Goal: Task Accomplishment & Management: Use online tool/utility

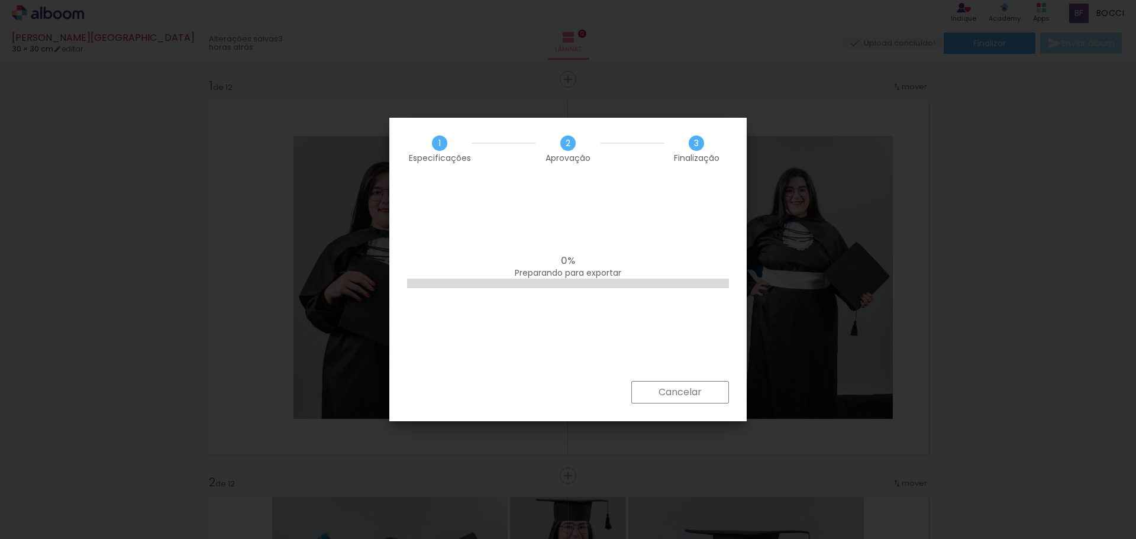
scroll to position [0, 2013]
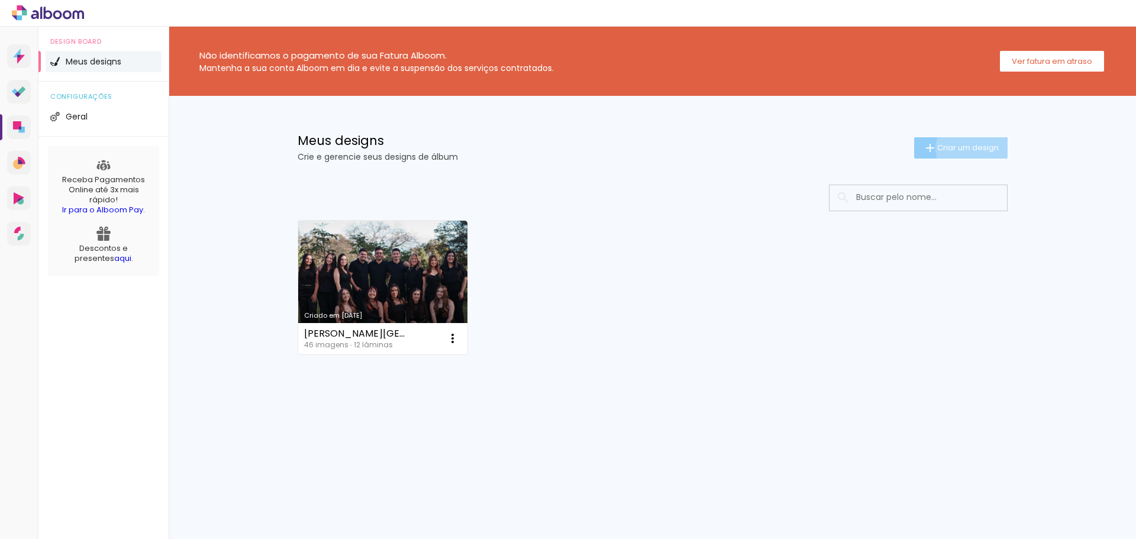
click at [970, 149] on span "Criar um design" at bounding box center [968, 148] width 62 height 8
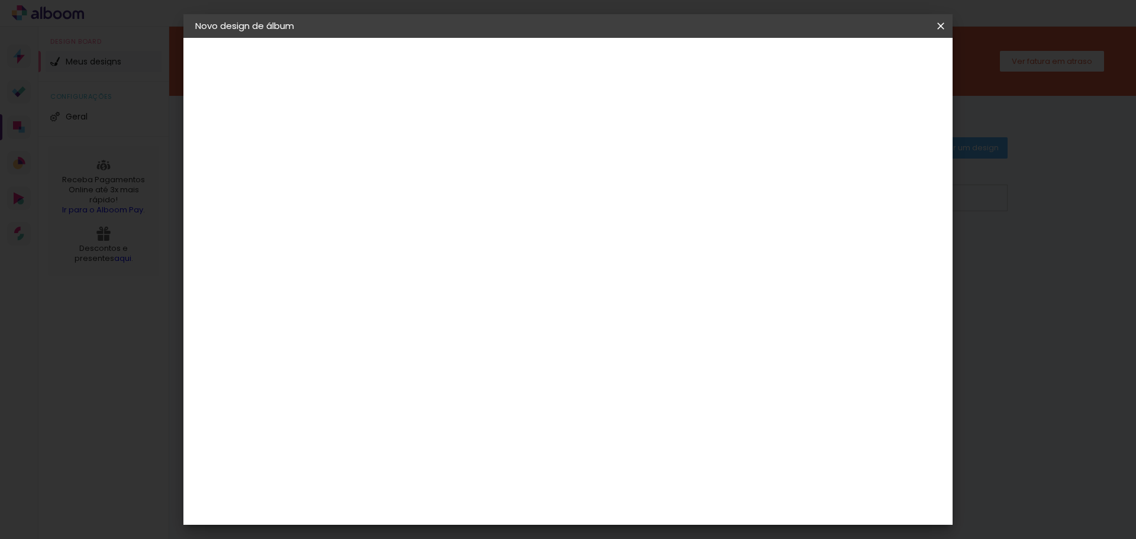
click at [389, 161] on input at bounding box center [389, 159] width 0 height 18
click at [389, 167] on input at bounding box center [389, 159] width 0 height 18
paste input "Jessica Caroline"
type input "Jessica Caroline"
type paper-input "Jessica Caroline"
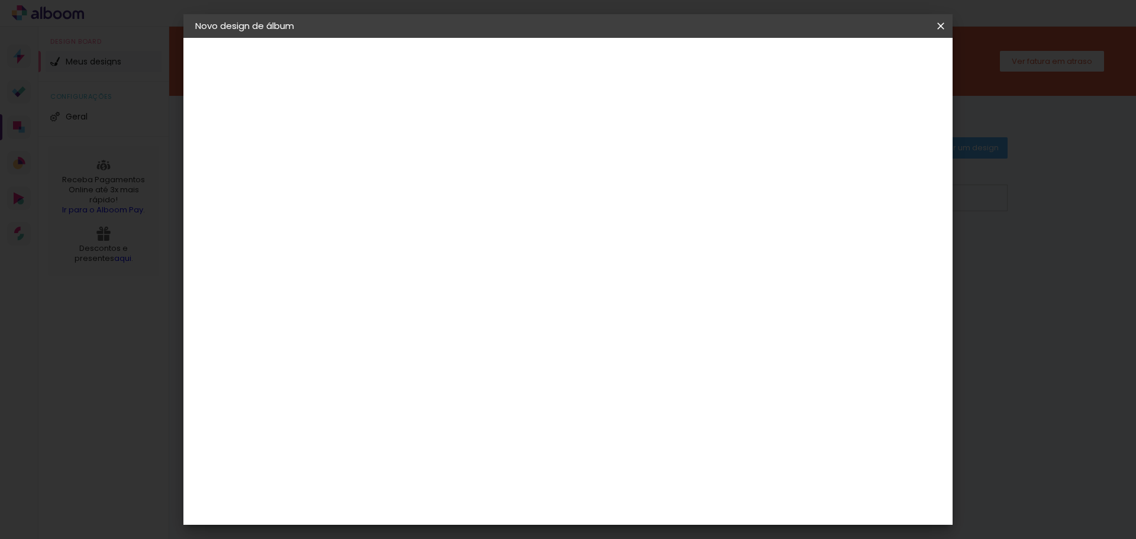
click at [389, 156] on input "Jessica Caroline" at bounding box center [389, 159] width 0 height 18
click at [0, 0] on div "Informações Dê um título ao seu álbum. Avançar" at bounding box center [0, 0] width 0 height 0
click at [389, 166] on input "Jessica Caroline" at bounding box center [389, 159] width 0 height 18
drag, startPoint x: 640, startPoint y: 160, endPoint x: 546, endPoint y: 166, distance: 94.9
click at [0, 0] on div at bounding box center [0, 0] width 0 height 0
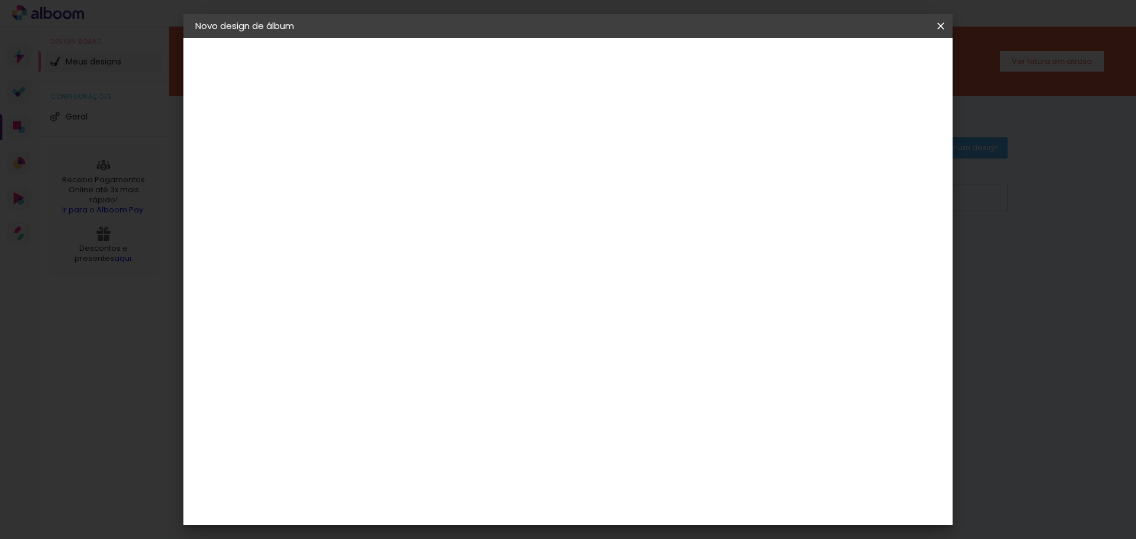
paste input "éssica Caroline Cândido"
click at [389, 160] on input "Jéssica Caroline Cândido" at bounding box center [389, 159] width 0 height 18
type input "[PERSON_NAME]"
type paper-input "[PERSON_NAME]"
click at [510, 71] on paper-button "Avançar" at bounding box center [481, 63] width 58 height 20
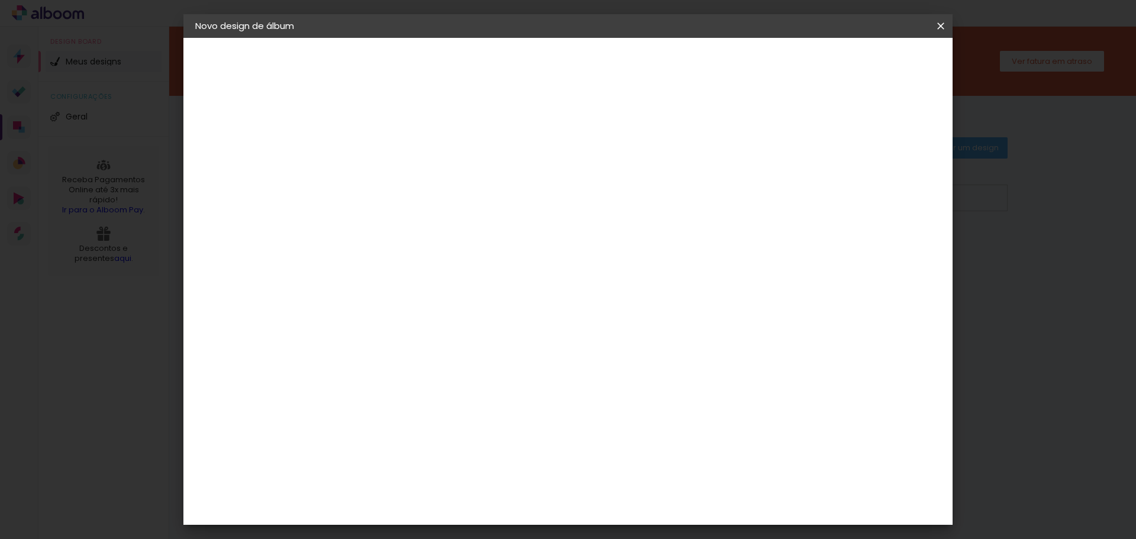
click at [412, 233] on div at bounding box center [419, 233] width 120 height 1
type input "timer"
type paper-input "timer"
click at [407, 266] on div "Timer" at bounding box center [394, 267] width 27 height 9
click at [579, 163] on div at bounding box center [525, 159] width 105 height 15
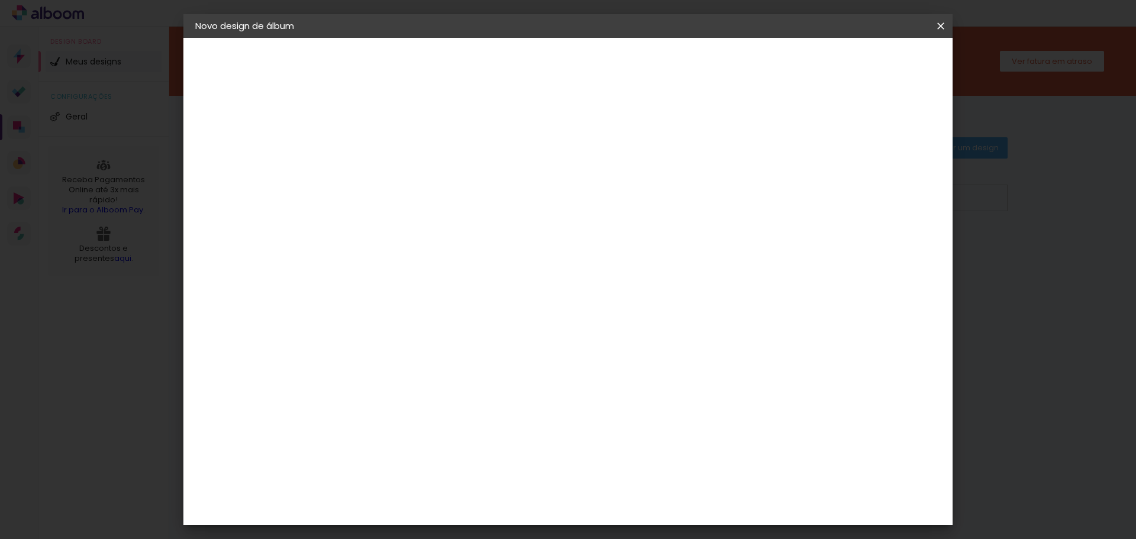
click at [579, 183] on paper-item "Tamanho Livre" at bounding box center [525, 180] width 105 height 26
click at [0, 0] on slot "Avançar" at bounding box center [0, 0] width 0 height 0
click at [867, 67] on span "Iniciar design" at bounding box center [840, 63] width 54 height 8
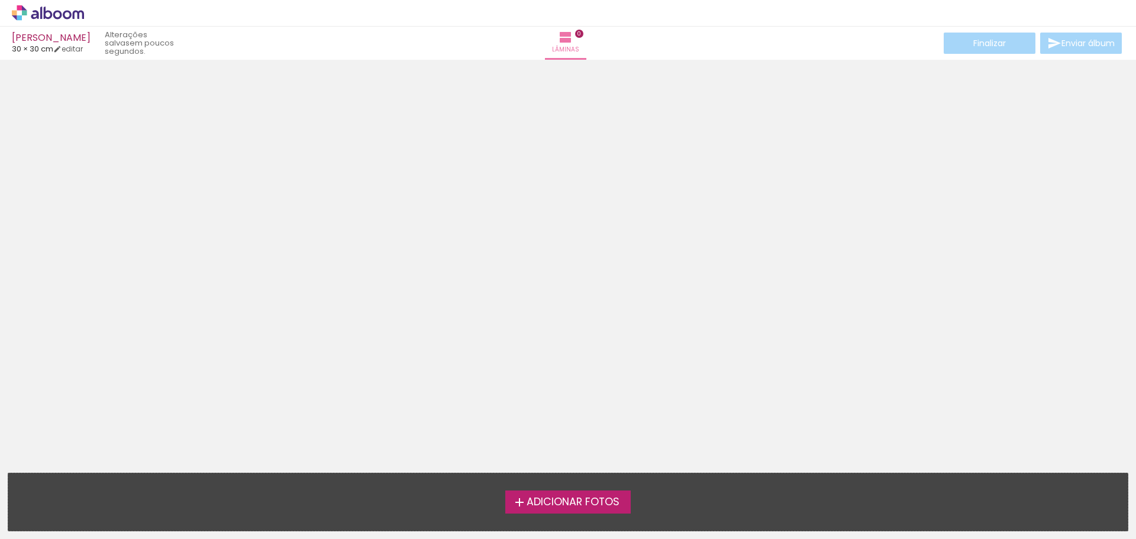
click at [602, 497] on span "Adicionar Fotos" at bounding box center [573, 502] width 93 height 11
click at [0, 0] on input "file" at bounding box center [0, 0] width 0 height 0
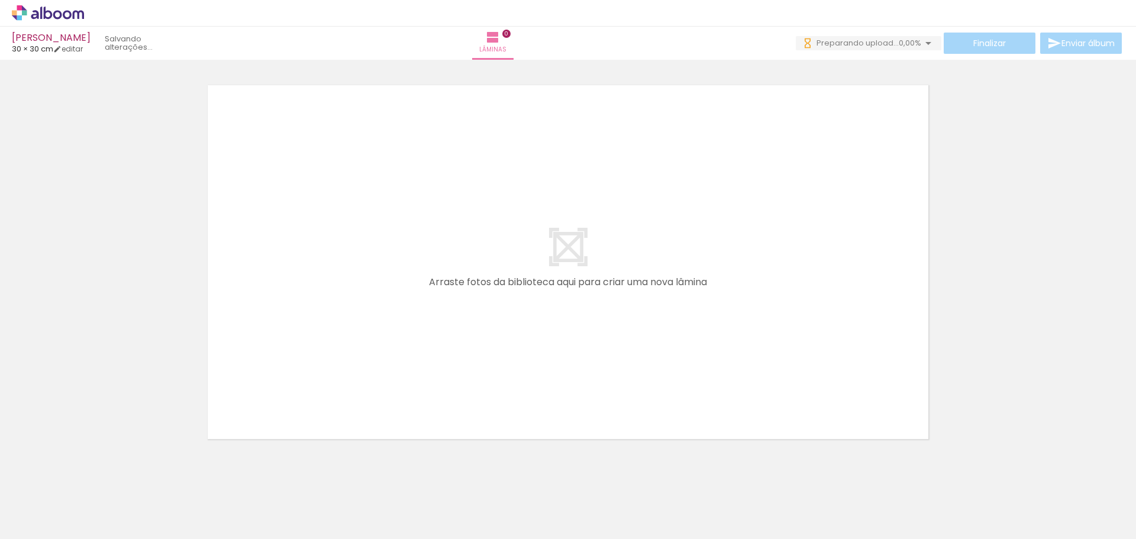
click at [528, 225] on quentale-layouter at bounding box center [568, 262] width 734 height 367
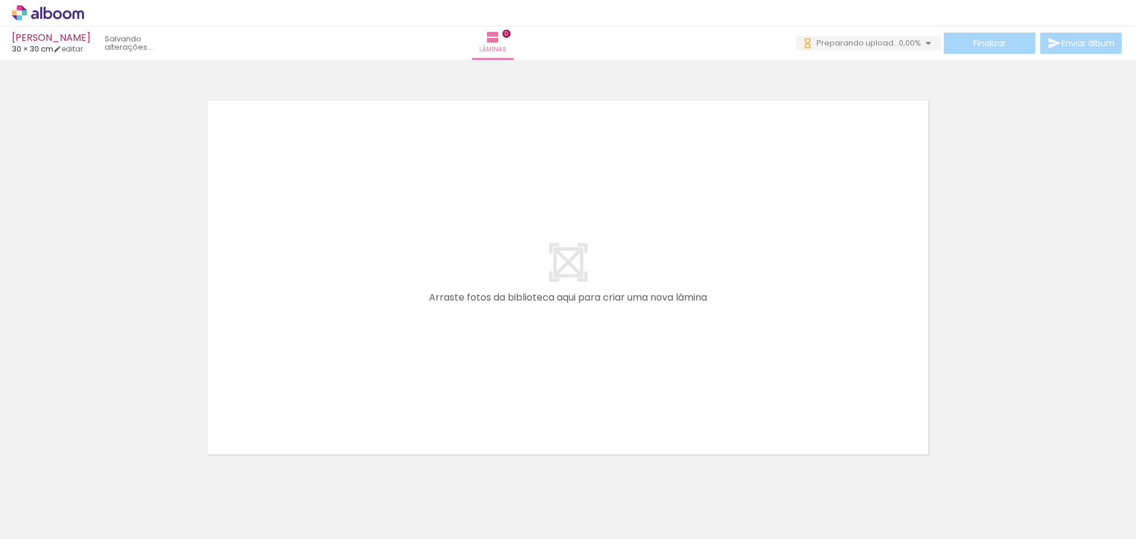
click at [634, 289] on quentale-layouter at bounding box center [568, 277] width 734 height 367
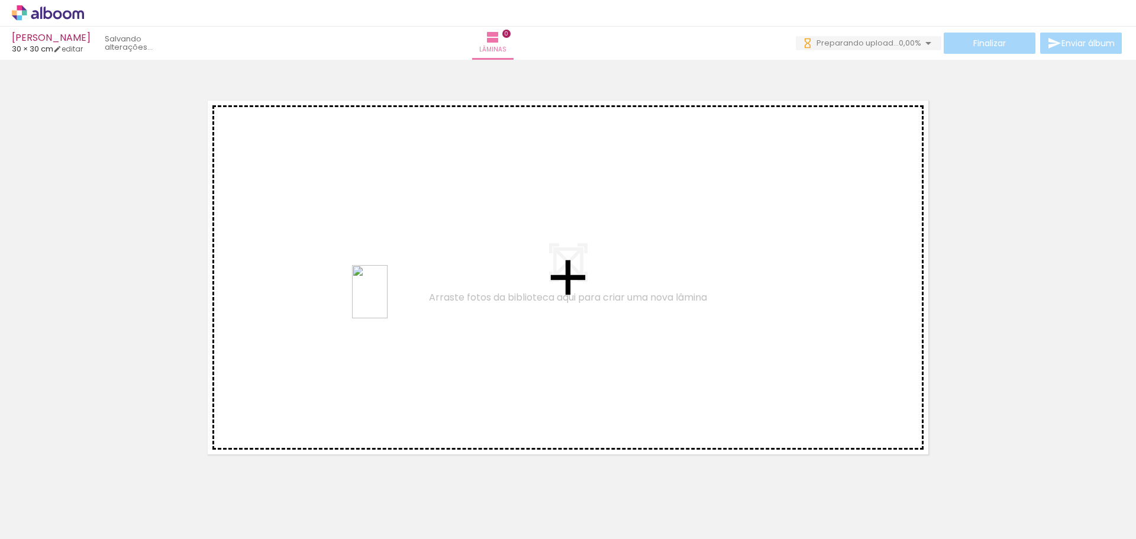
drag, startPoint x: 832, startPoint y: 517, endPoint x: 374, endPoint y: 291, distance: 511.1
click at [374, 291] on quentale-workspace at bounding box center [568, 269] width 1136 height 539
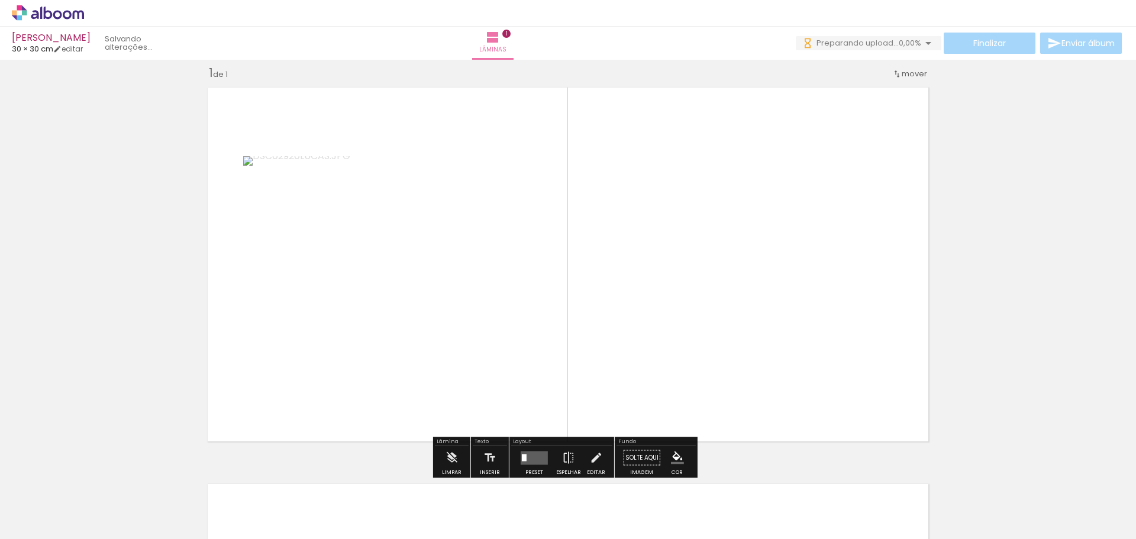
scroll to position [15, 0]
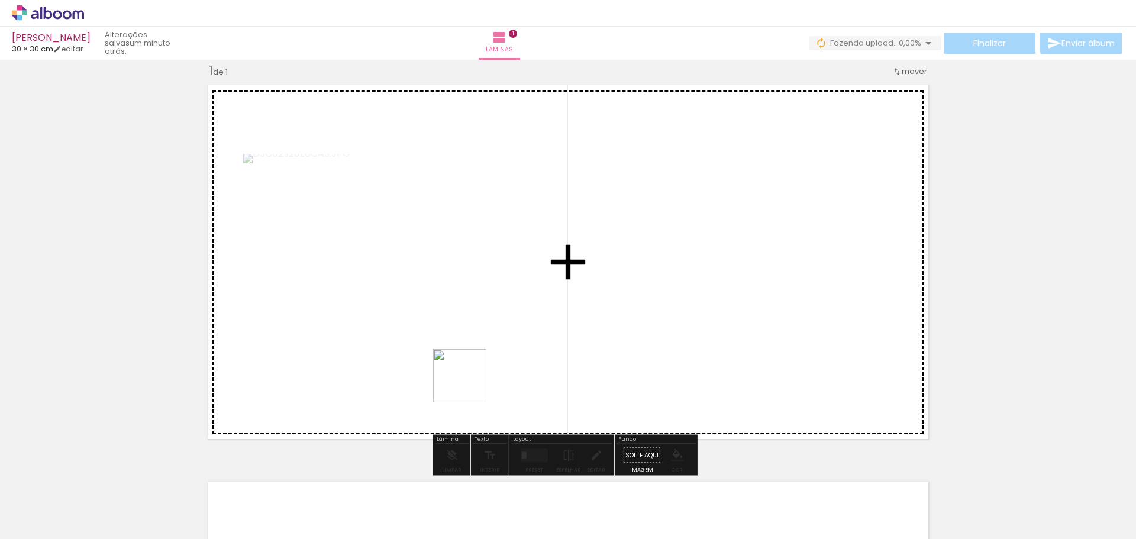
drag, startPoint x: 772, startPoint y: 517, endPoint x: 381, endPoint y: 314, distance: 441.0
click at [379, 312] on quentale-workspace at bounding box center [568, 269] width 1136 height 539
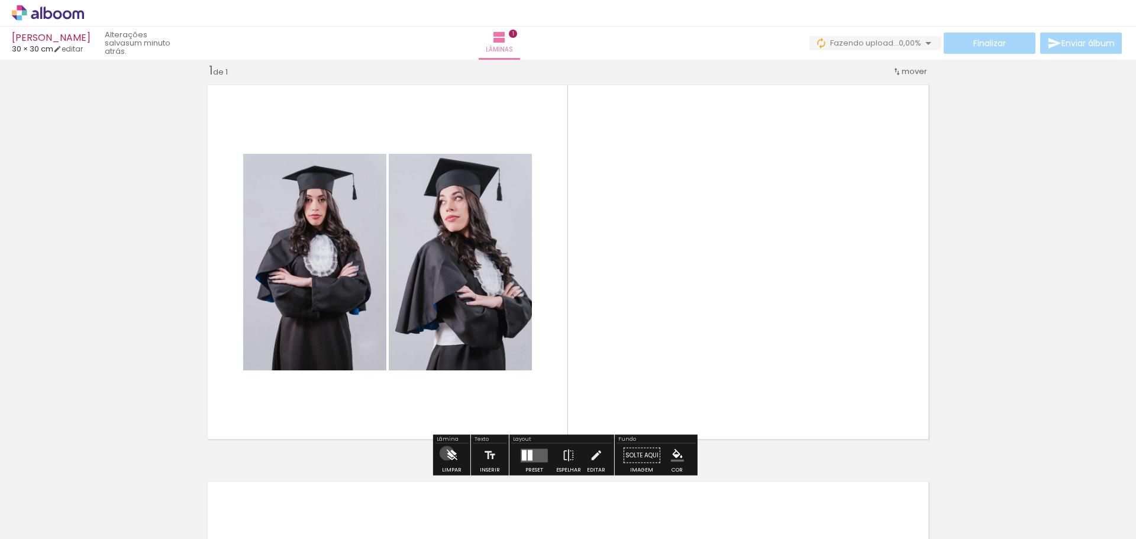
click at [447, 453] on iron-icon at bounding box center [451, 456] width 13 height 24
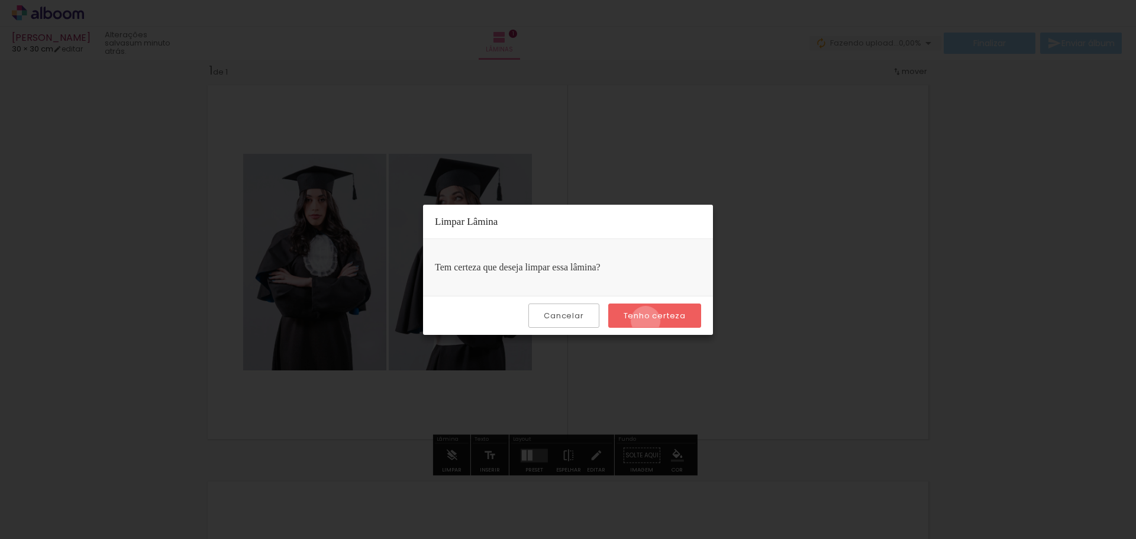
click at [0, 0] on slot "Tenho certeza" at bounding box center [0, 0] width 0 height 0
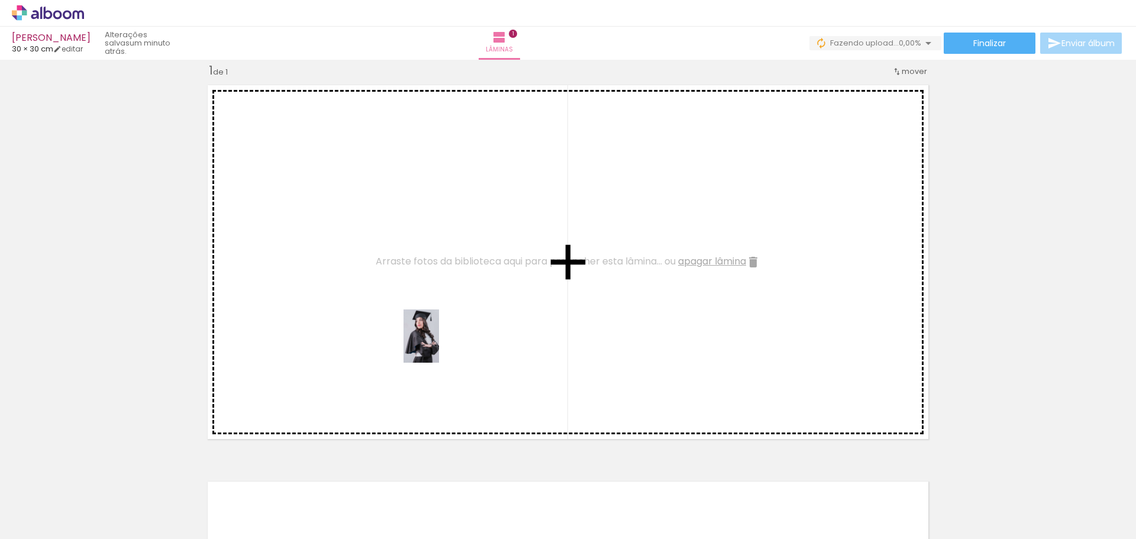
drag, startPoint x: 773, startPoint y: 513, endPoint x: 444, endPoint y: 362, distance: 361.5
click at [439, 342] on quentale-workspace at bounding box center [568, 269] width 1136 height 539
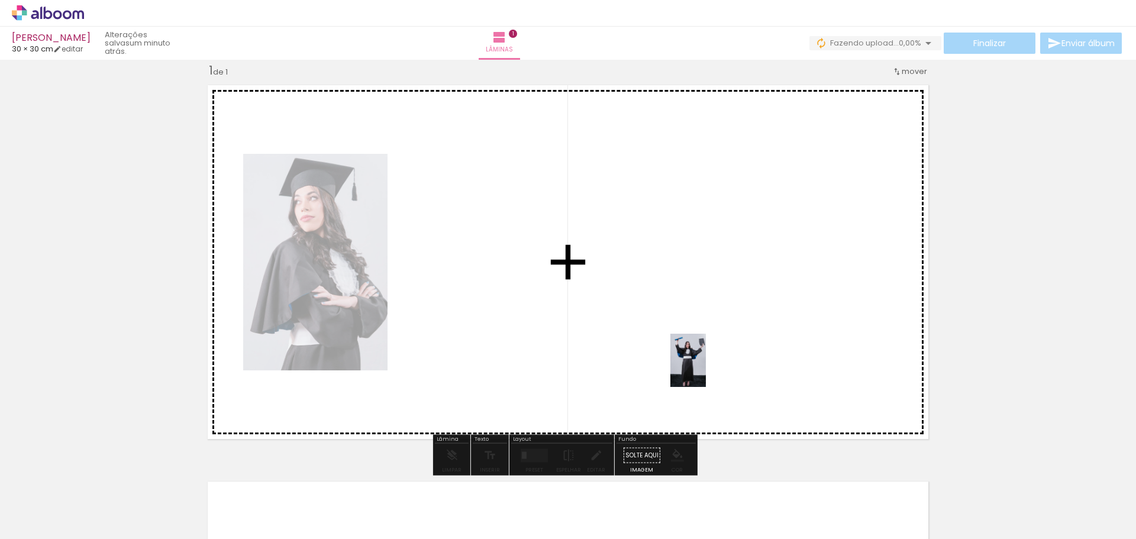
drag, startPoint x: 640, startPoint y: 521, endPoint x: 706, endPoint y: 369, distance: 165.4
click at [706, 369] on quentale-workspace at bounding box center [568, 269] width 1136 height 539
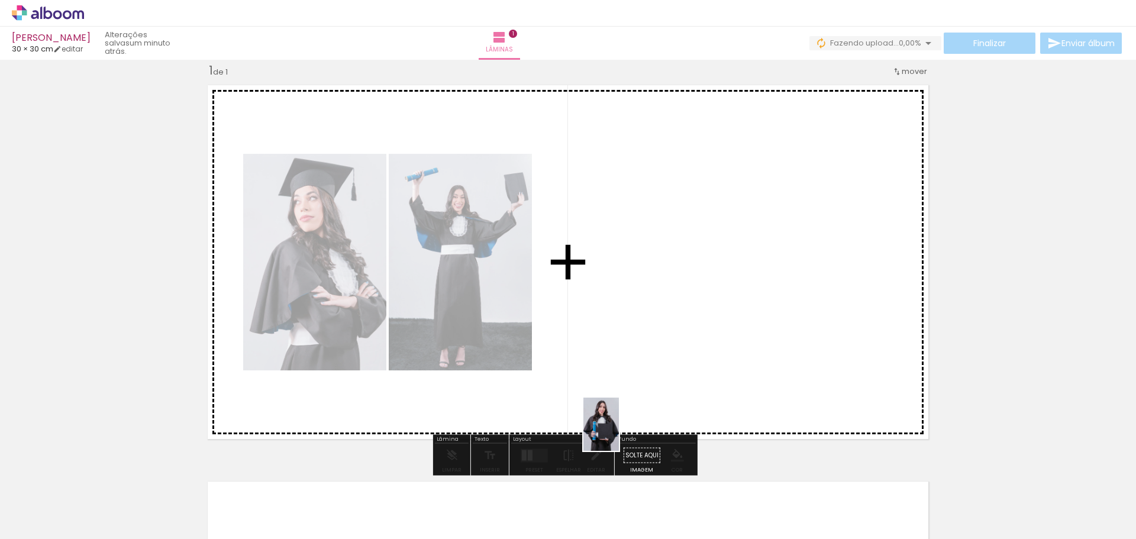
drag, startPoint x: 440, startPoint y: 521, endPoint x: 620, endPoint y: 441, distance: 196.9
click at [630, 424] on quentale-workspace at bounding box center [568, 269] width 1136 height 539
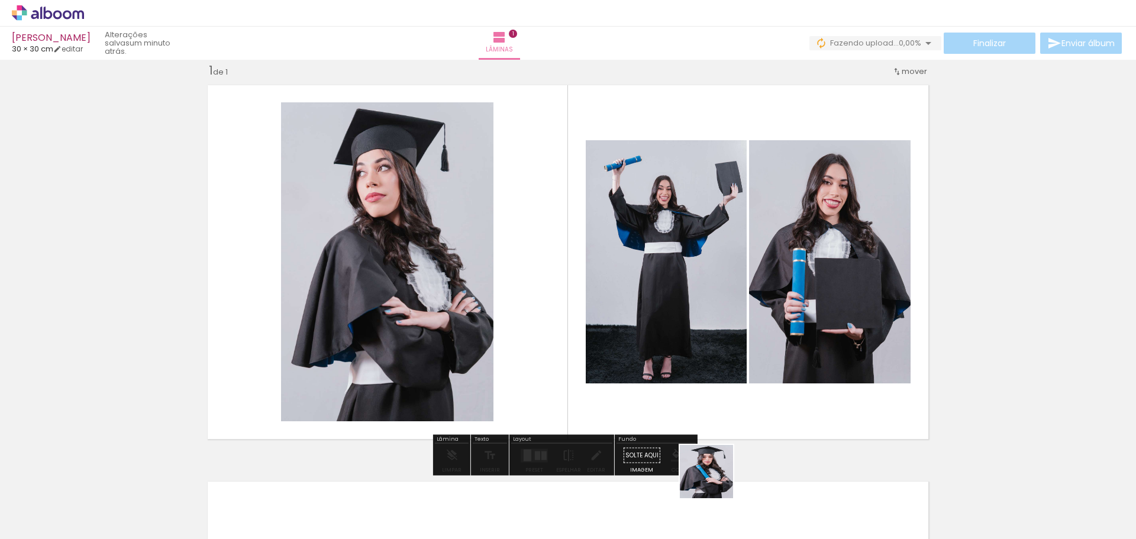
drag, startPoint x: 699, startPoint y: 515, endPoint x: 806, endPoint y: 420, distance: 143.4
click at [775, 412] on quentale-workspace at bounding box center [568, 269] width 1136 height 539
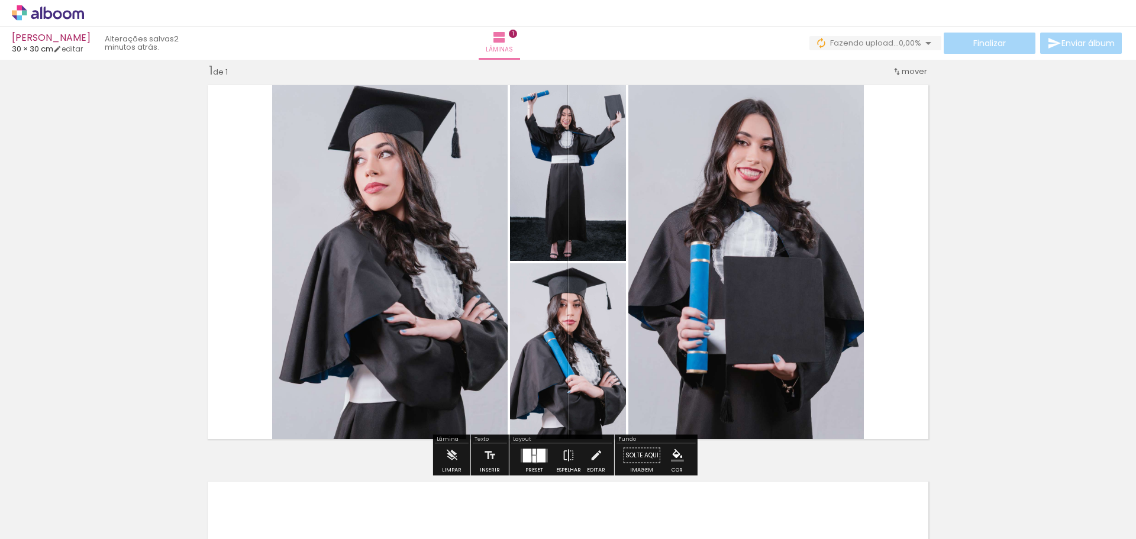
click at [533, 459] on div at bounding box center [535, 459] width 4 height 7
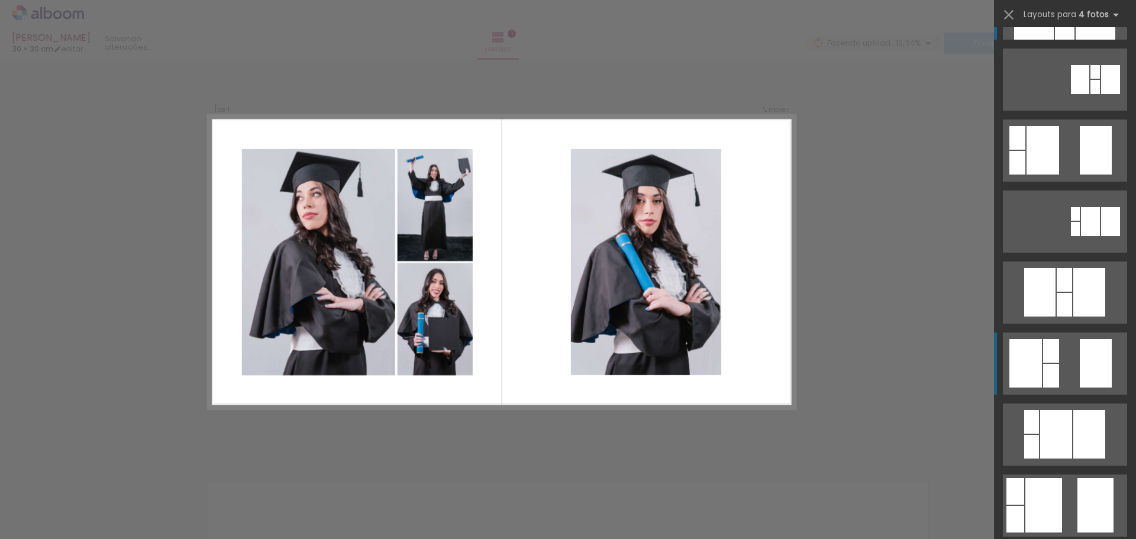
scroll to position [59, 0]
click at [1066, 39] on quentale-layouter at bounding box center [1065, 8] width 124 height 62
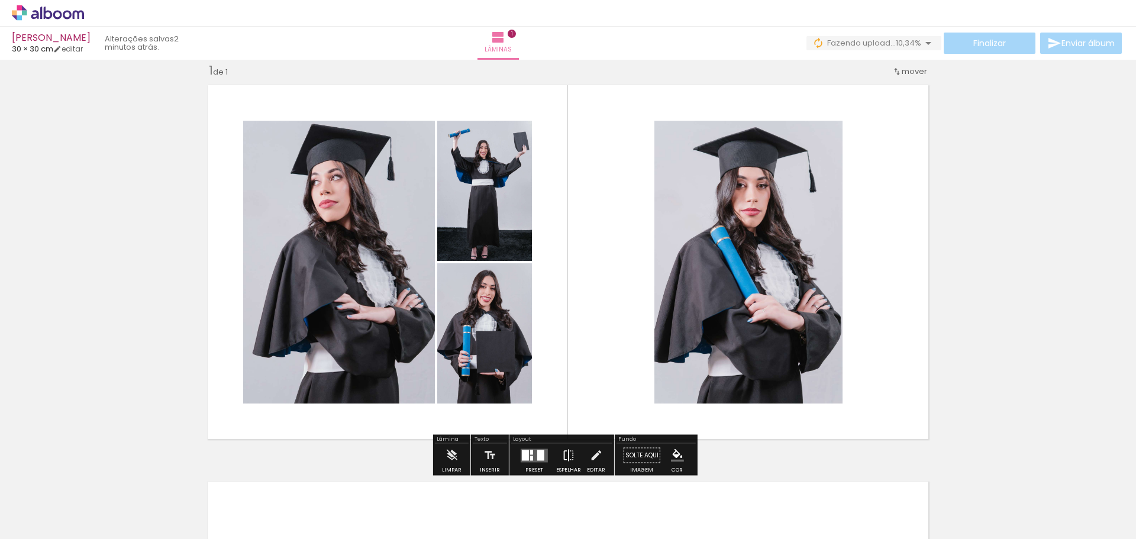
click at [562, 454] on iron-icon at bounding box center [568, 456] width 13 height 24
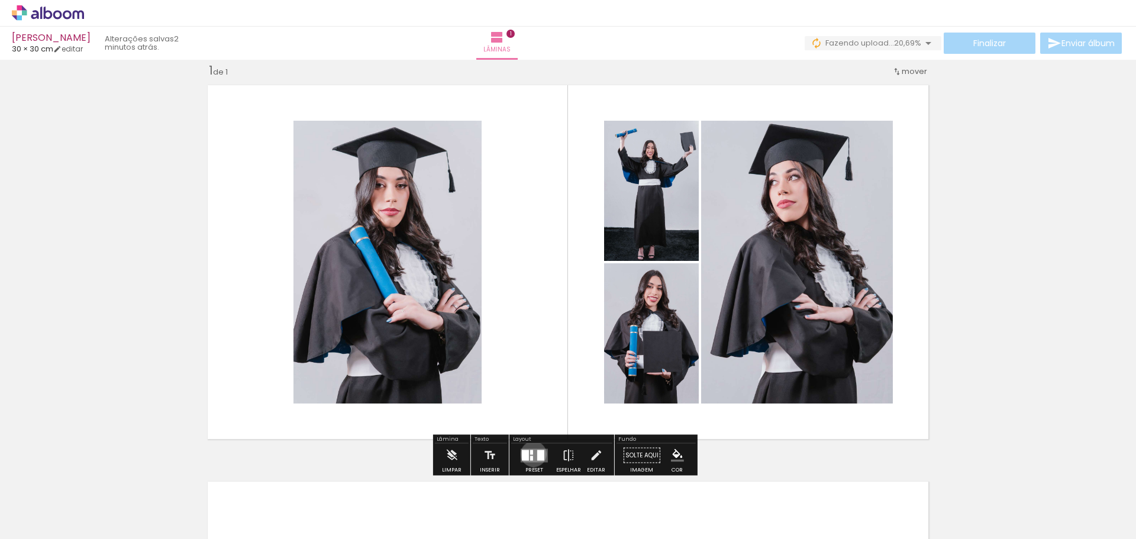
click at [531, 454] on quentale-layouter at bounding box center [534, 456] width 27 height 14
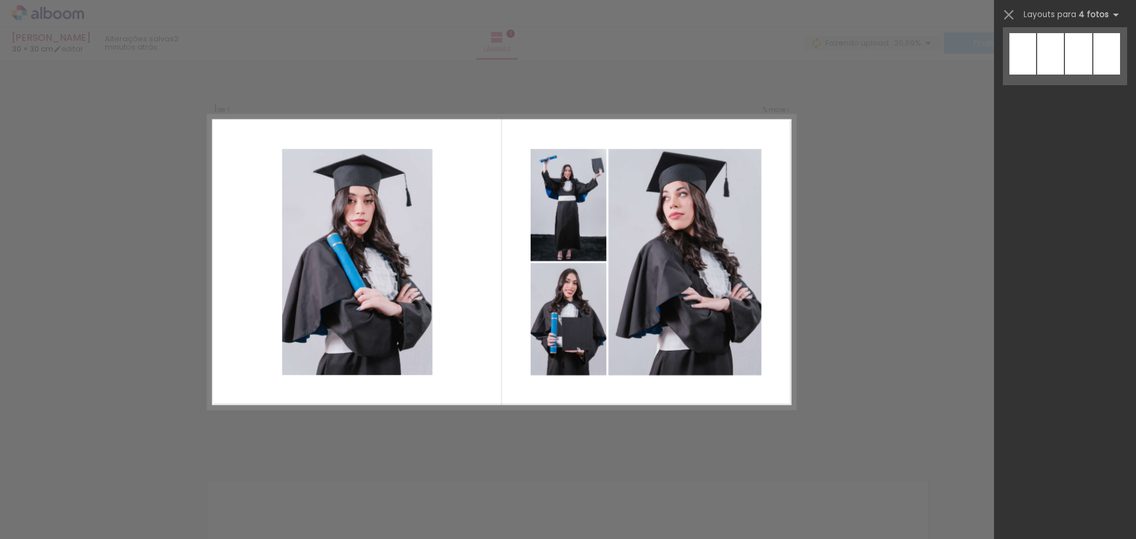
scroll to position [355, 0]
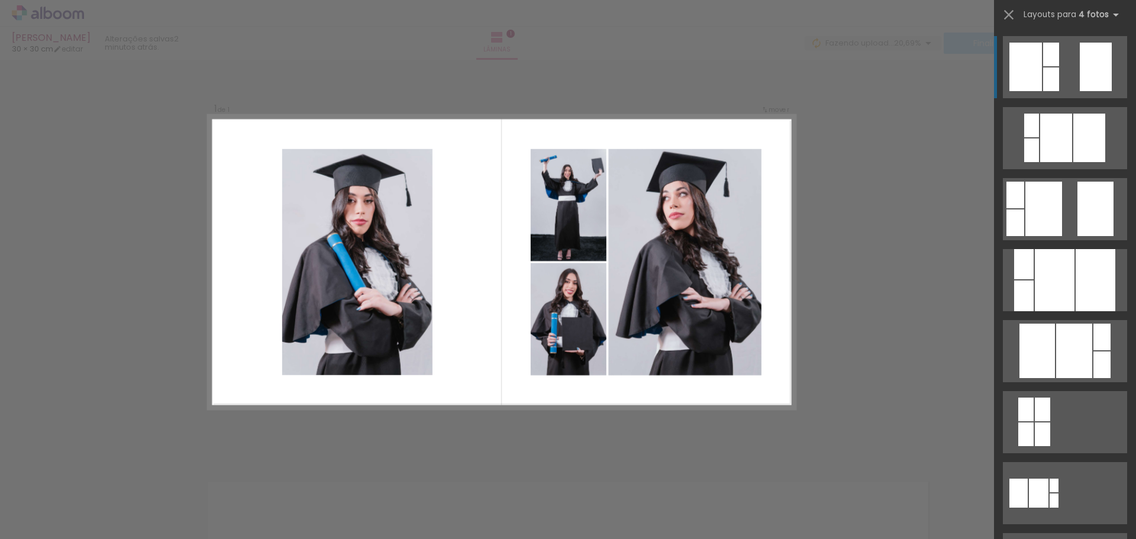
click at [937, 268] on div "Confirmar Cancelar" at bounding box center [568, 454] width 1136 height 821
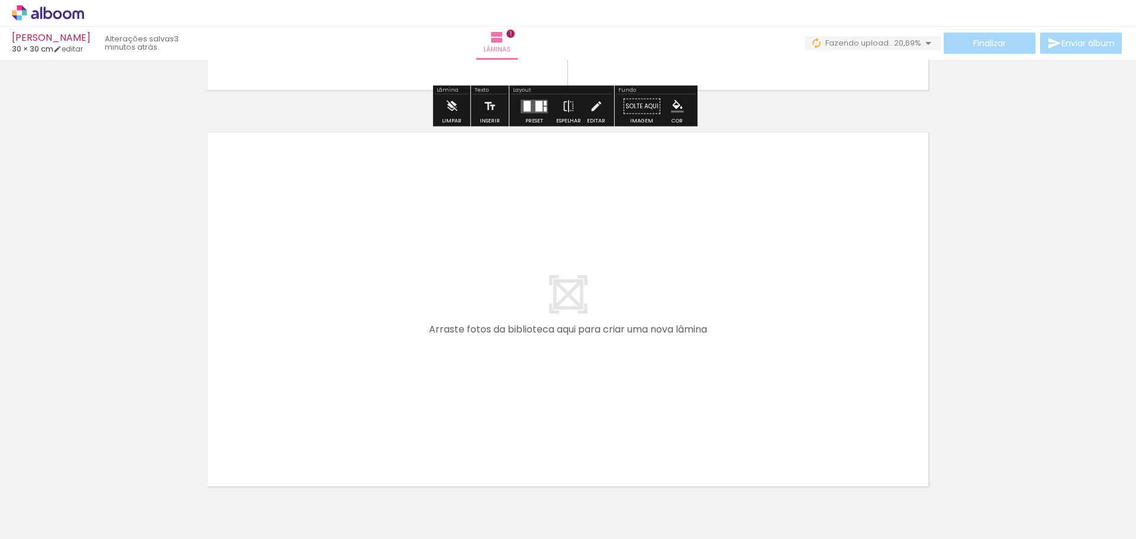
scroll to position [370, 0]
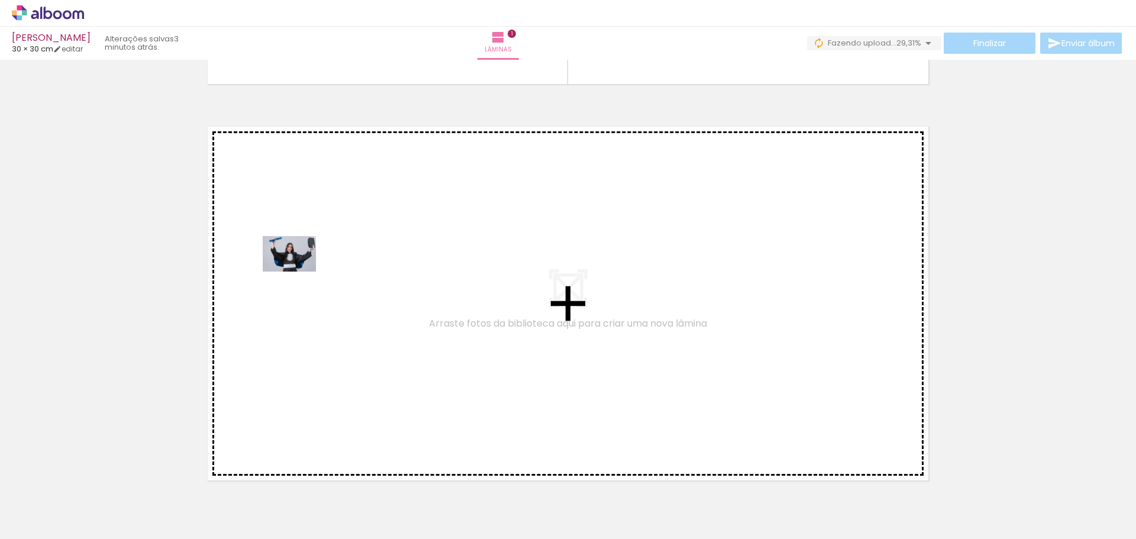
drag, startPoint x: 574, startPoint y: 515, endPoint x: 298, endPoint y: 272, distance: 368.1
click at [298, 272] on quentale-workspace at bounding box center [568, 269] width 1136 height 539
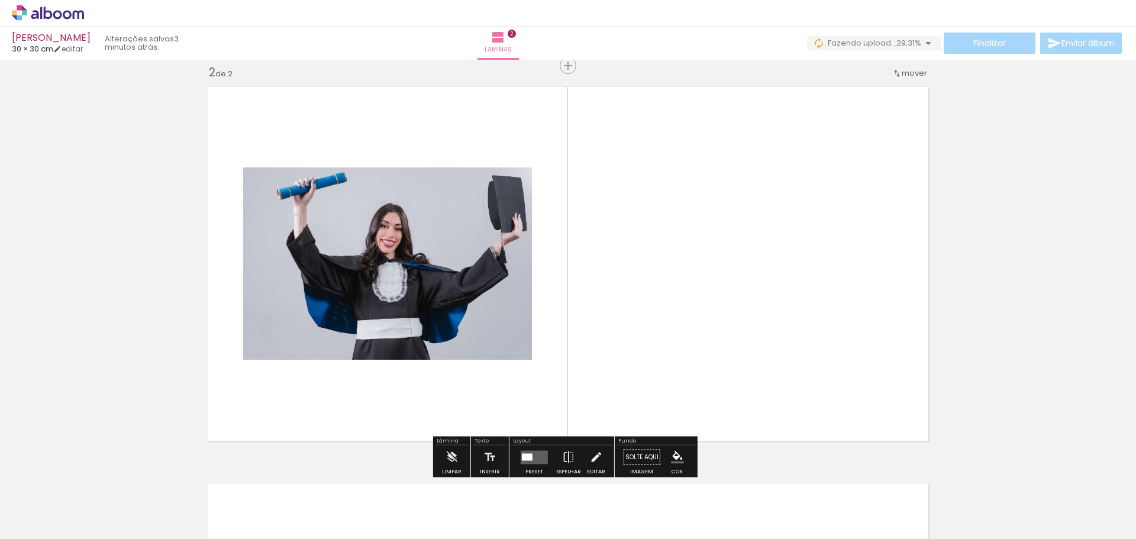
scroll to position [412, 0]
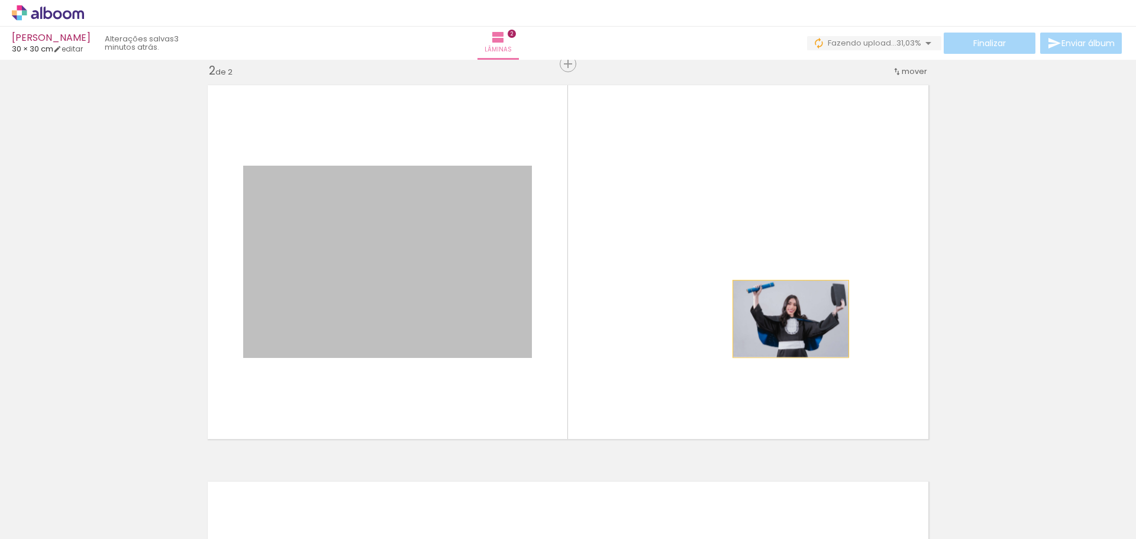
drag, startPoint x: 454, startPoint y: 333, endPoint x: 832, endPoint y: 311, distance: 378.8
click at [832, 311] on quentale-layouter at bounding box center [568, 262] width 734 height 367
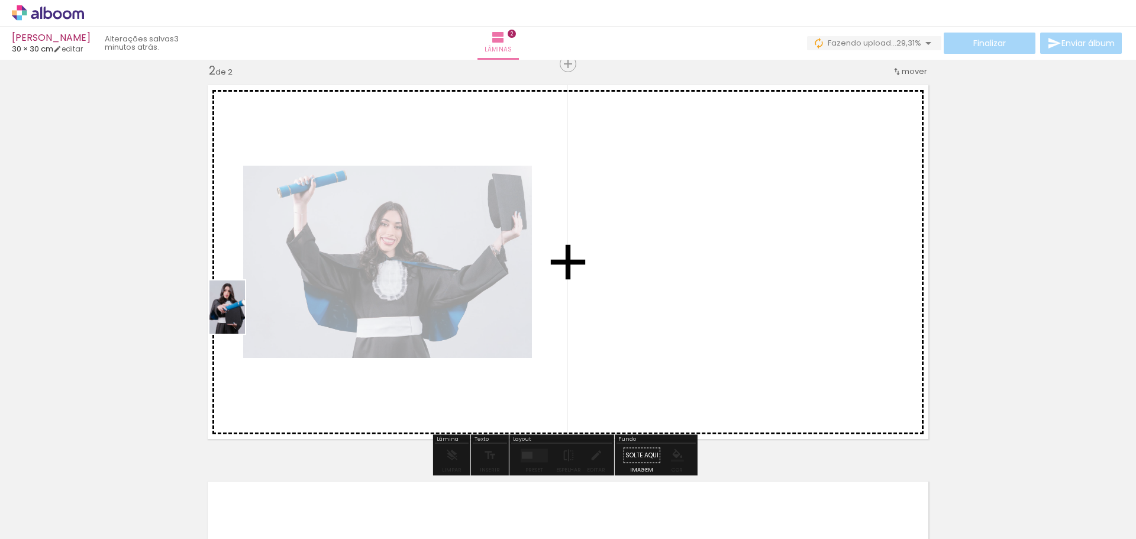
drag, startPoint x: 503, startPoint y: 499, endPoint x: 288, endPoint y: 340, distance: 268.2
click at [245, 315] on quentale-workspace at bounding box center [568, 269] width 1136 height 539
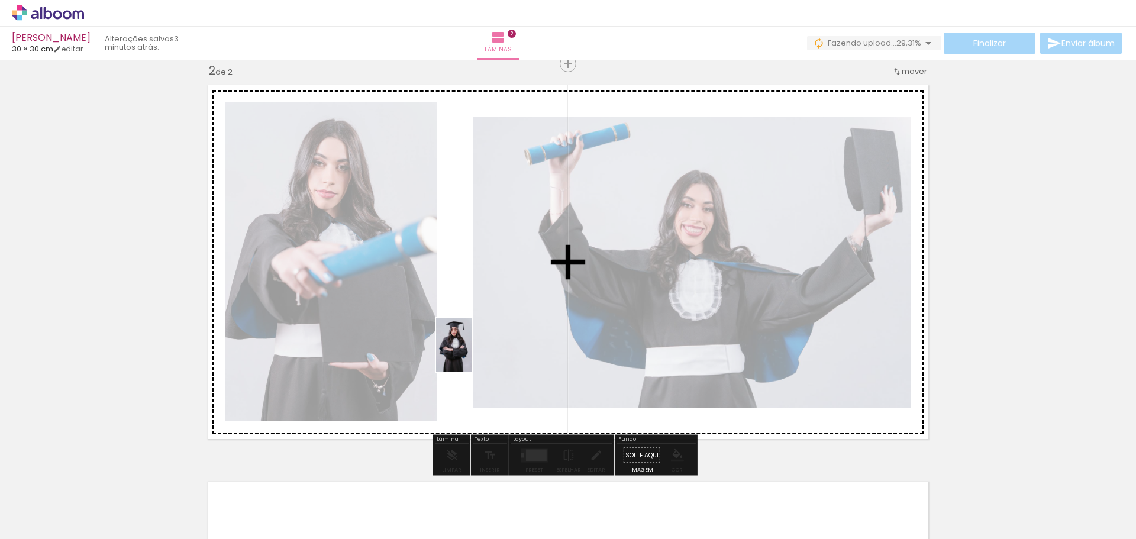
drag, startPoint x: 843, startPoint y: 514, endPoint x: 465, endPoint y: 349, distance: 413.4
click at [465, 349] on quentale-workspace at bounding box center [568, 269] width 1136 height 539
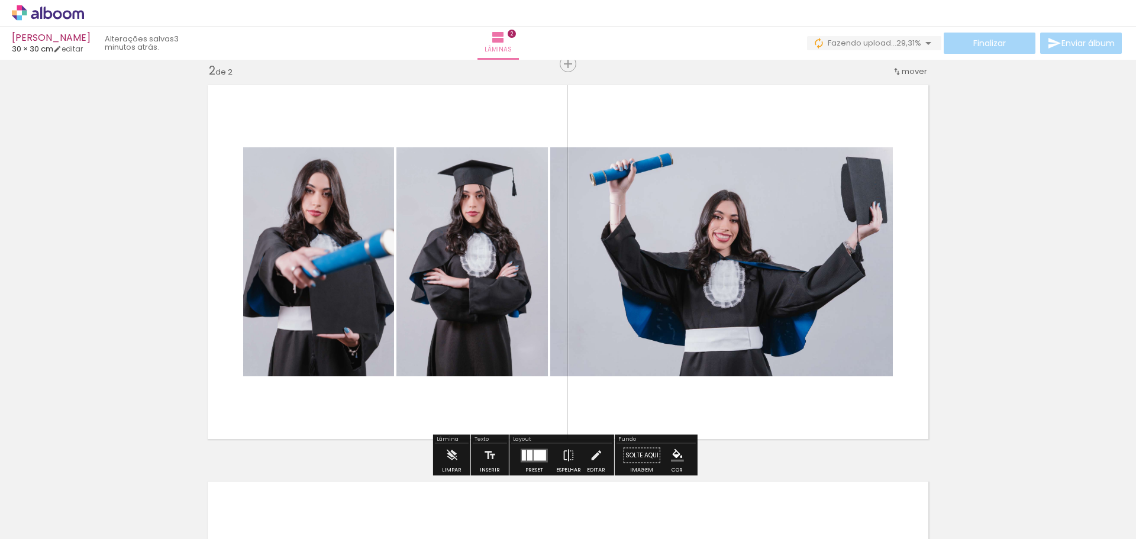
click at [804, 356] on quentale-photo at bounding box center [721, 261] width 343 height 229
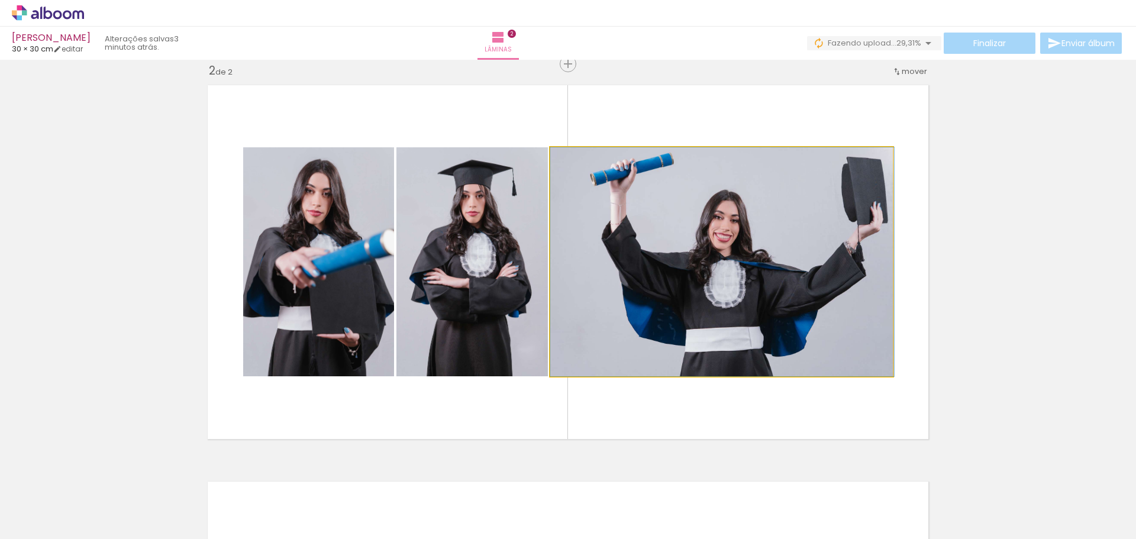
drag, startPoint x: 784, startPoint y: 355, endPoint x: 817, endPoint y: 350, distance: 34.1
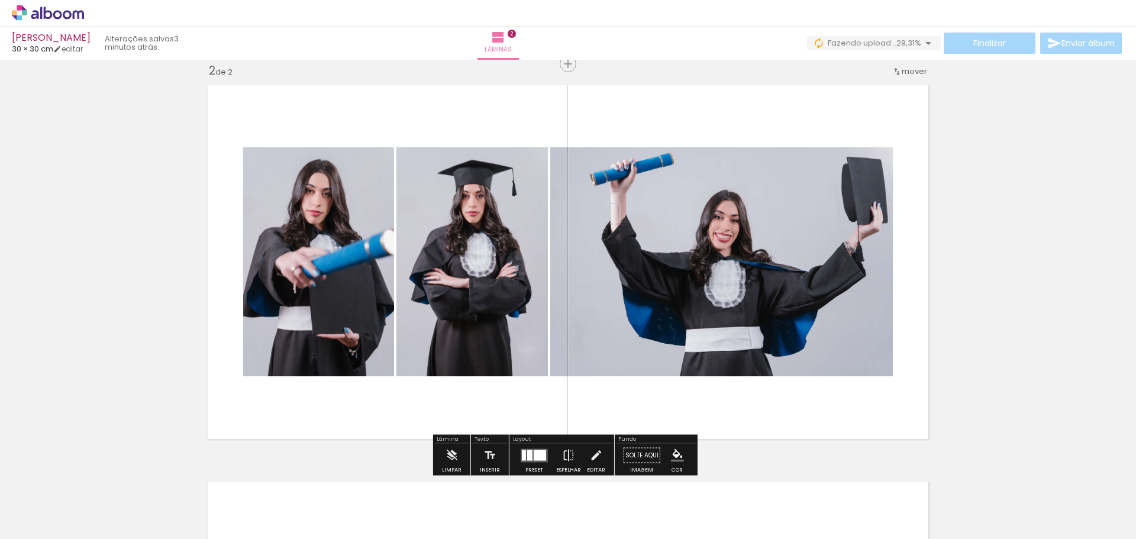
click at [897, 323] on quentale-layouter at bounding box center [568, 262] width 734 height 367
click at [894, 324] on quentale-layouter at bounding box center [568, 262] width 734 height 367
click at [857, 335] on quentale-photo at bounding box center [721, 261] width 343 height 229
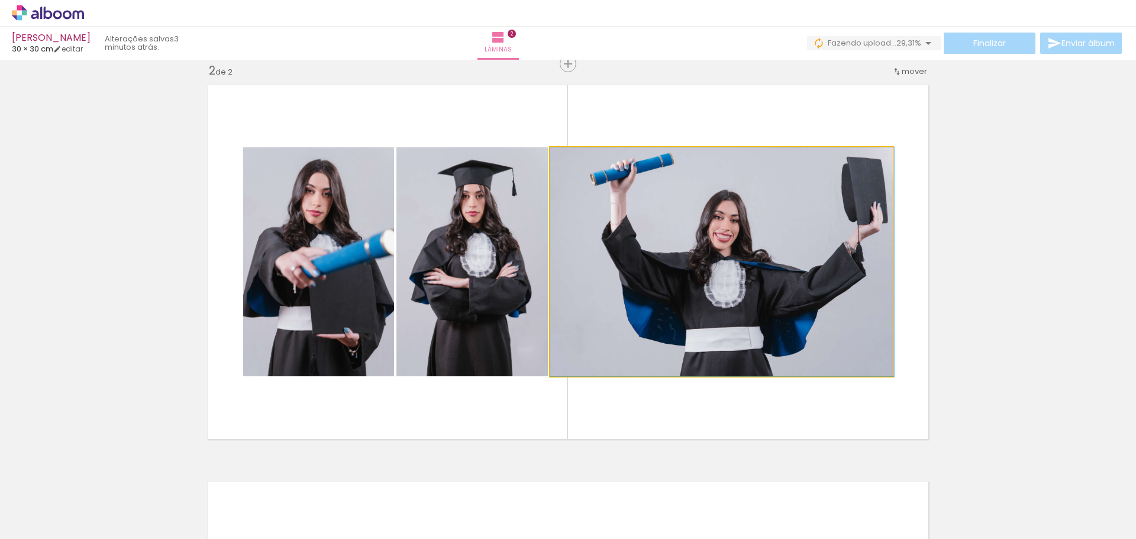
click at [857, 335] on quentale-photo at bounding box center [721, 261] width 343 height 229
click at [834, 350] on quentale-photo at bounding box center [721, 261] width 343 height 229
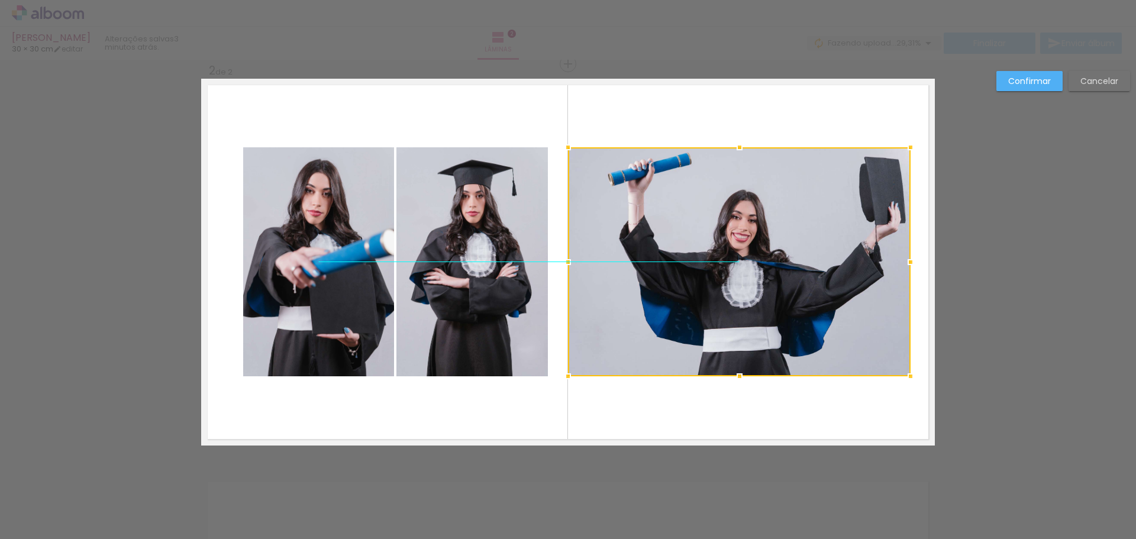
drag, startPoint x: 782, startPoint y: 345, endPoint x: 800, endPoint y: 345, distance: 17.8
click at [800, 345] on div at bounding box center [739, 261] width 343 height 229
drag, startPoint x: 907, startPoint y: 265, endPoint x: 929, endPoint y: 262, distance: 21.4
click at [929, 262] on div at bounding box center [935, 262] width 24 height 24
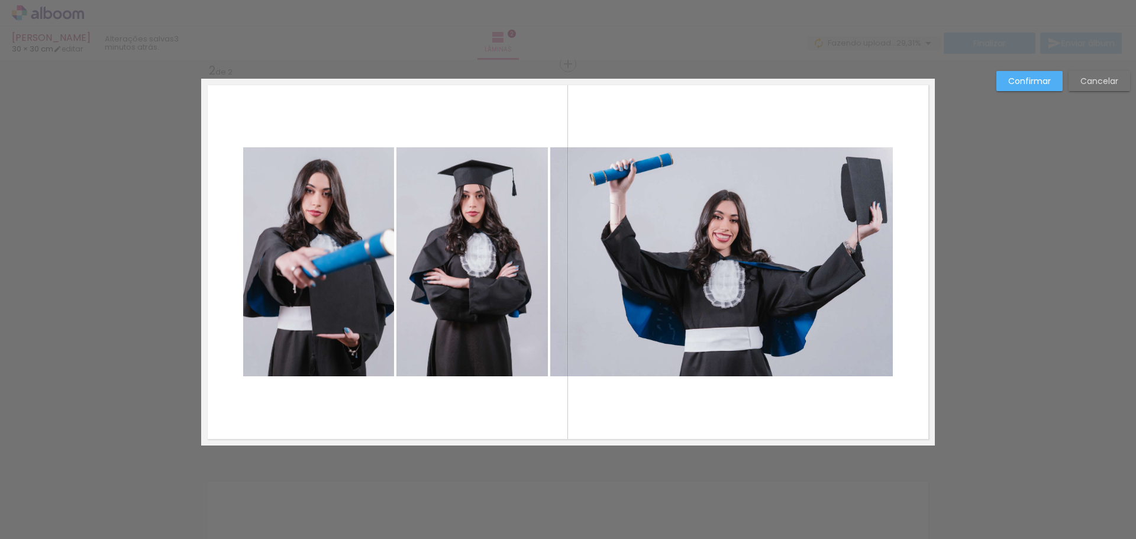
click at [962, 302] on div "Confirmar Cancelar" at bounding box center [568, 257] width 1136 height 1218
click at [1065, 78] on div "Confirmar Cancelar" at bounding box center [1061, 85] width 140 height 29
click at [1056, 83] on paper-button "Confirmar" at bounding box center [1030, 81] width 66 height 20
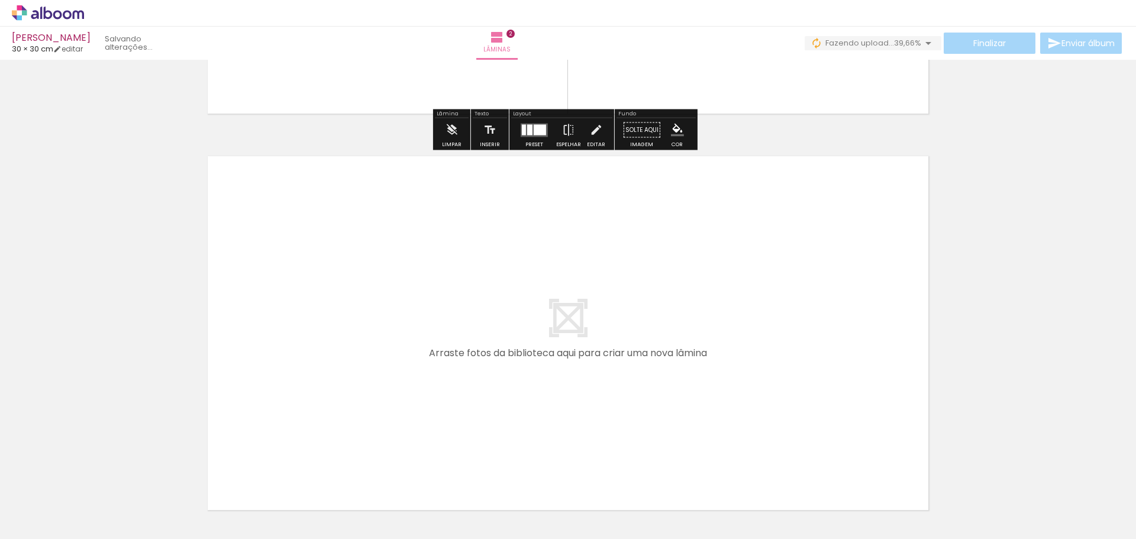
scroll to position [767, 0]
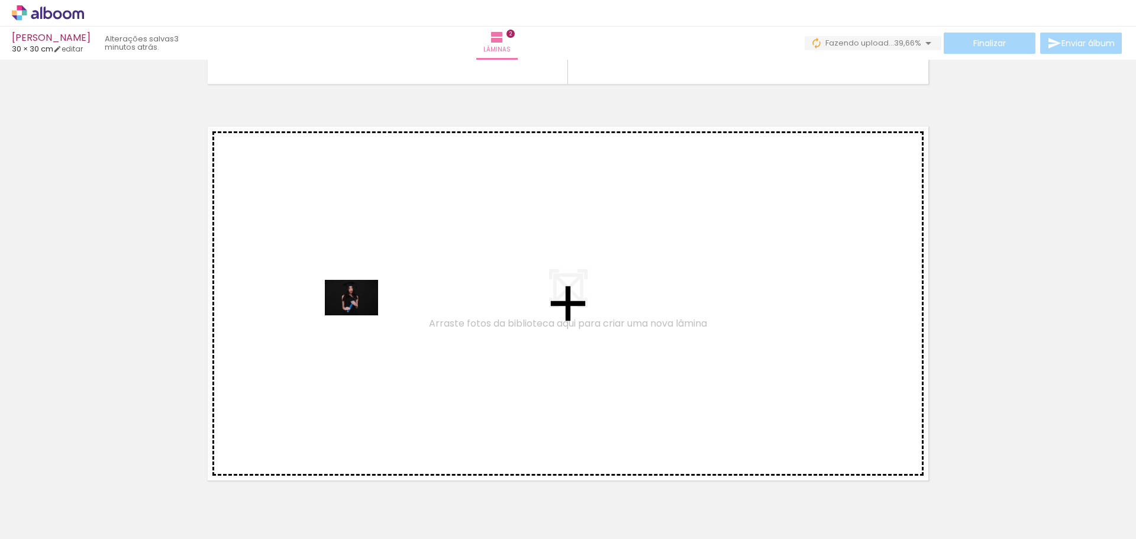
drag, startPoint x: 1067, startPoint y: 502, endPoint x: 360, endPoint y: 321, distance: 729.9
click at [360, 321] on quentale-workspace at bounding box center [568, 269] width 1136 height 539
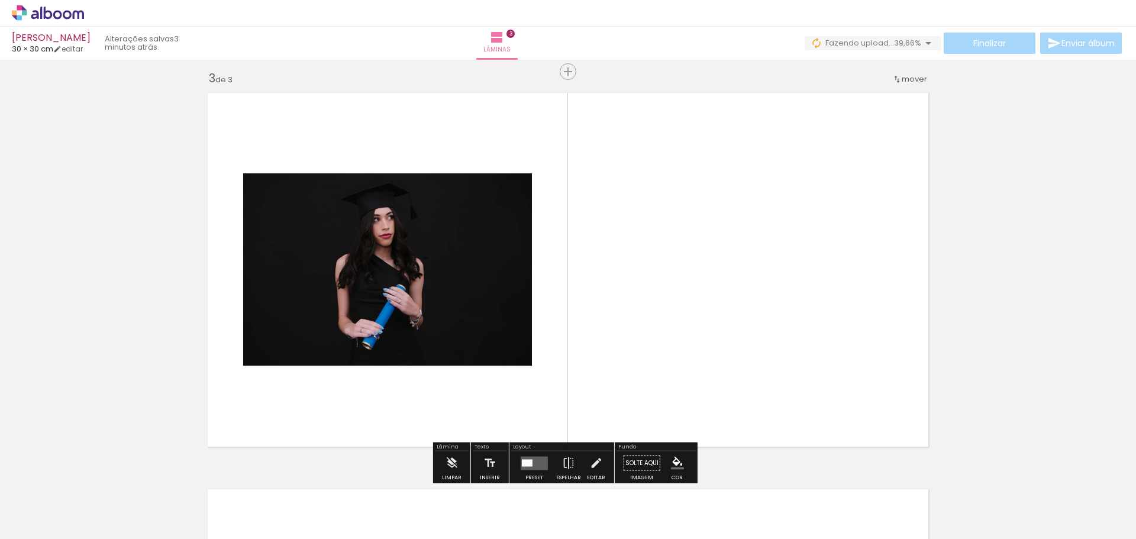
scroll to position [808, 0]
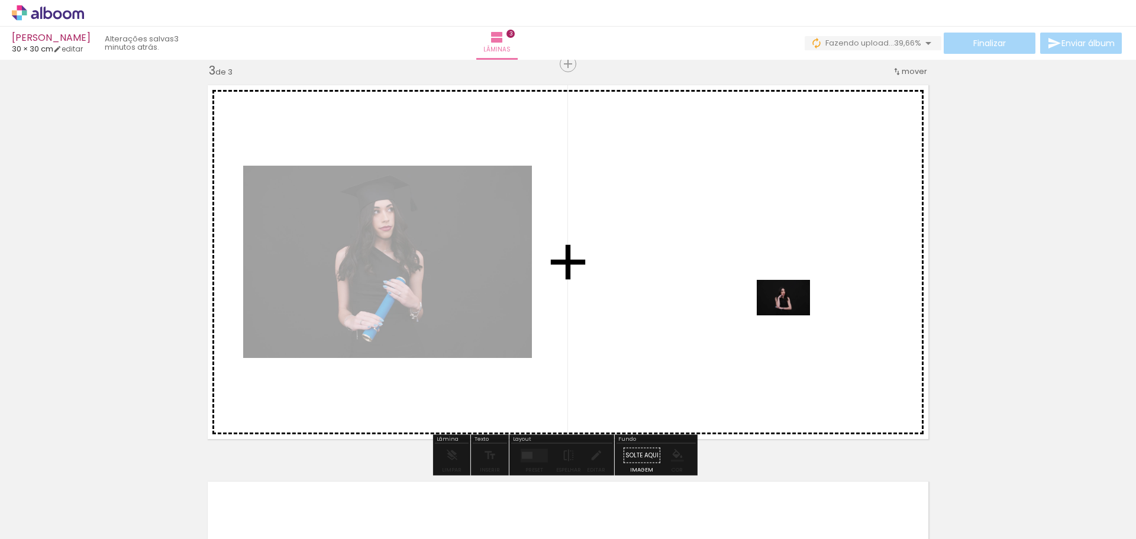
drag, startPoint x: 1018, startPoint y: 494, endPoint x: 955, endPoint y: 450, distance: 77.3
click at [794, 313] on quentale-workspace at bounding box center [568, 269] width 1136 height 539
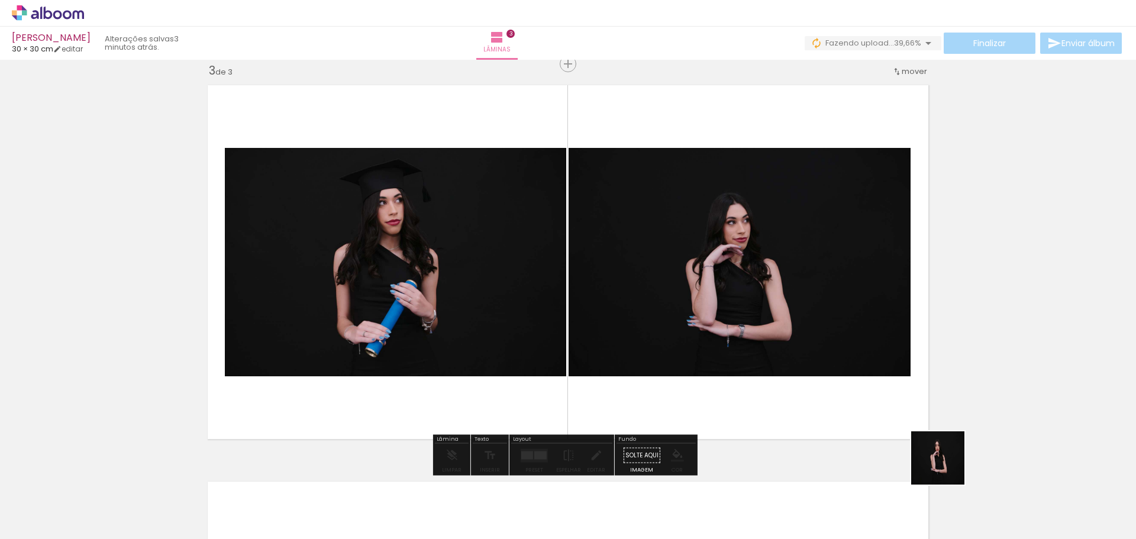
drag, startPoint x: 968, startPoint y: 506, endPoint x: 884, endPoint y: 401, distance: 135.1
click at [862, 372] on quentale-workspace at bounding box center [568, 269] width 1136 height 539
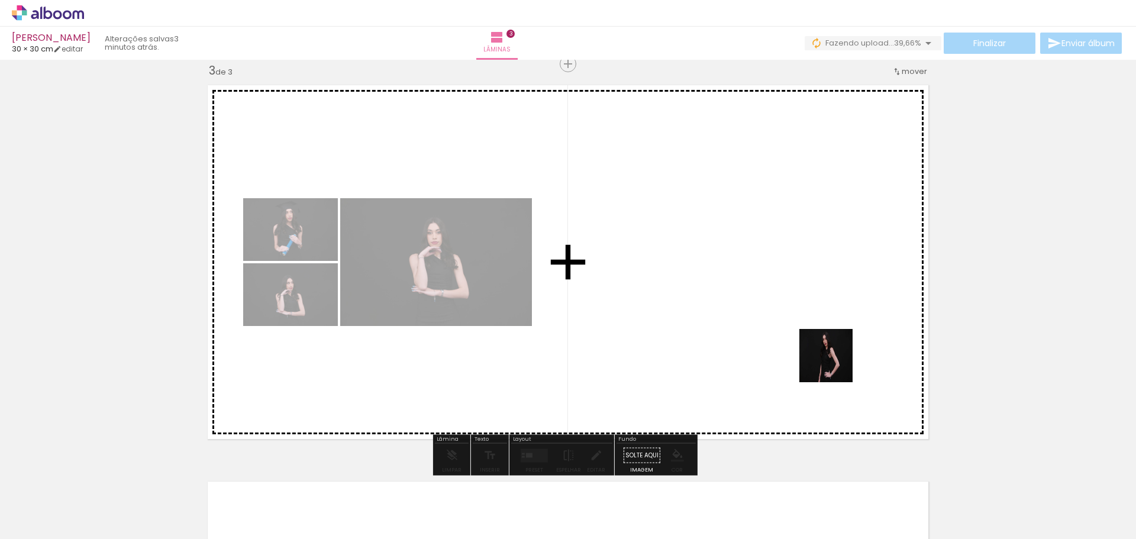
drag, startPoint x: 905, startPoint y: 500, endPoint x: 833, endPoint y: 366, distance: 152.0
click at [836, 362] on quentale-workspace at bounding box center [568, 269] width 1136 height 539
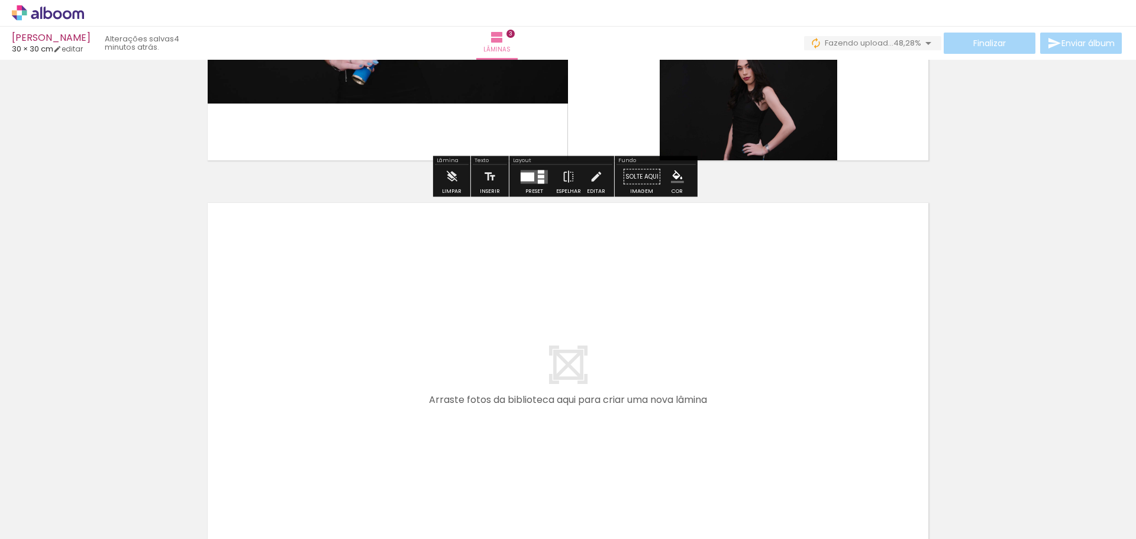
scroll to position [1144, 0]
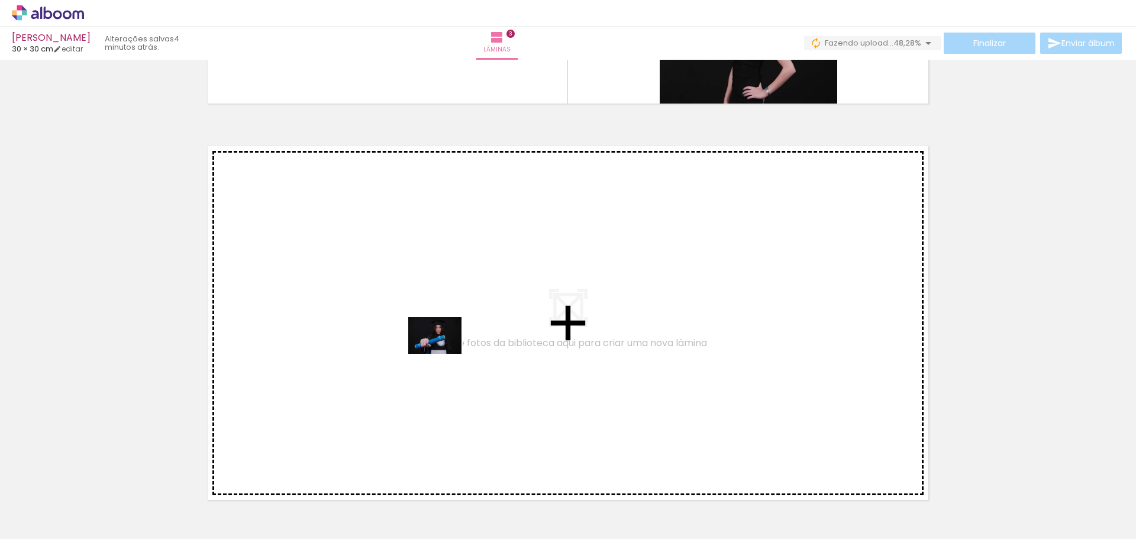
drag, startPoint x: 586, startPoint y: 507, endPoint x: 444, endPoint y: 353, distance: 209.8
click at [444, 353] on quentale-workspace at bounding box center [568, 269] width 1136 height 539
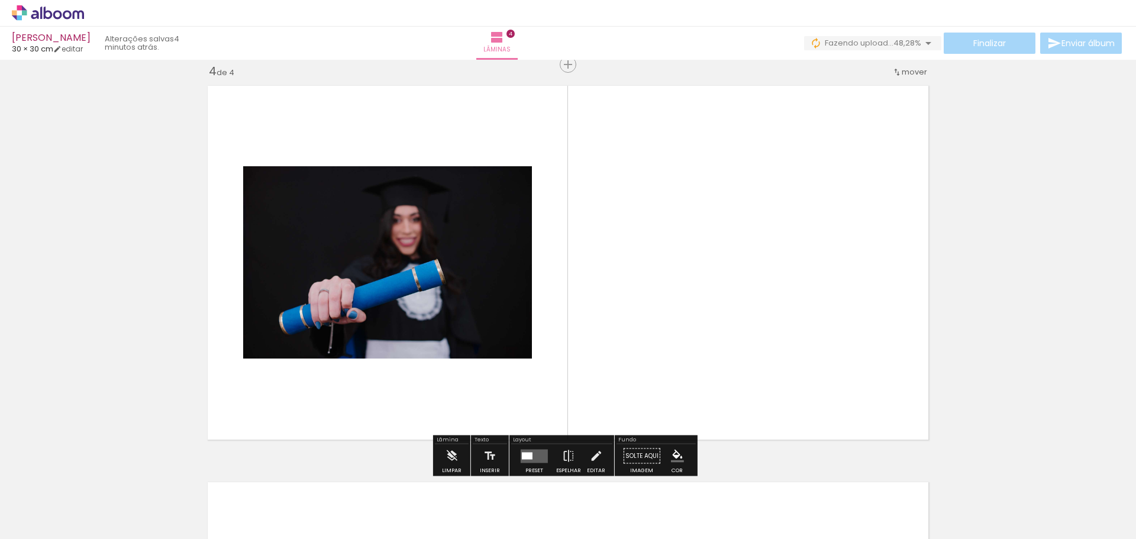
scroll to position [1205, 0]
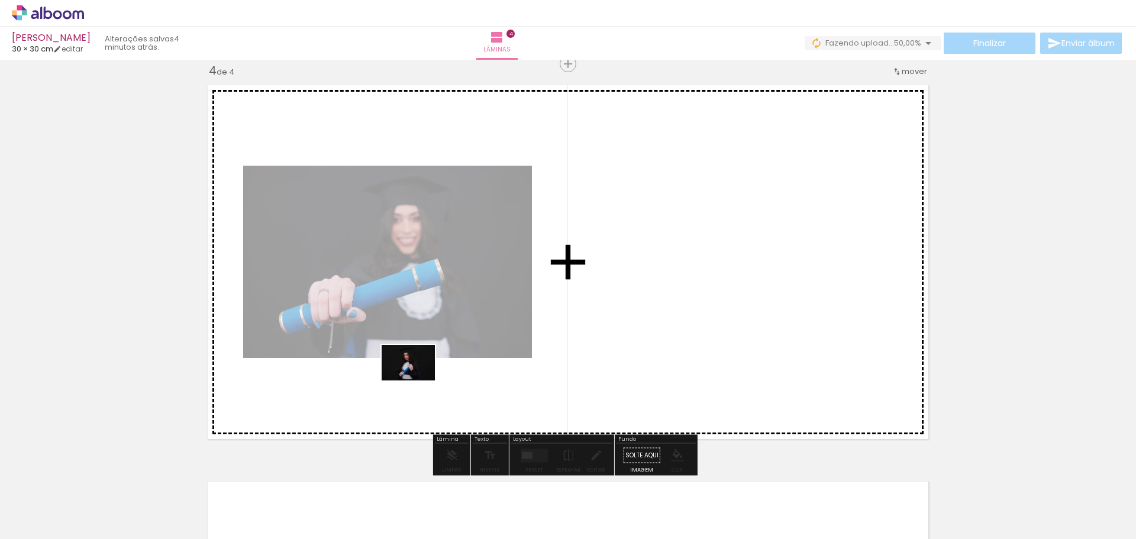
drag, startPoint x: 646, startPoint y: 506, endPoint x: 417, endPoint y: 381, distance: 261.1
click at [417, 381] on quentale-workspace at bounding box center [568, 269] width 1136 height 539
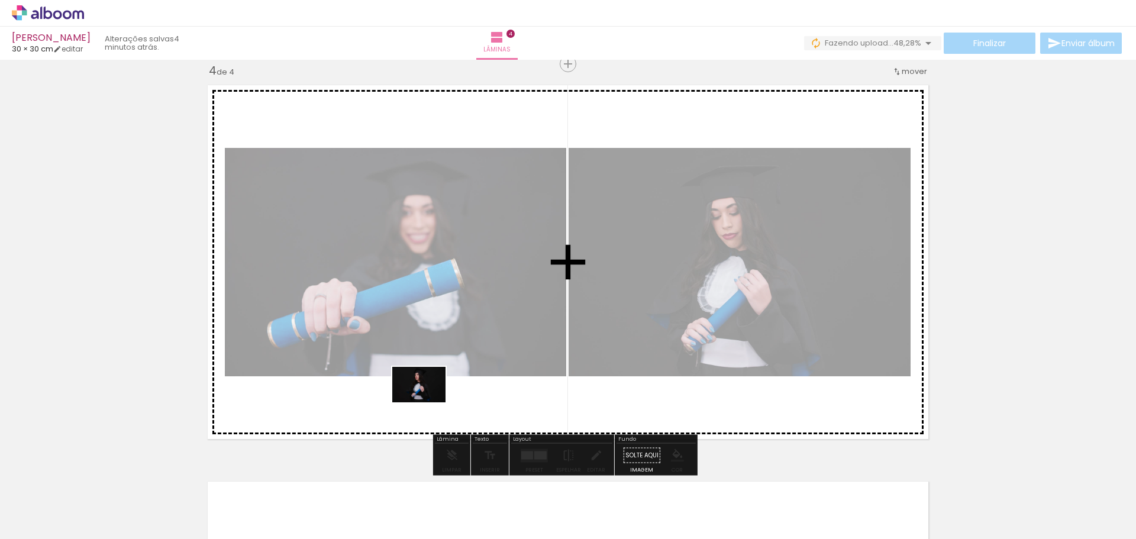
drag, startPoint x: 722, startPoint y: 500, endPoint x: 428, endPoint y: 402, distance: 309.9
click at [428, 402] on quentale-workspace at bounding box center [568, 269] width 1136 height 539
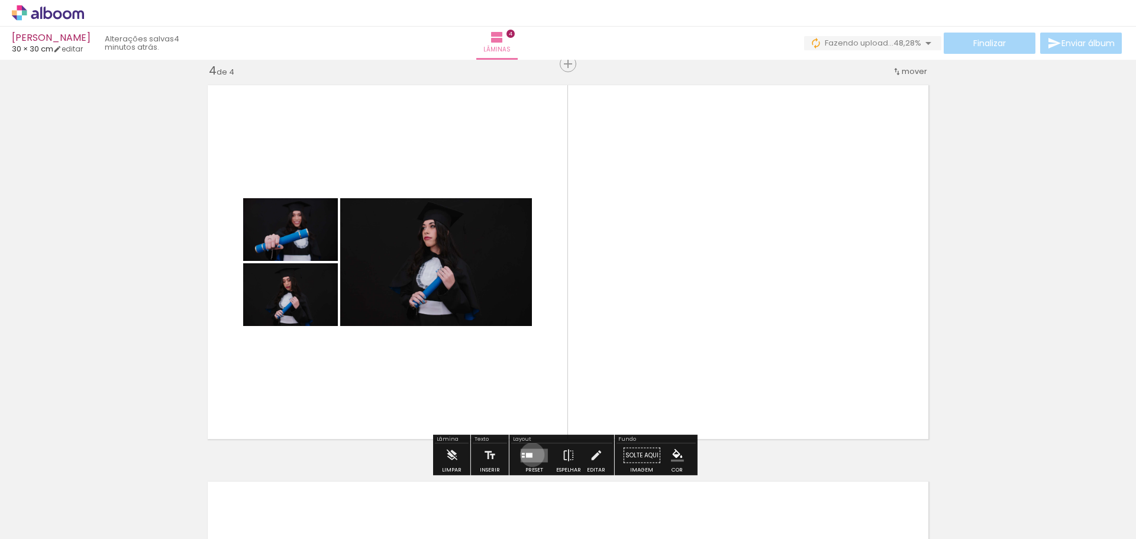
click at [530, 455] on div at bounding box center [529, 455] width 7 height 5
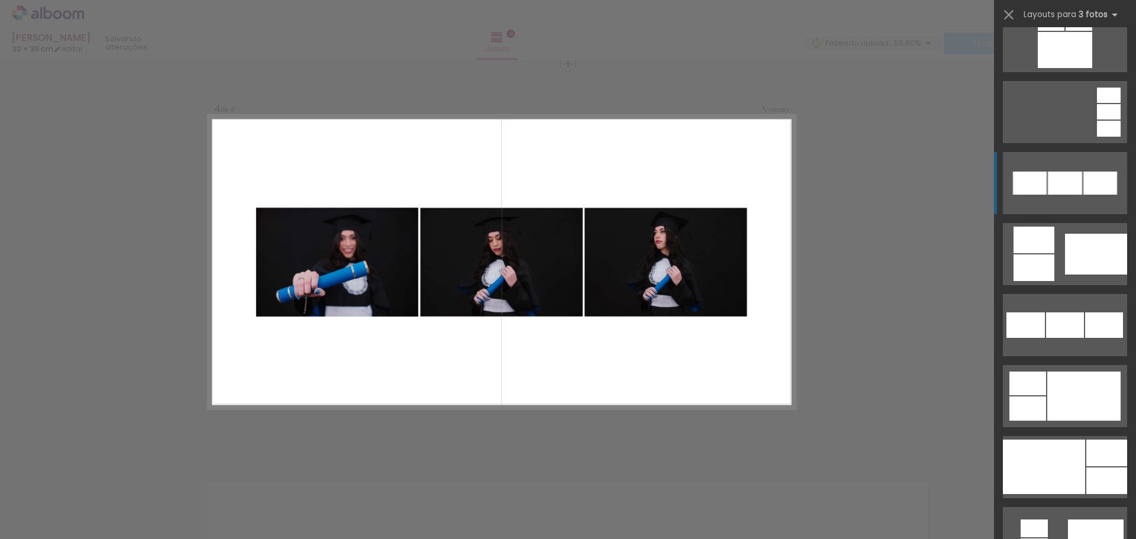
scroll to position [908, 0]
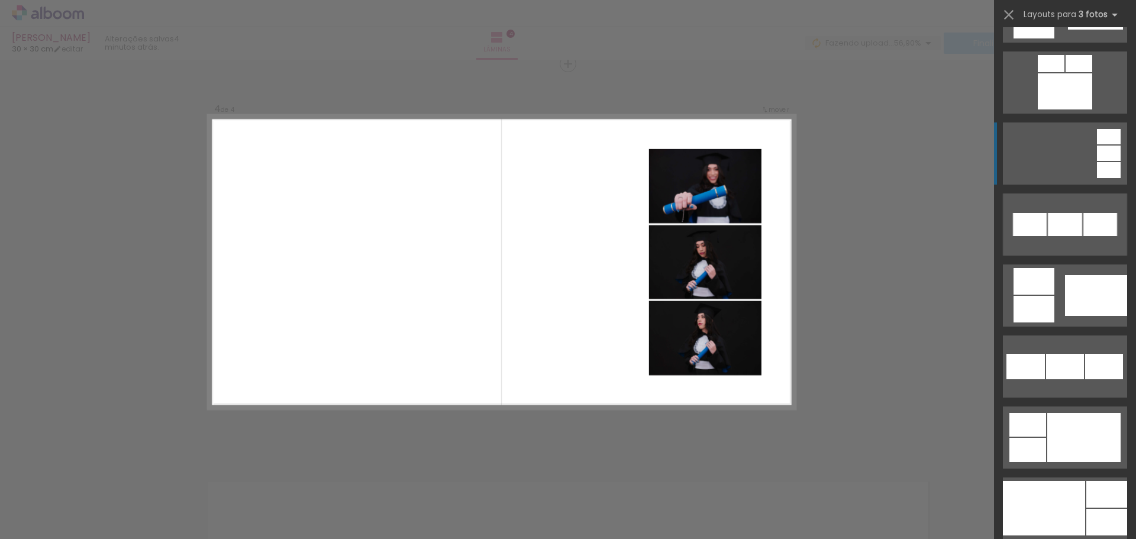
click at [1101, 509] on div at bounding box center [1107, 522] width 41 height 27
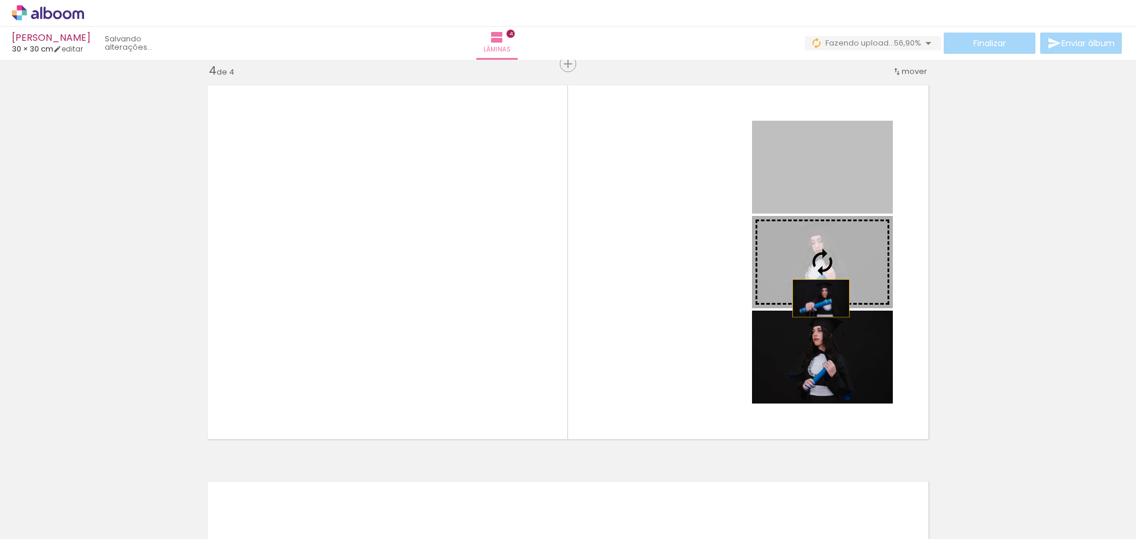
drag, startPoint x: 803, startPoint y: 175, endPoint x: 817, endPoint y: 298, distance: 124.4
click at [0, 0] on slot at bounding box center [0, 0] width 0 height 0
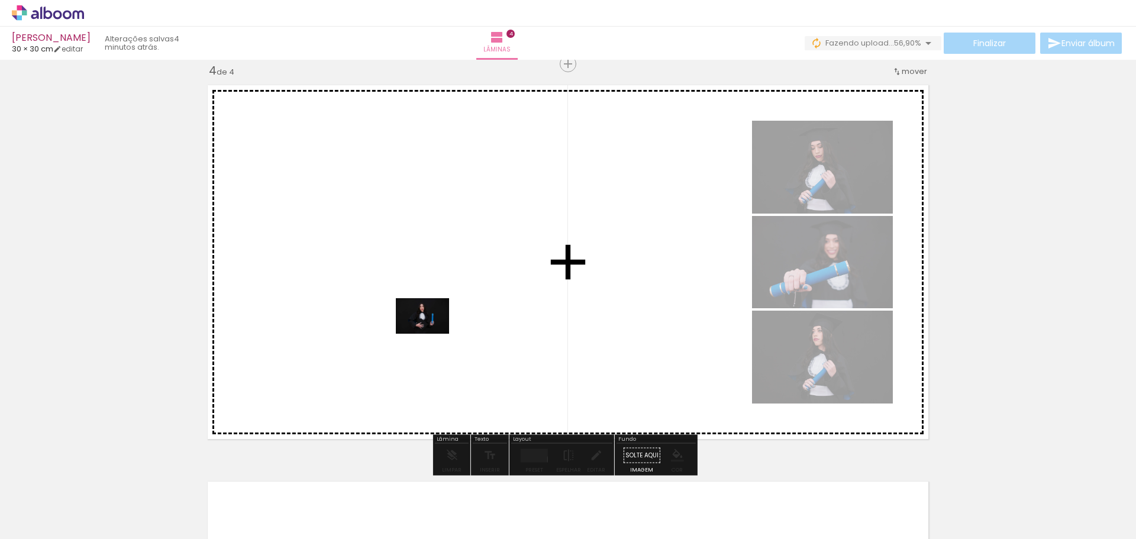
drag, startPoint x: 1089, startPoint y: 503, endPoint x: 398, endPoint y: 329, distance: 712.8
click at [389, 324] on quentale-workspace at bounding box center [568, 269] width 1136 height 539
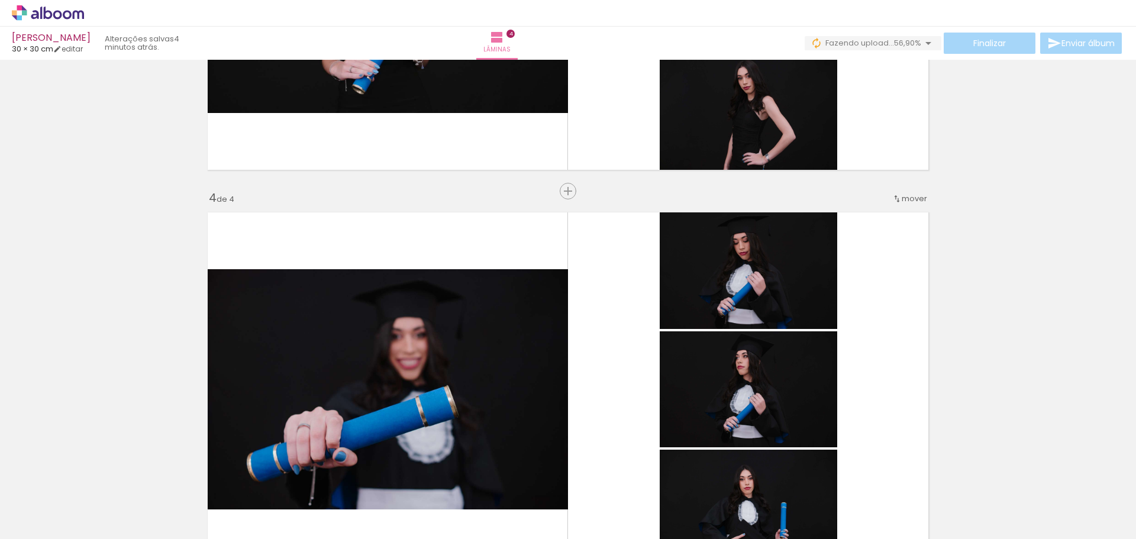
scroll to position [1087, 0]
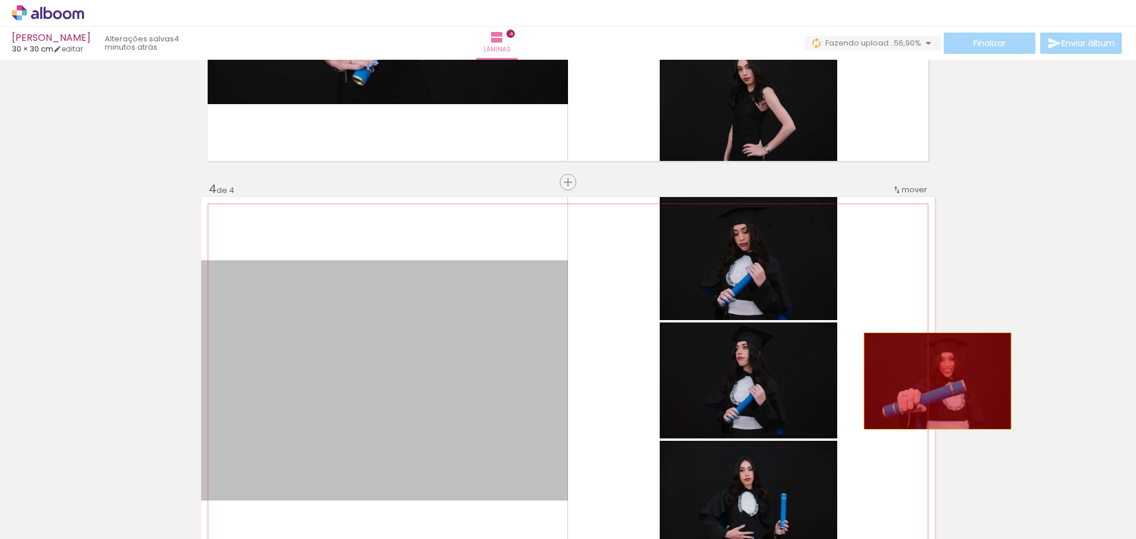
drag, startPoint x: 588, startPoint y: 401, endPoint x: 933, endPoint y: 381, distance: 346.2
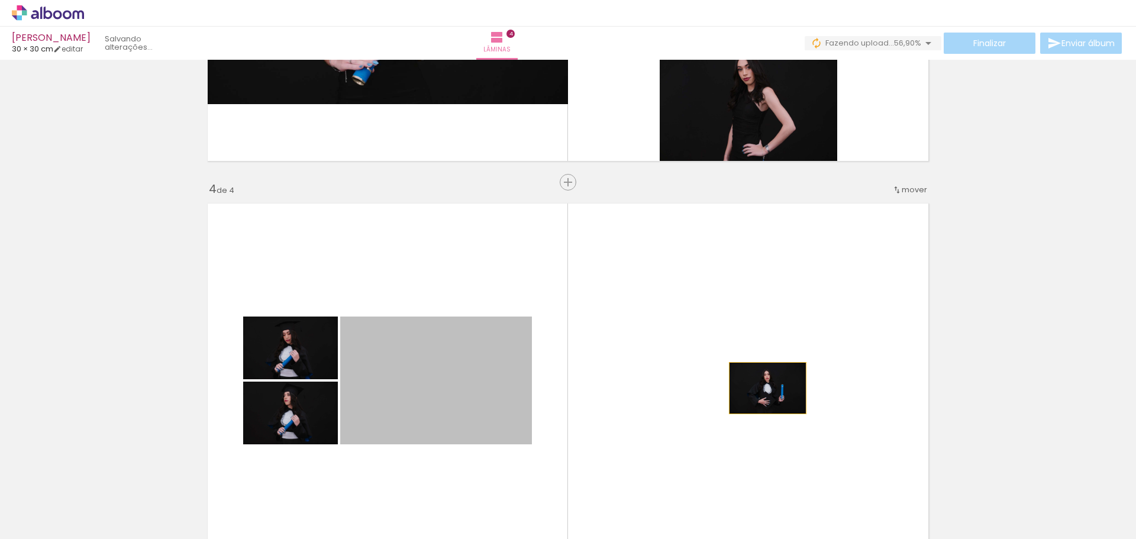
drag, startPoint x: 496, startPoint y: 416, endPoint x: 763, endPoint y: 388, distance: 268.9
click at [763, 388] on quentale-layouter at bounding box center [568, 380] width 734 height 367
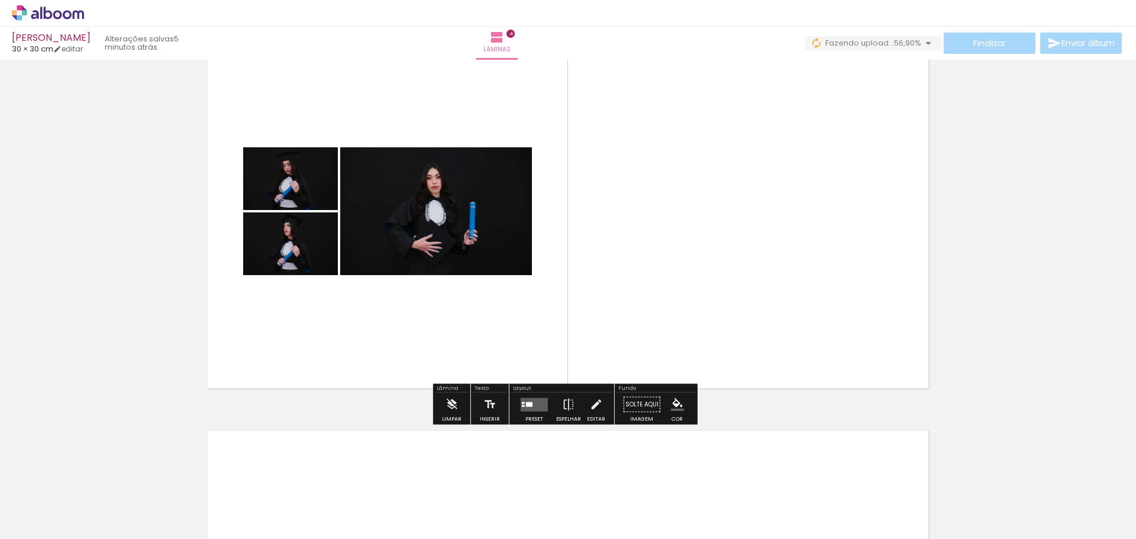
scroll to position [1224, 0]
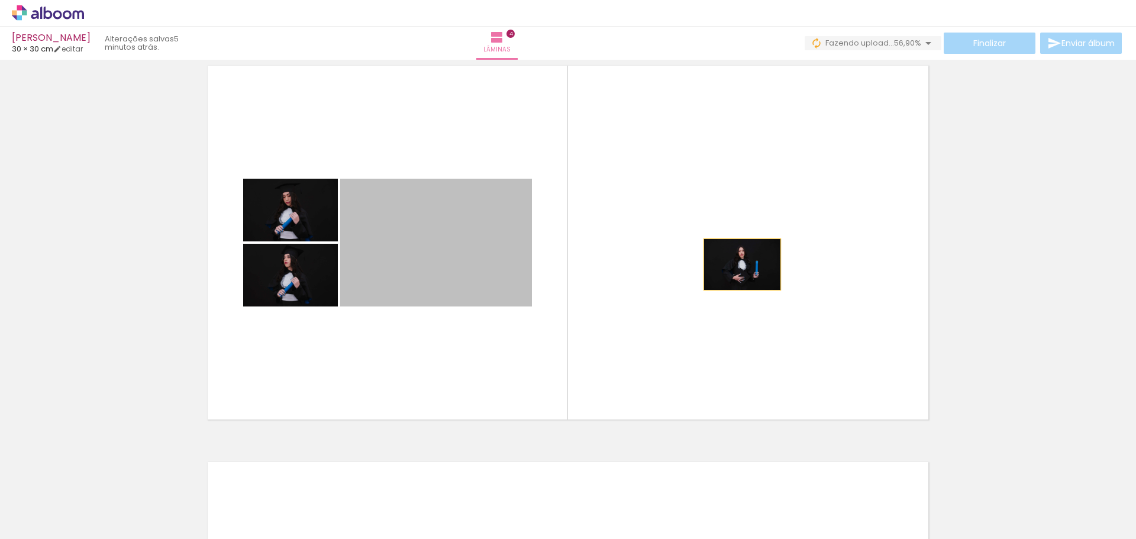
drag, startPoint x: 457, startPoint y: 260, endPoint x: 738, endPoint y: 265, distance: 281.1
click at [738, 265] on quentale-layouter at bounding box center [568, 242] width 734 height 367
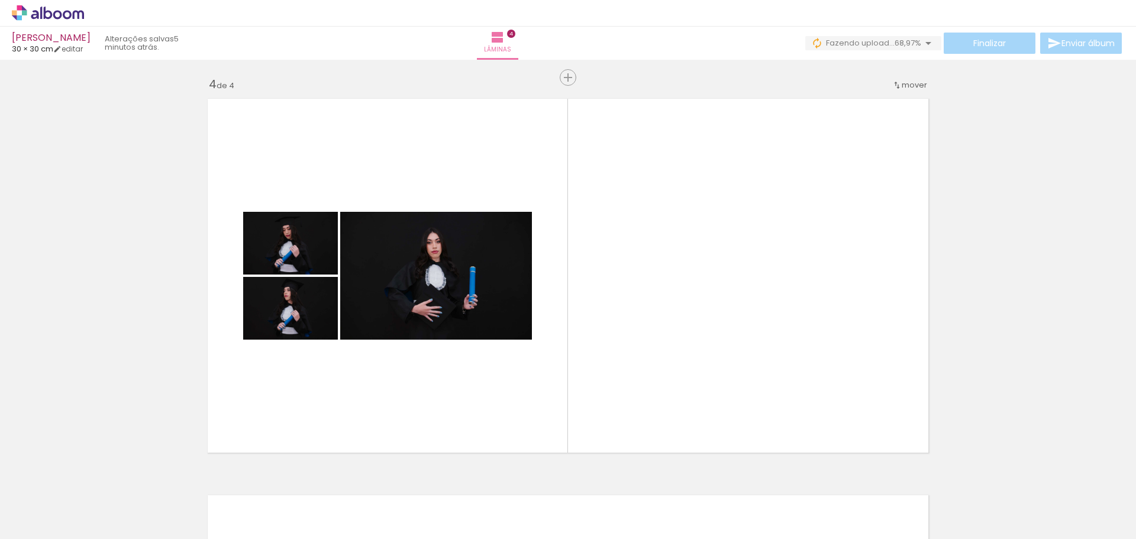
scroll to position [1197, 0]
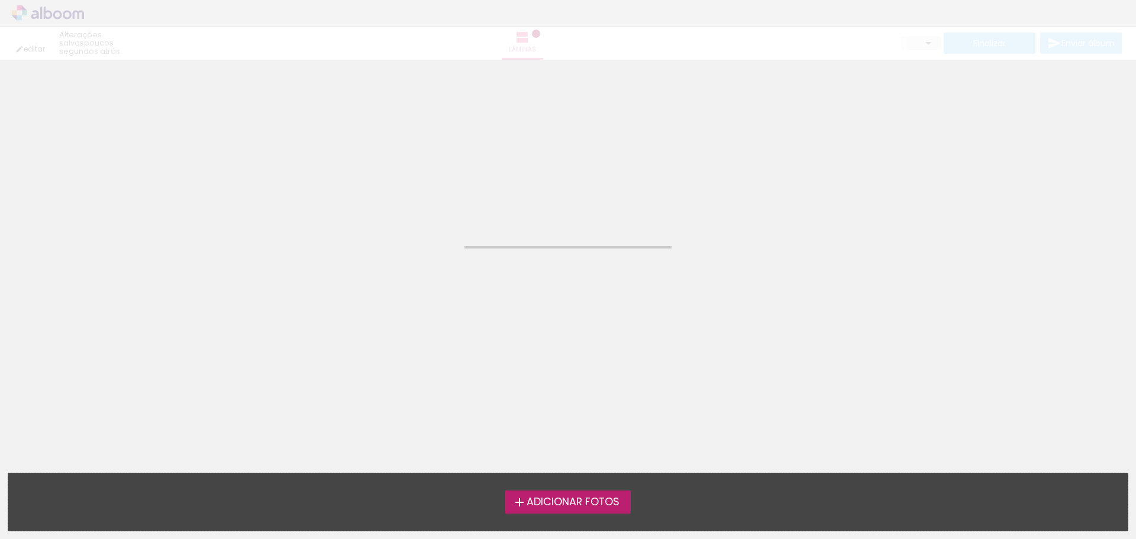
click at [47, 9] on div "editar poucos segundos atrás. Lâminas Finalizar Enviar álbum" at bounding box center [568, 30] width 1136 height 60
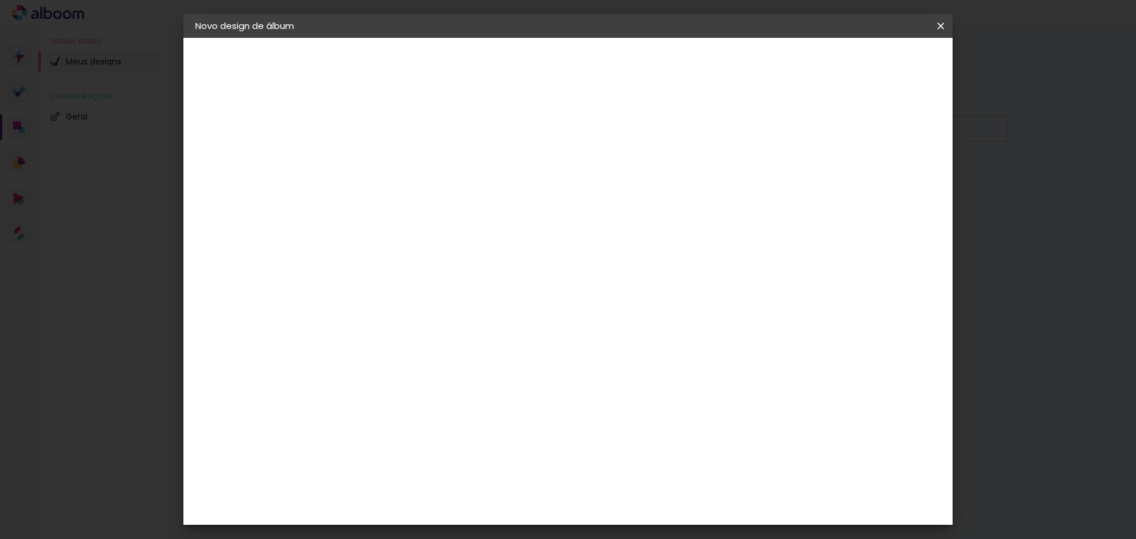
click at [0, 0] on iron-icon at bounding box center [0, 0] width 0 height 0
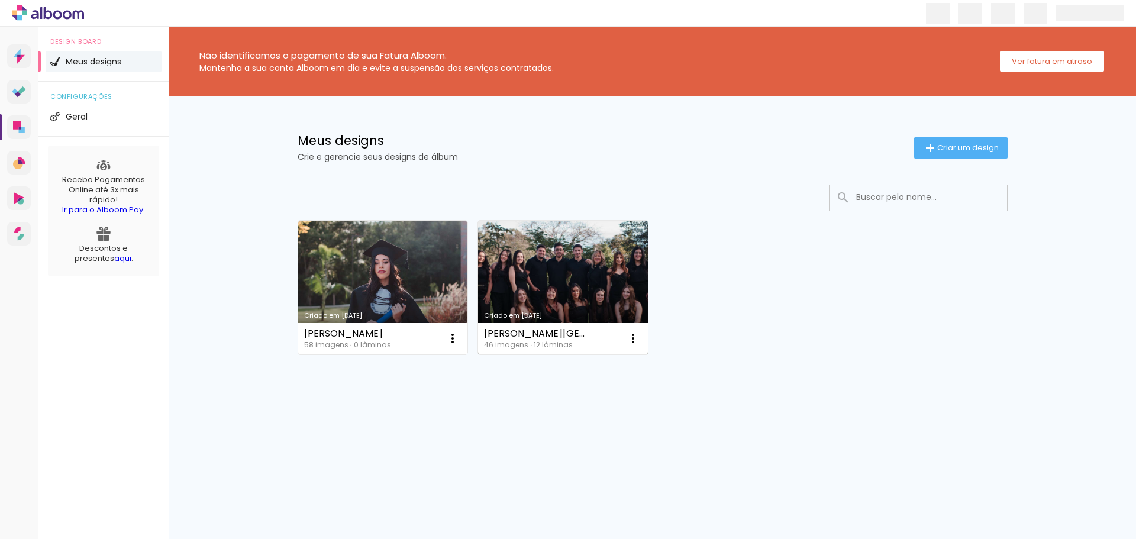
click at [568, 285] on link "Criado em [DATE]" at bounding box center [563, 288] width 170 height 134
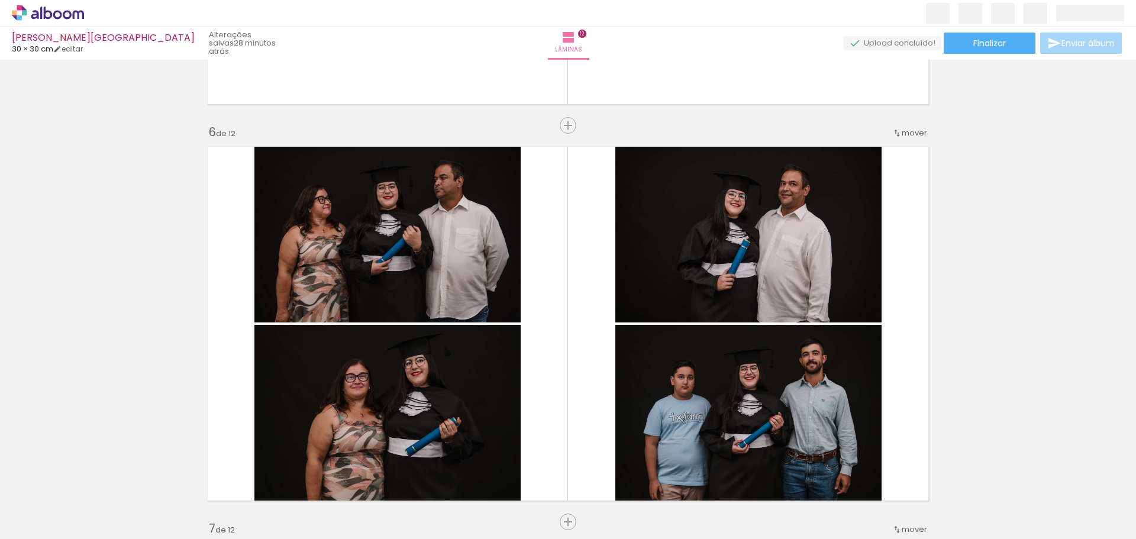
scroll to position [1902, 0]
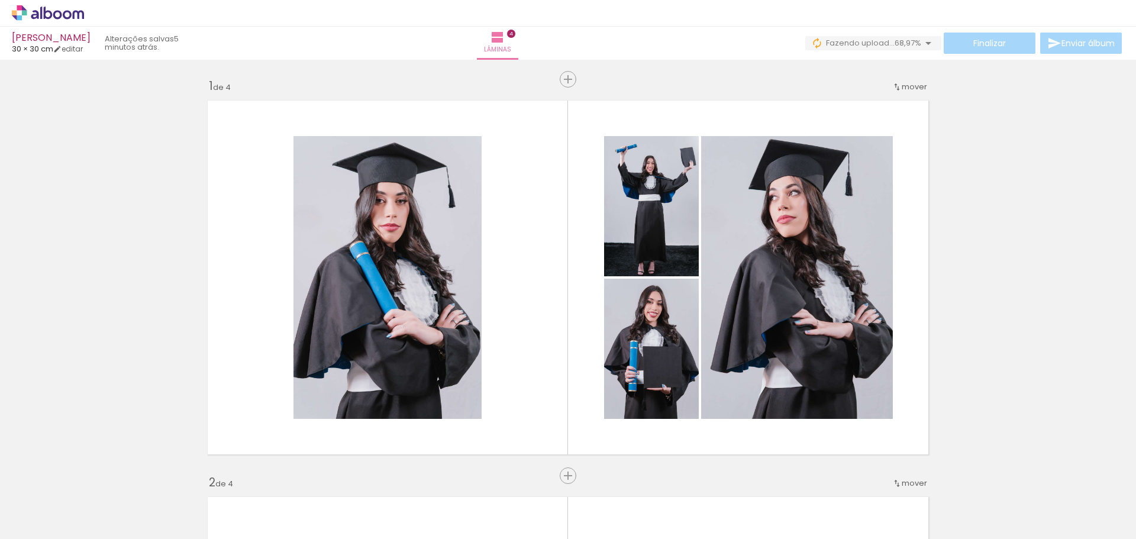
scroll to position [0, 2809]
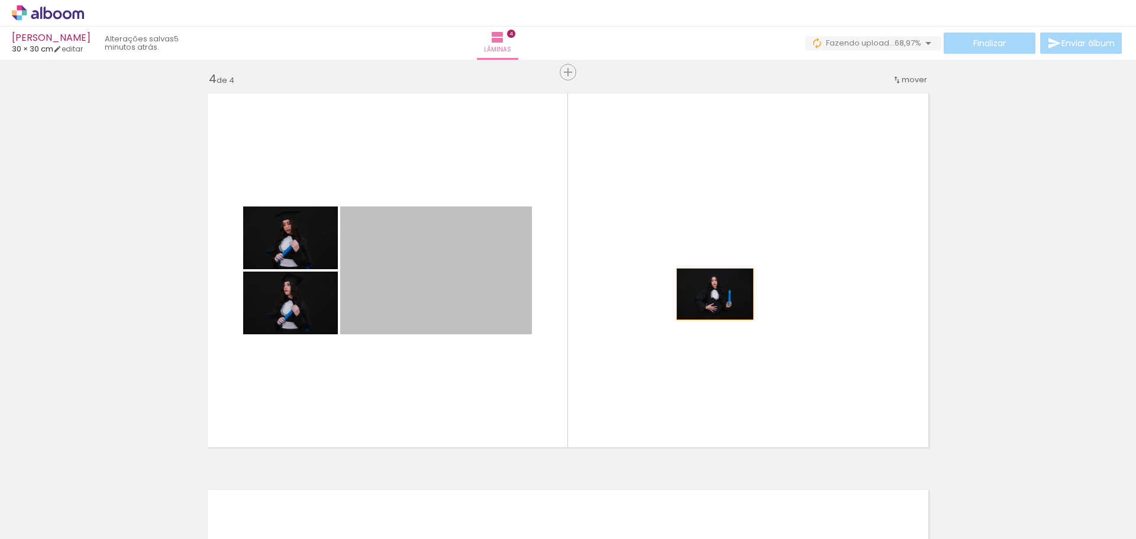
drag, startPoint x: 564, startPoint y: 294, endPoint x: 772, endPoint y: 281, distance: 208.1
click at [772, 281] on quentale-layouter at bounding box center [568, 270] width 734 height 367
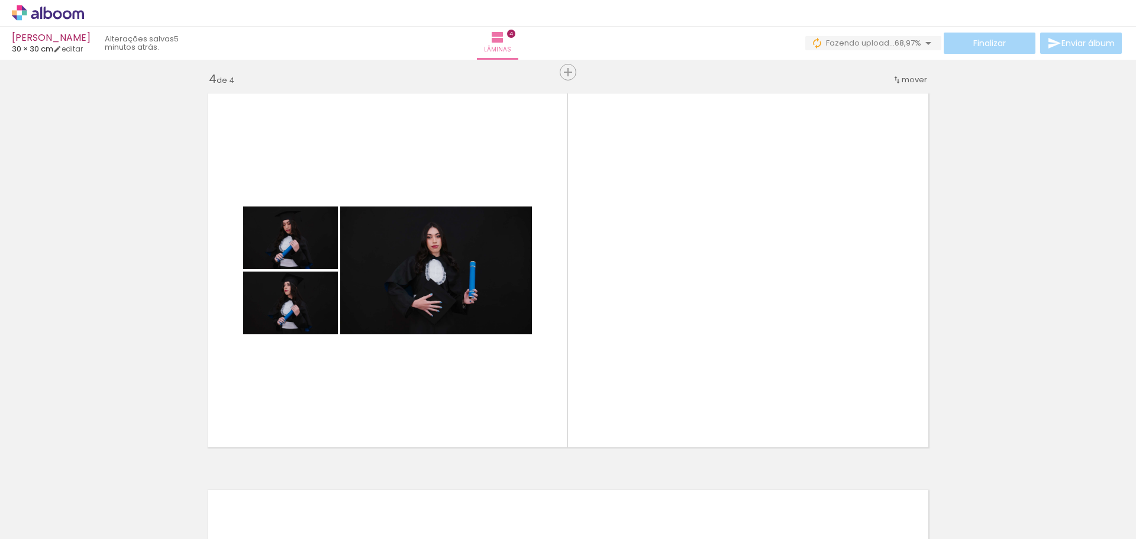
scroll to position [0, 2249]
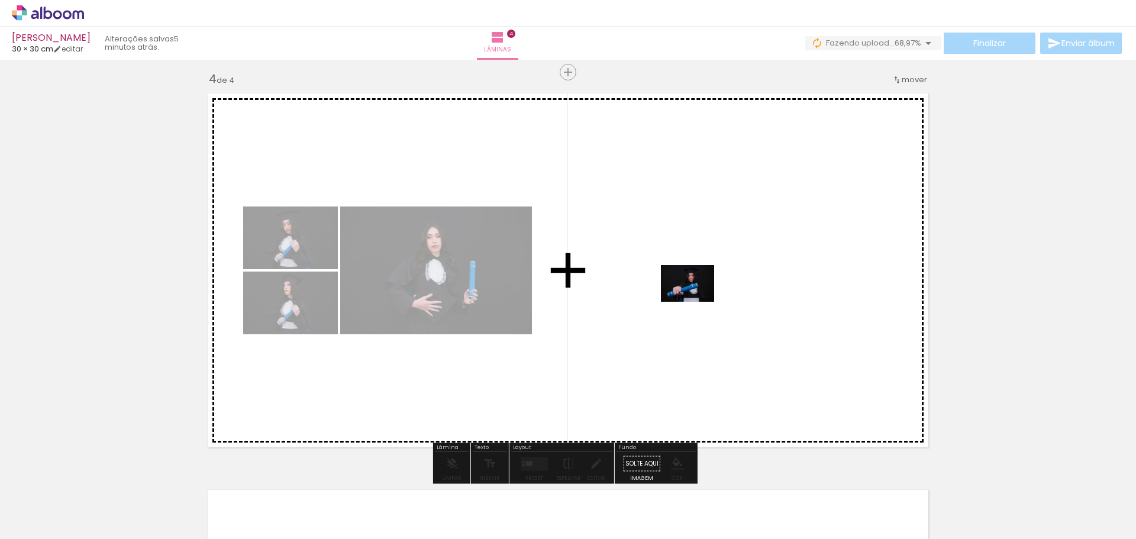
drag, startPoint x: 446, startPoint y: 503, endPoint x: 701, endPoint y: 295, distance: 329.3
click at [701, 295] on quentale-workspace at bounding box center [568, 269] width 1136 height 539
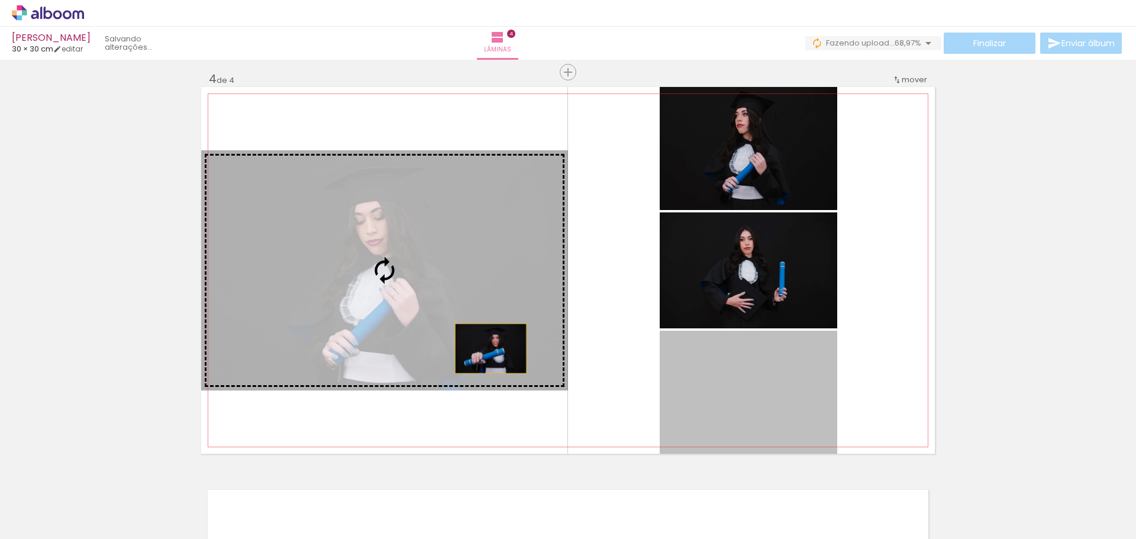
drag, startPoint x: 766, startPoint y: 417, endPoint x: 408, endPoint y: 284, distance: 381.8
click at [0, 0] on slot at bounding box center [0, 0] width 0 height 0
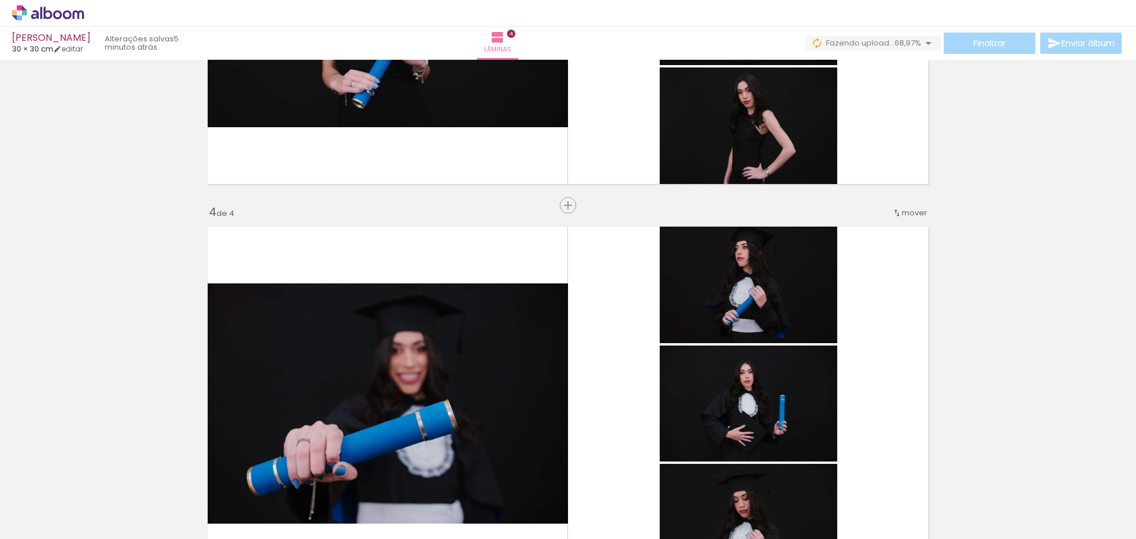
scroll to position [1077, 0]
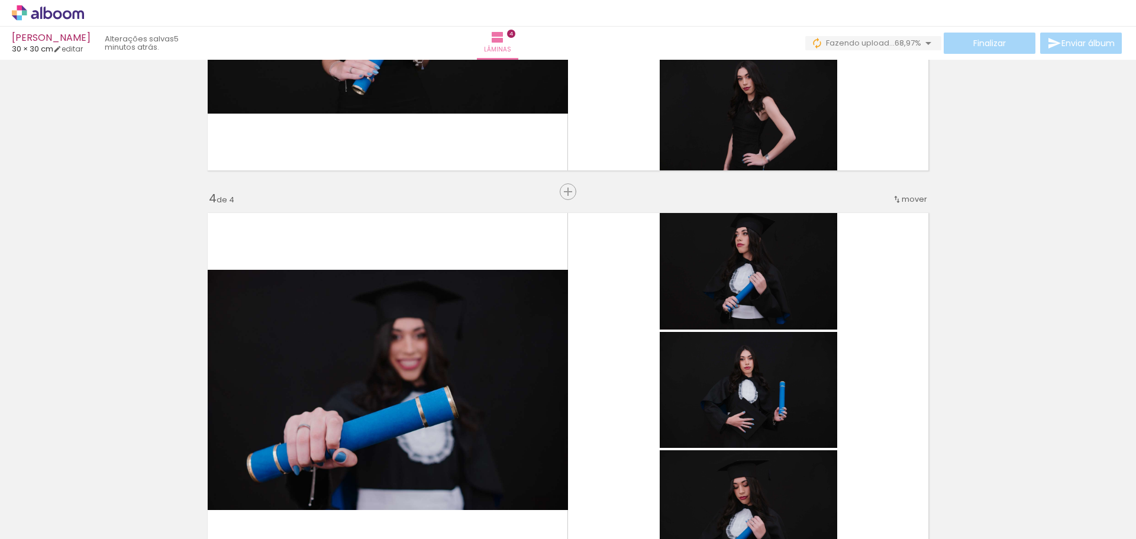
click at [624, 426] on quentale-layouter at bounding box center [568, 390] width 734 height 367
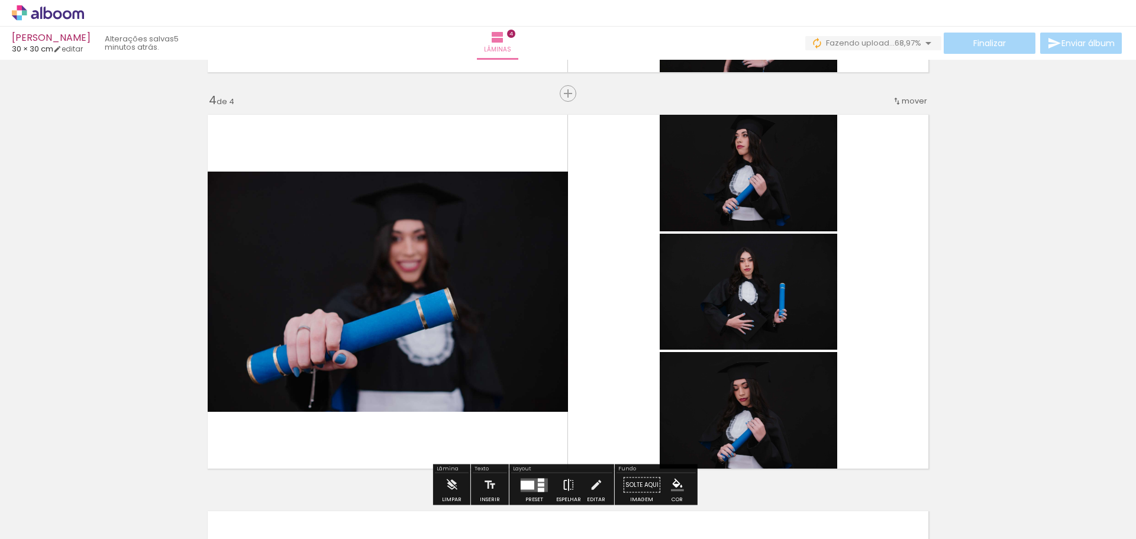
scroll to position [1235, 0]
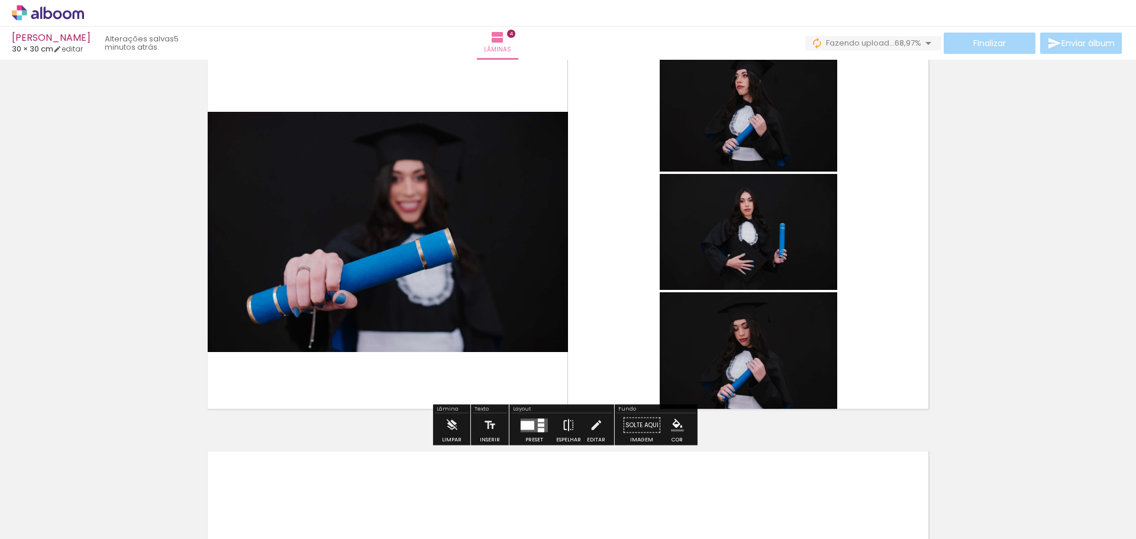
click at [564, 423] on iron-icon at bounding box center [568, 426] width 13 height 24
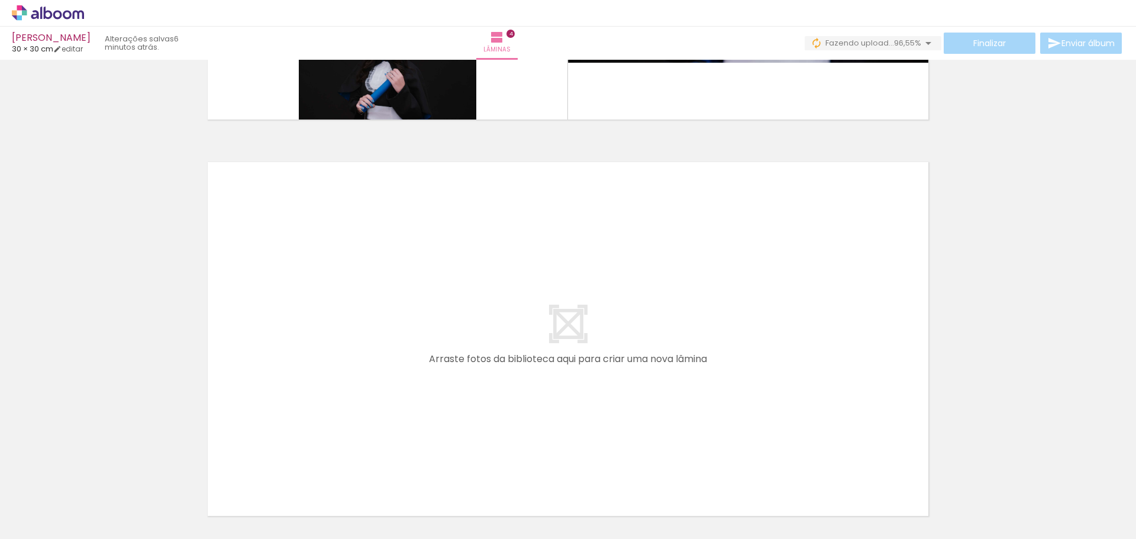
scroll to position [0, 2732]
drag, startPoint x: 175, startPoint y: 513, endPoint x: 178, endPoint y: 359, distance: 153.9
click at [178, 359] on quentale-workspace at bounding box center [568, 269] width 1136 height 539
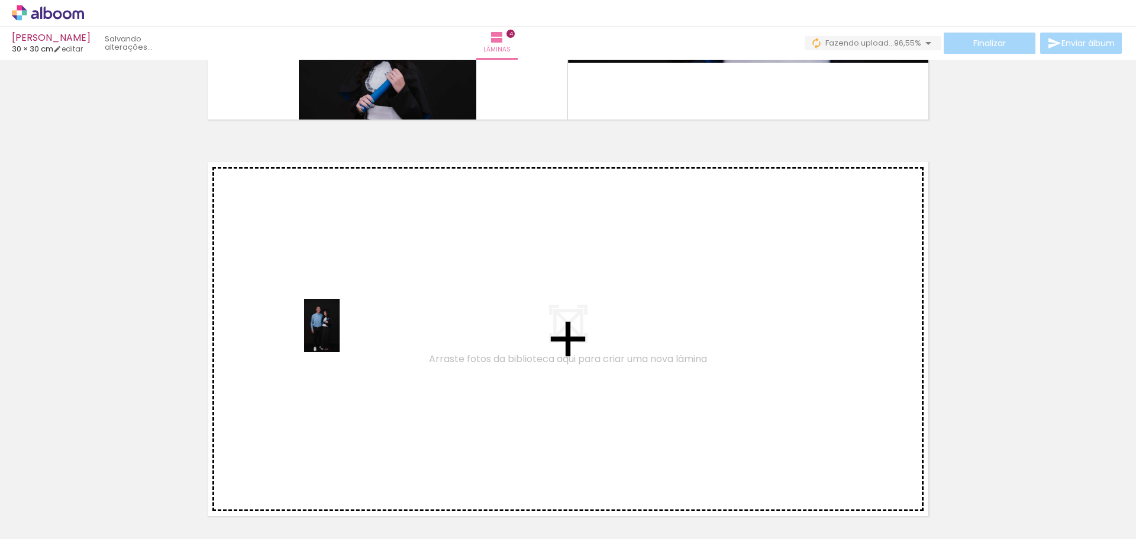
drag, startPoint x: 173, startPoint y: 497, endPoint x: 338, endPoint y: 339, distance: 228.5
click at [338, 339] on quentale-workspace at bounding box center [568, 269] width 1136 height 539
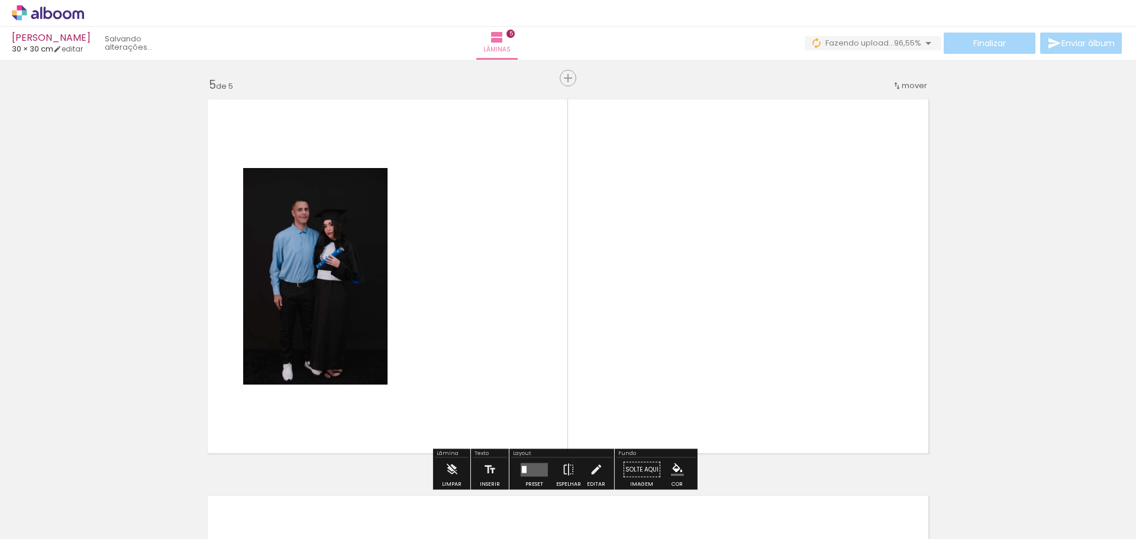
scroll to position [1601, 0]
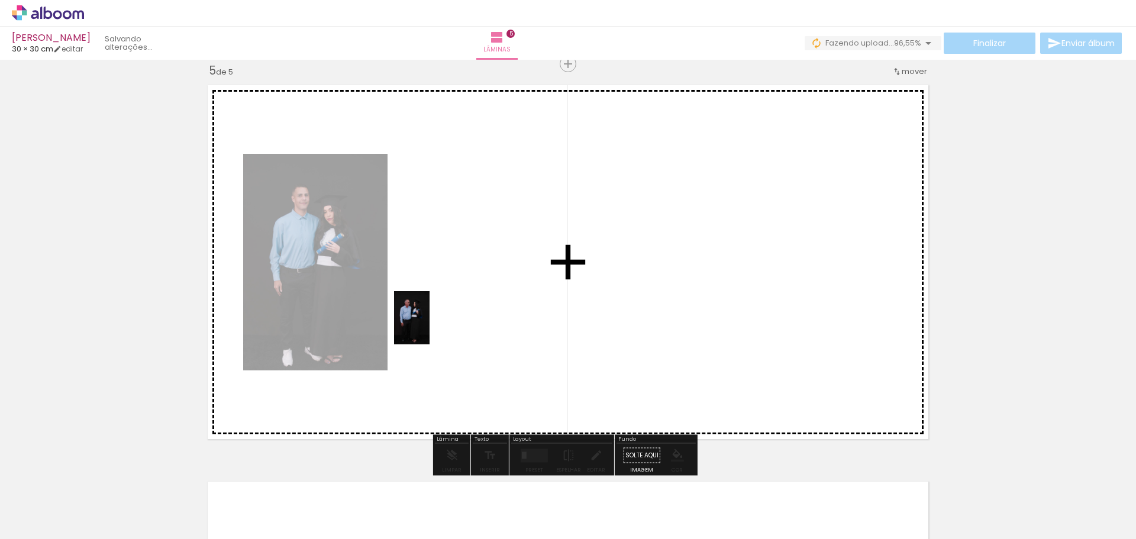
drag, startPoint x: 310, startPoint y: 513, endPoint x: 430, endPoint y: 327, distance: 221.0
click at [430, 327] on quentale-workspace at bounding box center [568, 269] width 1136 height 539
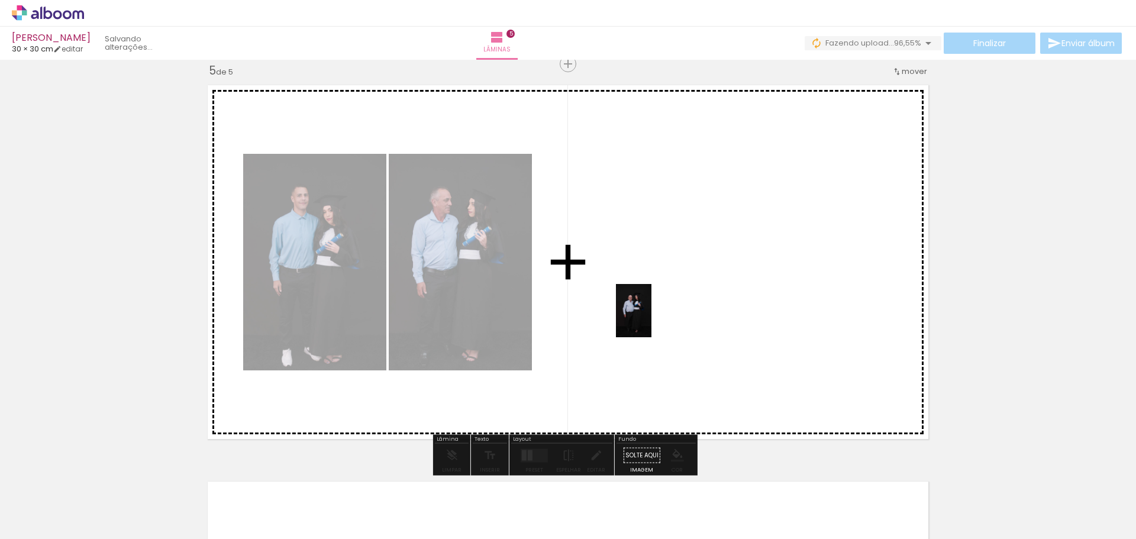
drag, startPoint x: 446, startPoint y: 498, endPoint x: 668, endPoint y: 295, distance: 301.2
click at [668, 295] on quentale-workspace at bounding box center [568, 269] width 1136 height 539
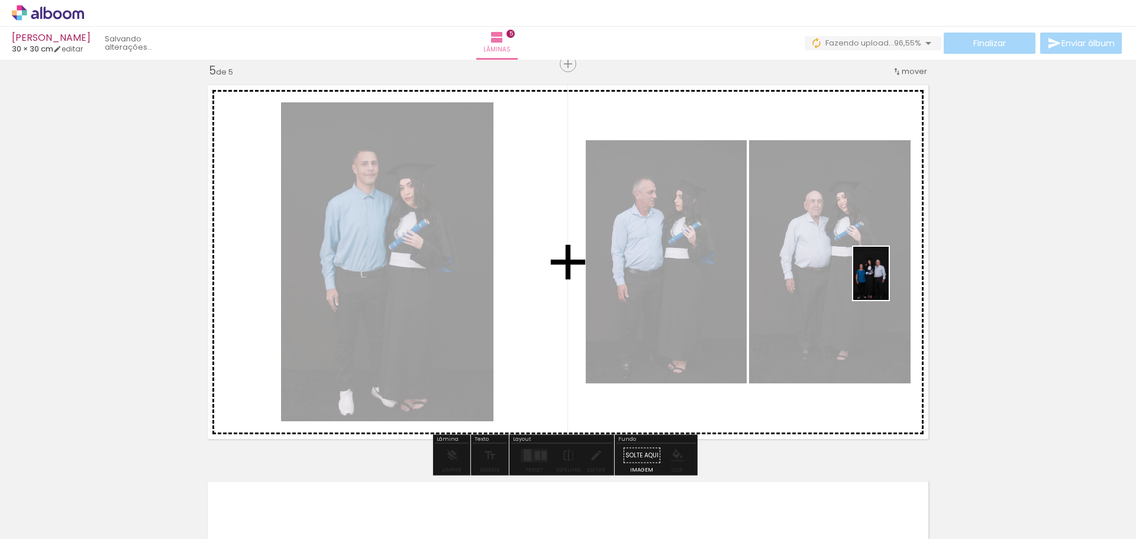
drag, startPoint x: 640, startPoint y: 511, endPoint x: 889, endPoint y: 282, distance: 338.4
click at [889, 282] on quentale-workspace at bounding box center [568, 269] width 1136 height 539
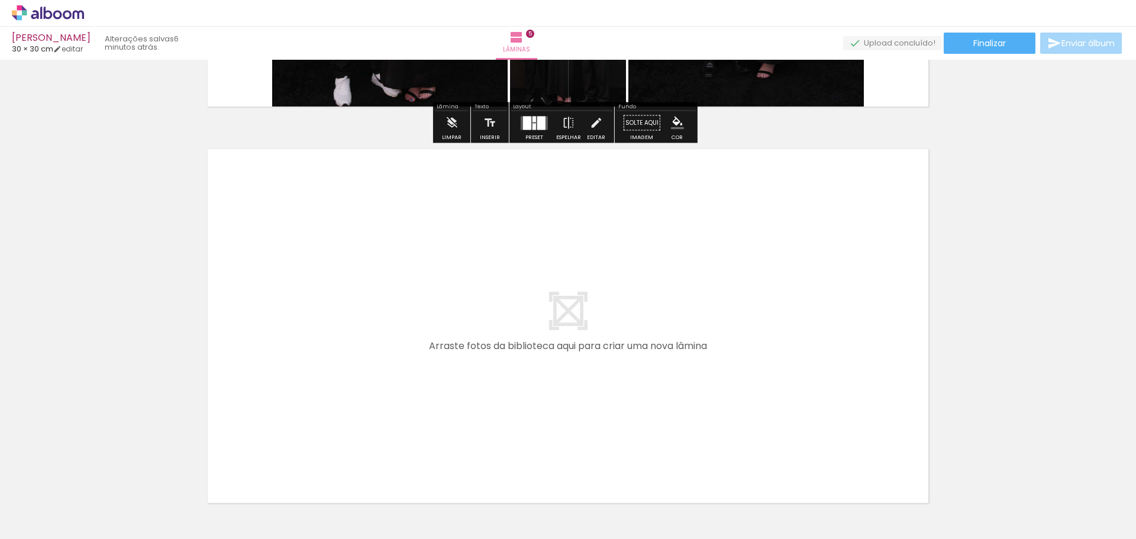
scroll to position [1936, 0]
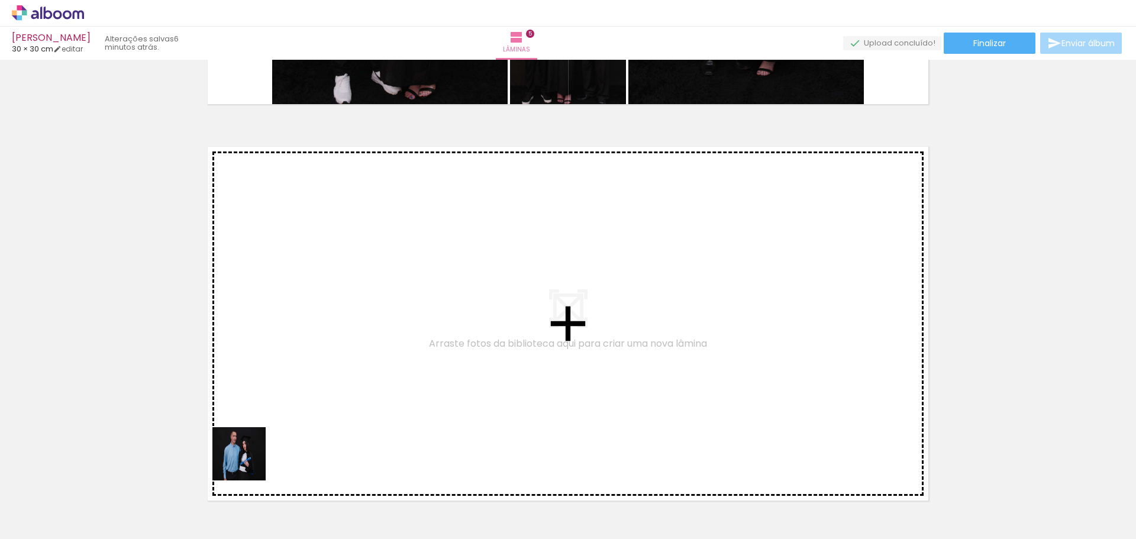
drag, startPoint x: 242, startPoint y: 505, endPoint x: 272, endPoint y: 349, distance: 159.0
click at [272, 349] on quentale-workspace at bounding box center [568, 269] width 1136 height 539
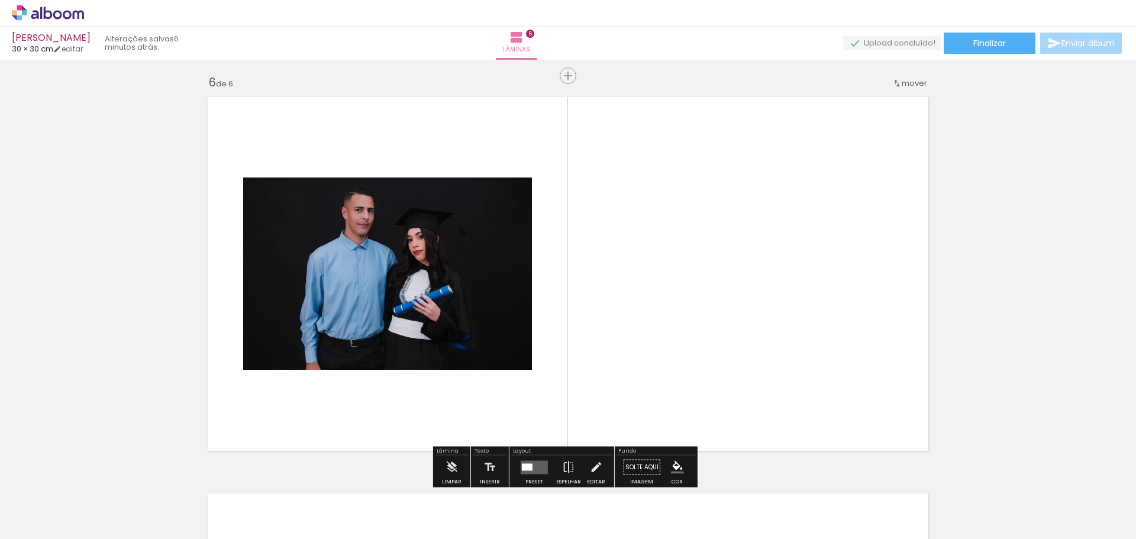
scroll to position [1998, 0]
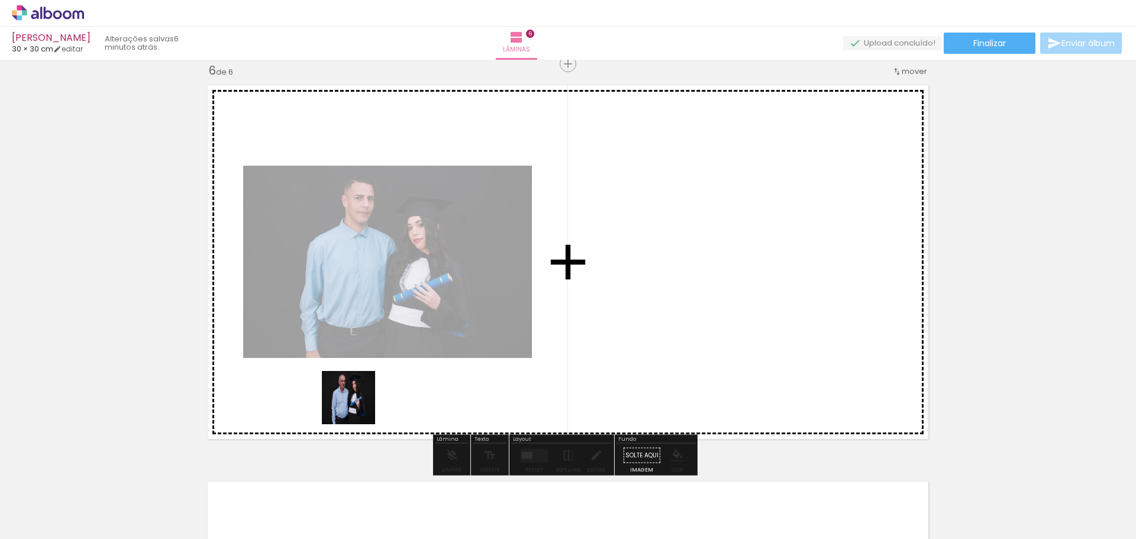
drag, startPoint x: 378, startPoint y: 504, endPoint x: 363, endPoint y: 420, distance: 84.6
click at [359, 405] on quentale-workspace at bounding box center [568, 269] width 1136 height 539
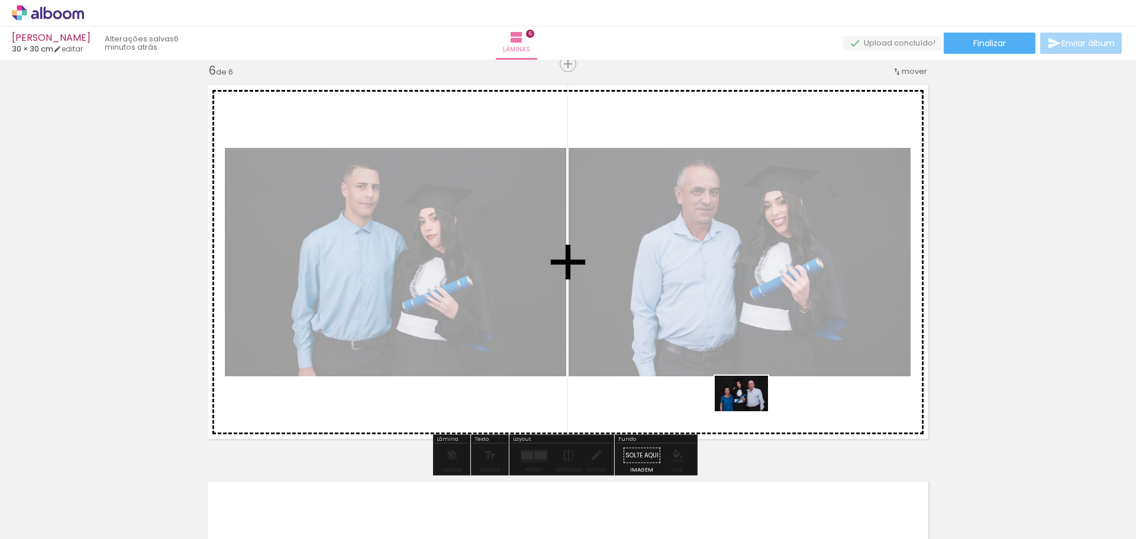
drag, startPoint x: 717, startPoint y: 518, endPoint x: 750, endPoint y: 411, distance: 111.7
click at [750, 411] on quentale-workspace at bounding box center [568, 269] width 1136 height 539
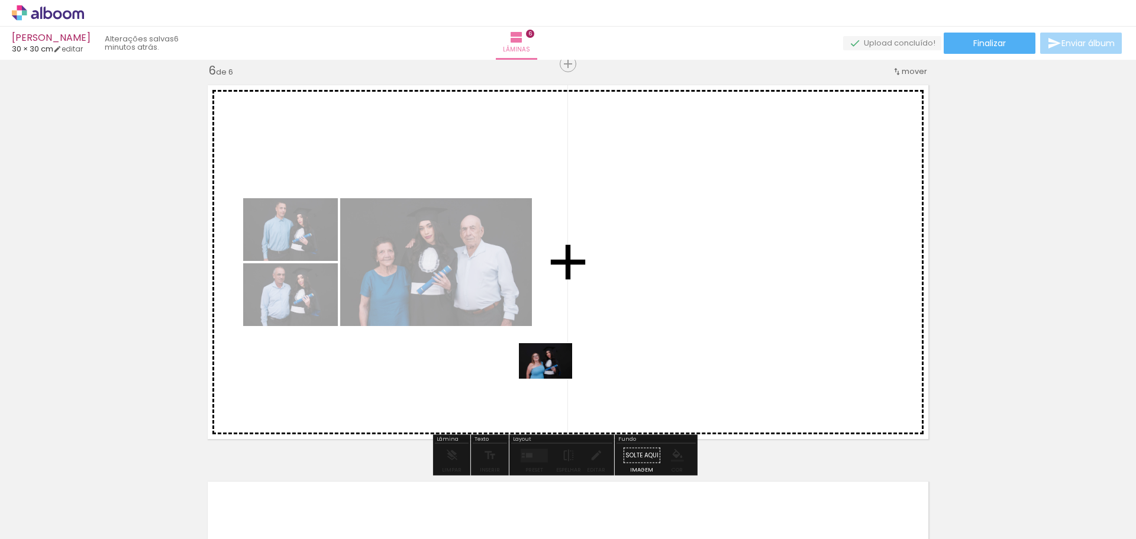
drag, startPoint x: 831, startPoint y: 511, endPoint x: 565, endPoint y: 394, distance: 291.7
click at [517, 381] on quentale-workspace at bounding box center [568, 269] width 1136 height 539
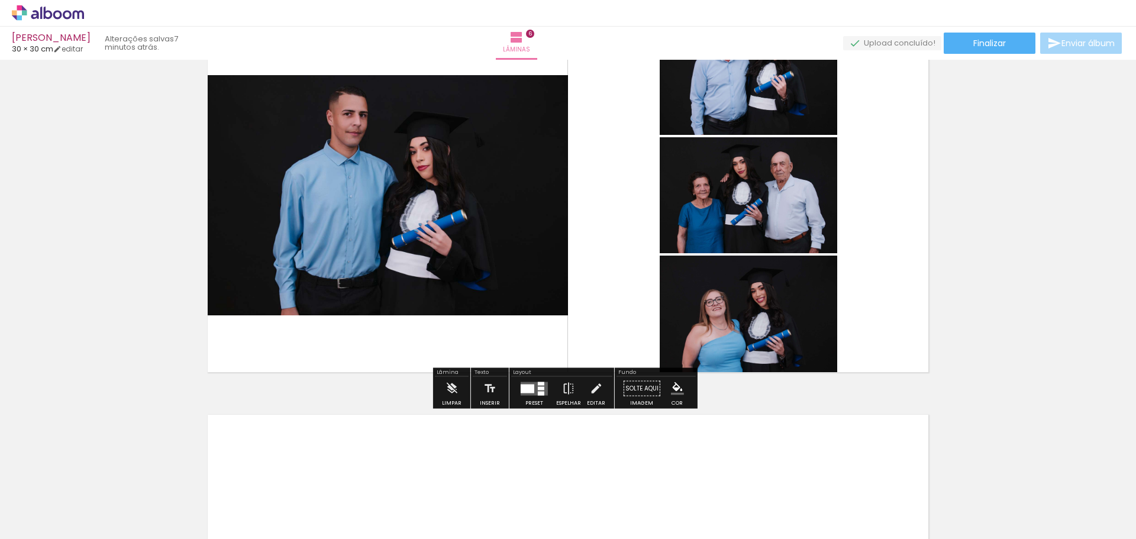
scroll to position [2077, 0]
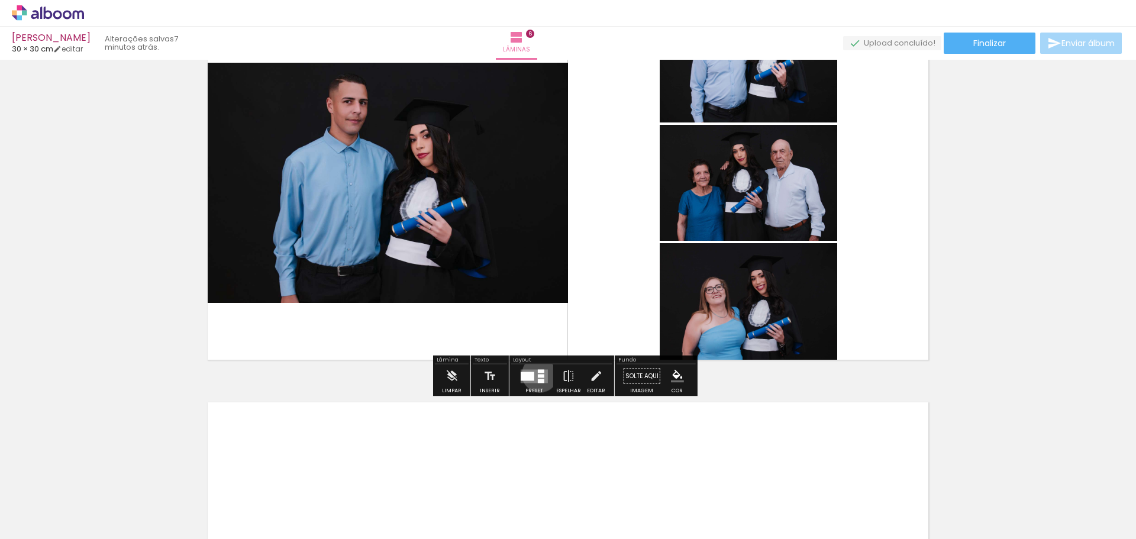
click at [538, 374] on div at bounding box center [541, 376] width 7 height 4
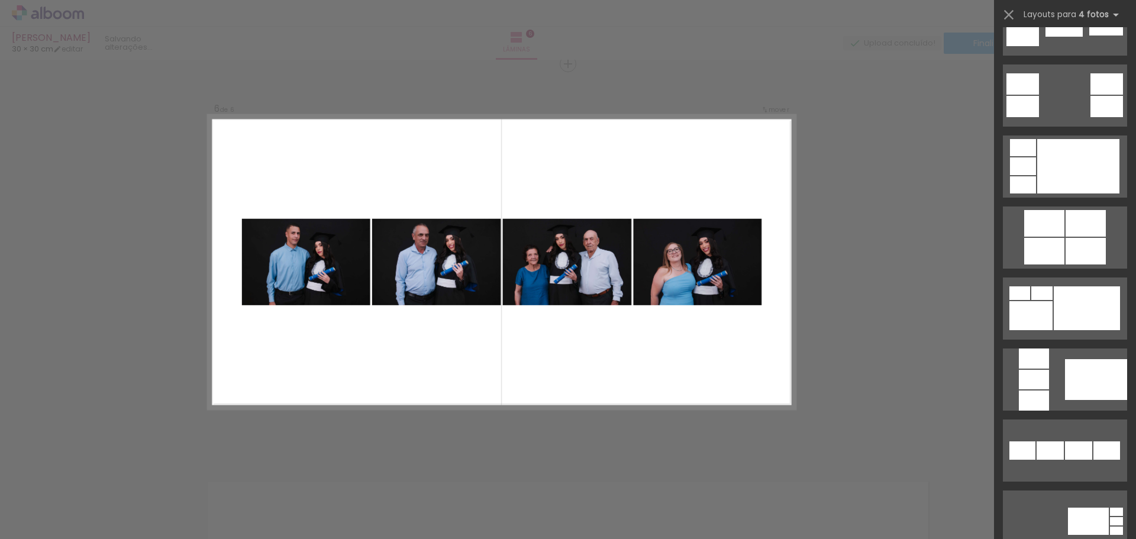
scroll to position [533, 0]
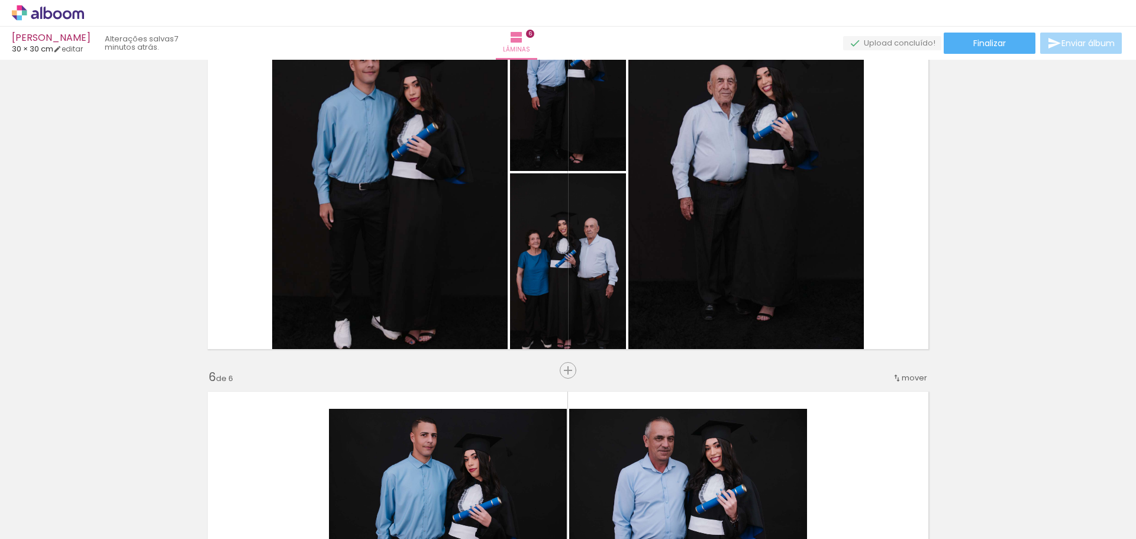
scroll to position [1702, 0]
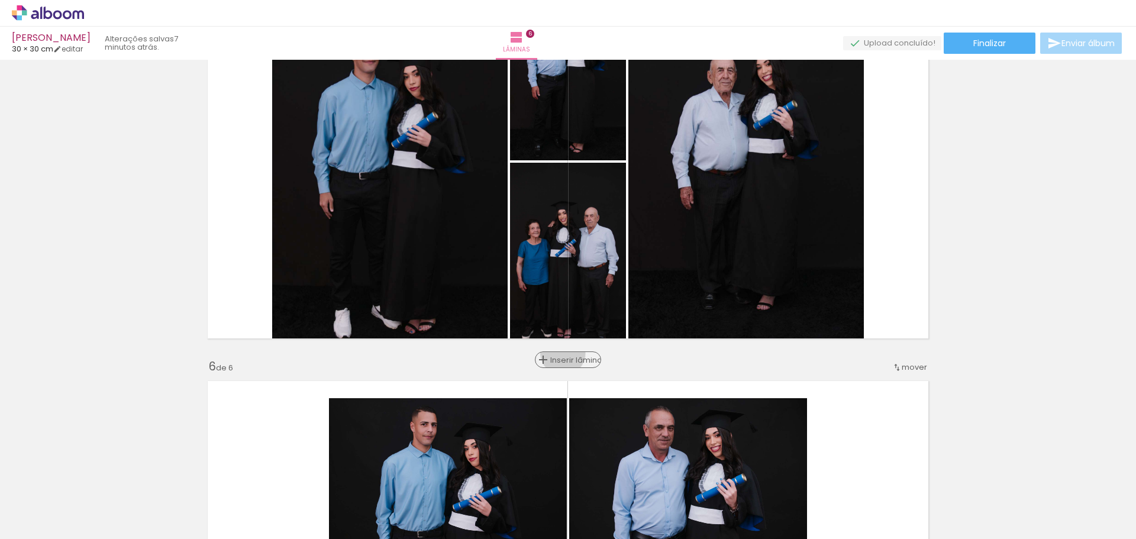
click at [561, 353] on div "Inserir lâmina" at bounding box center [568, 360] width 64 height 14
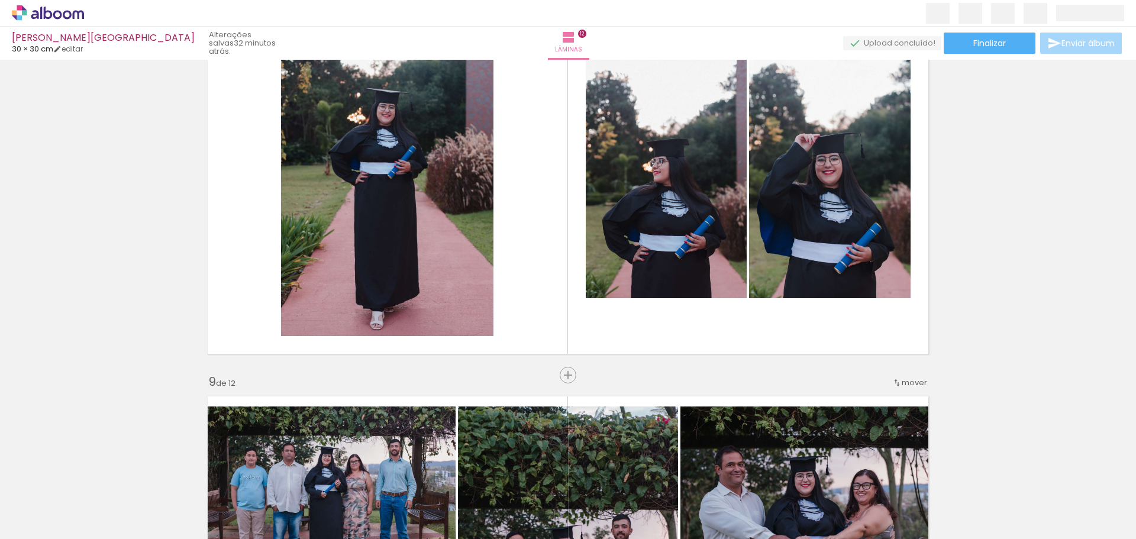
scroll to position [2733, 0]
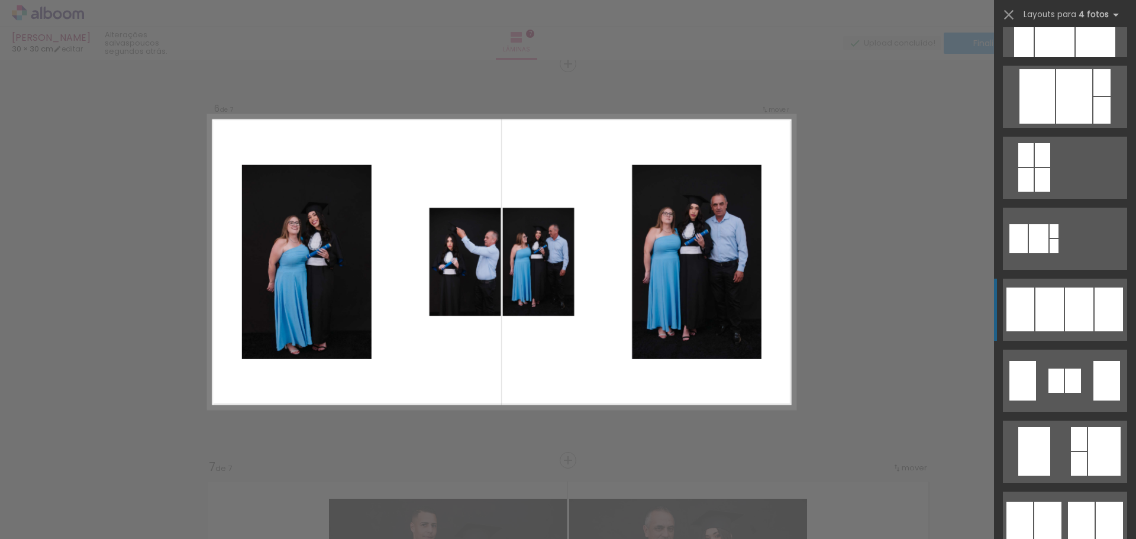
scroll to position [611, 0]
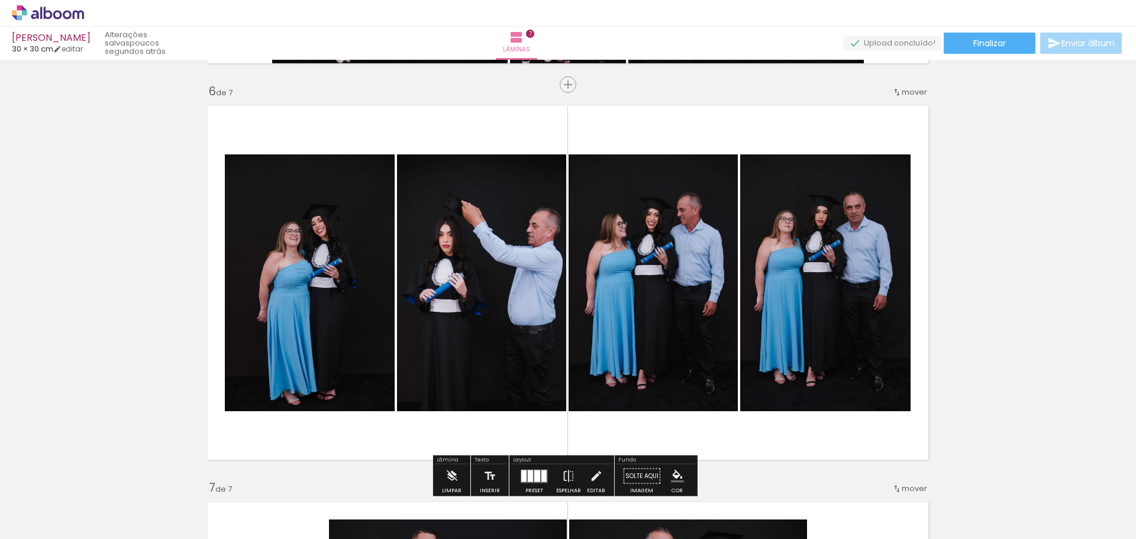
scroll to position [1998, 0]
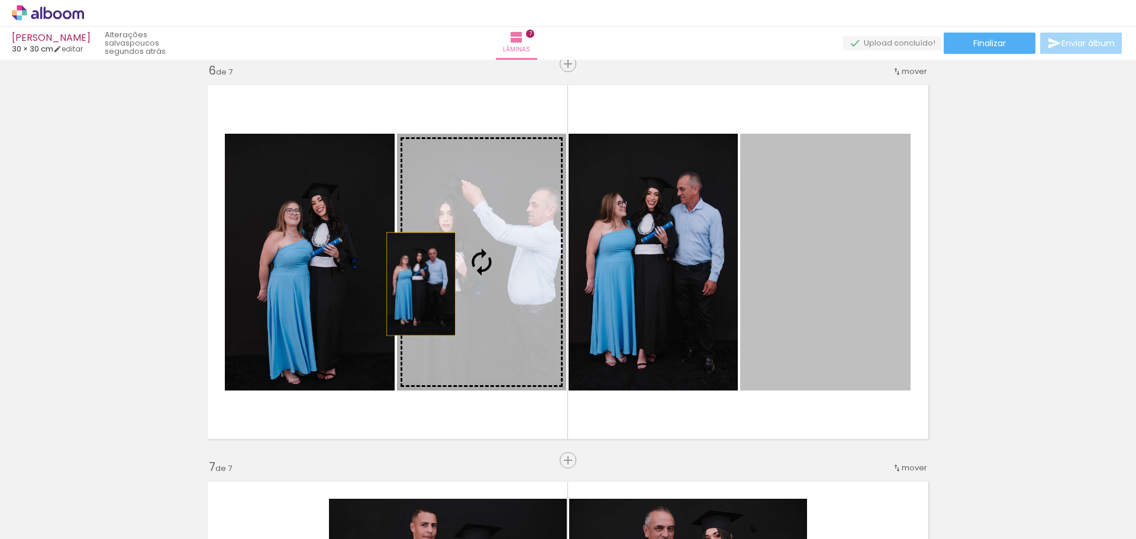
drag, startPoint x: 846, startPoint y: 293, endPoint x: 416, endPoint y: 284, distance: 430.3
click at [0, 0] on slot at bounding box center [0, 0] width 0 height 0
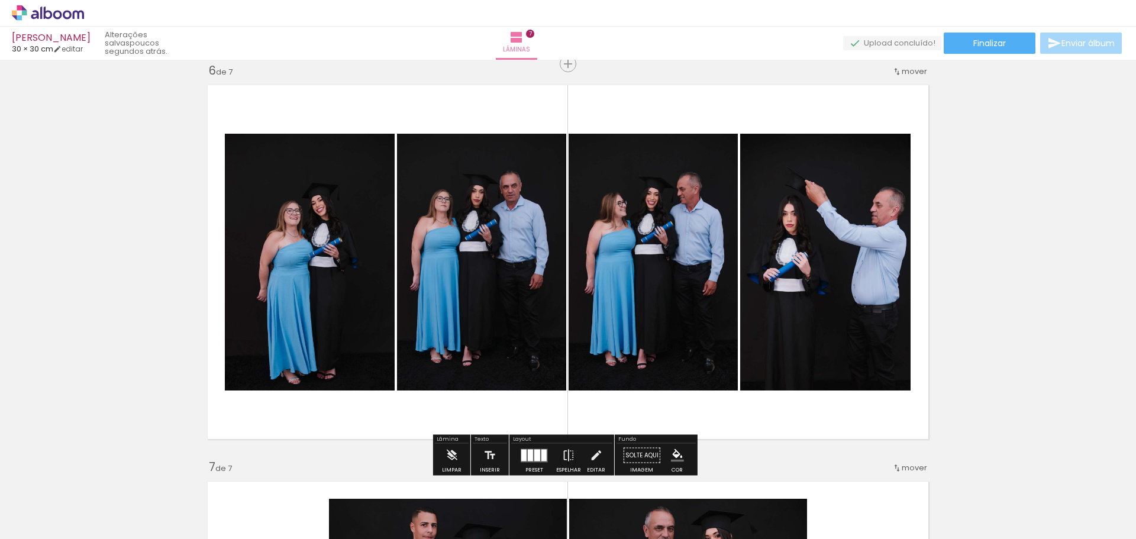
click at [671, 282] on quentale-photo at bounding box center [653, 262] width 169 height 257
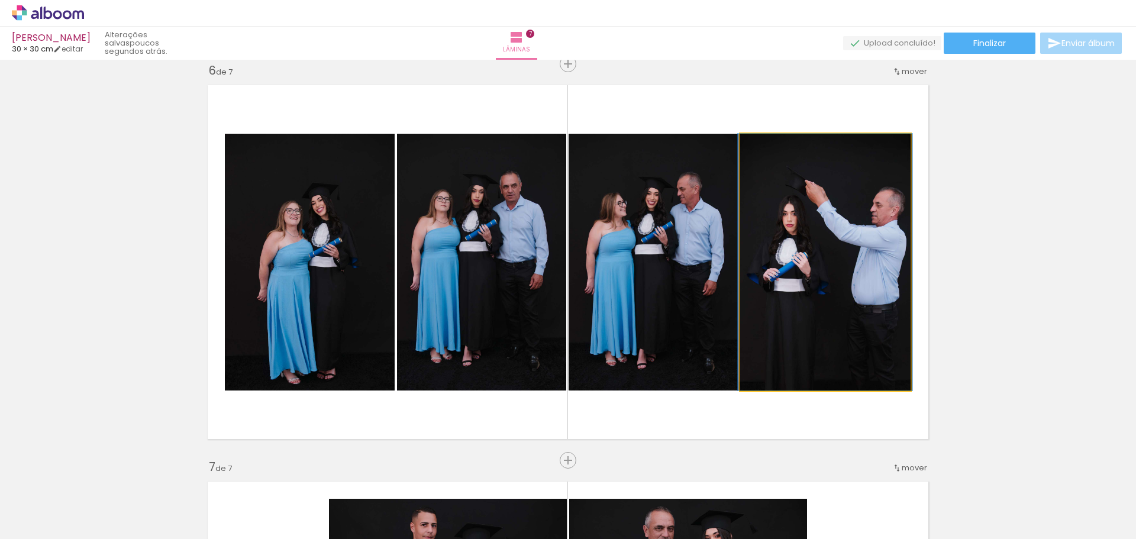
click at [804, 295] on quentale-photo at bounding box center [825, 262] width 170 height 257
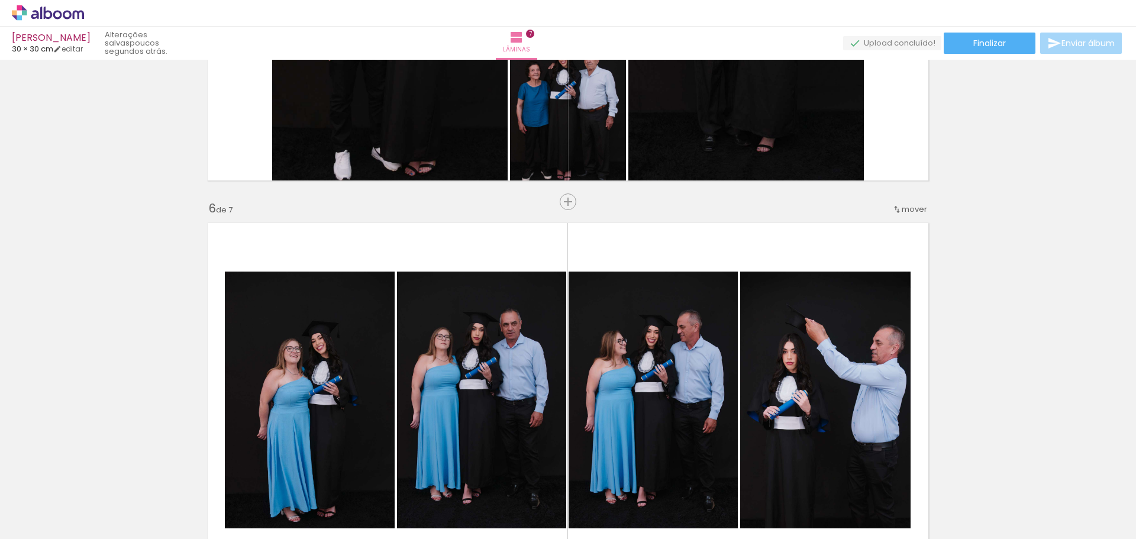
scroll to position [1859, 0]
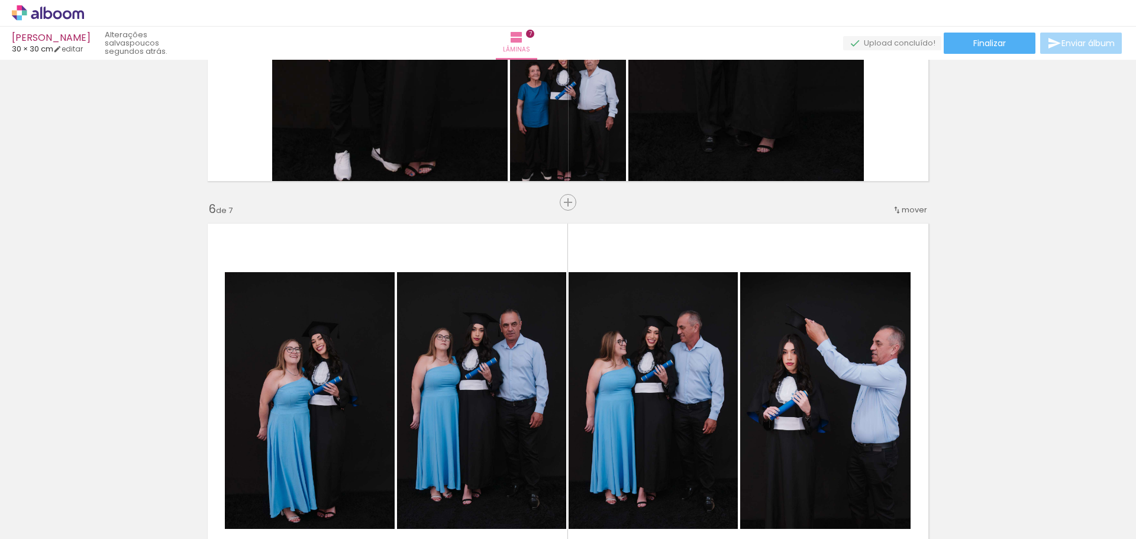
click at [906, 211] on span "mover" at bounding box center [914, 209] width 25 height 11
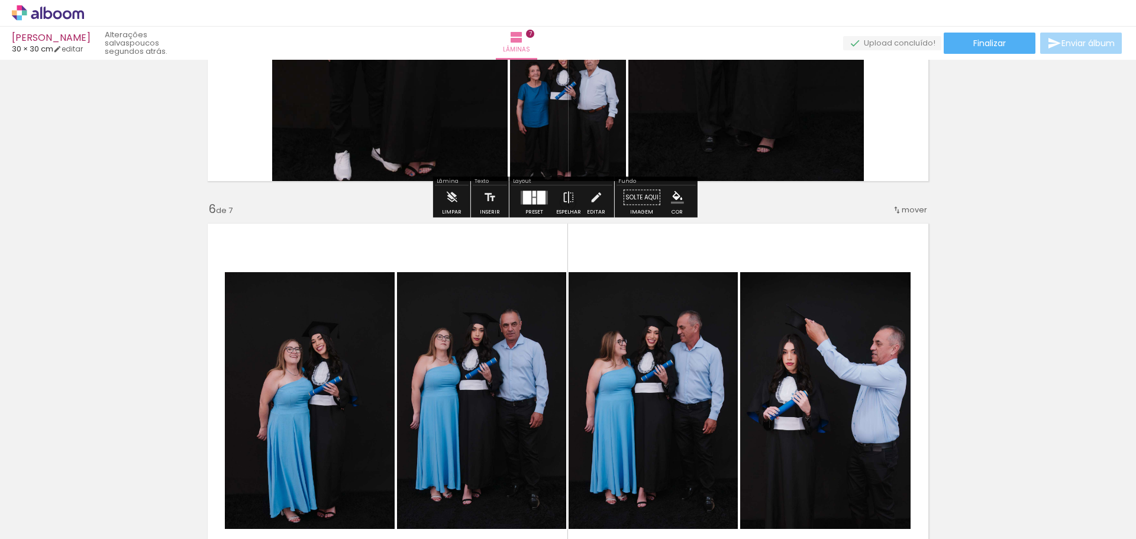
drag, startPoint x: 781, startPoint y: 237, endPoint x: 801, endPoint y: 127, distance: 112.0
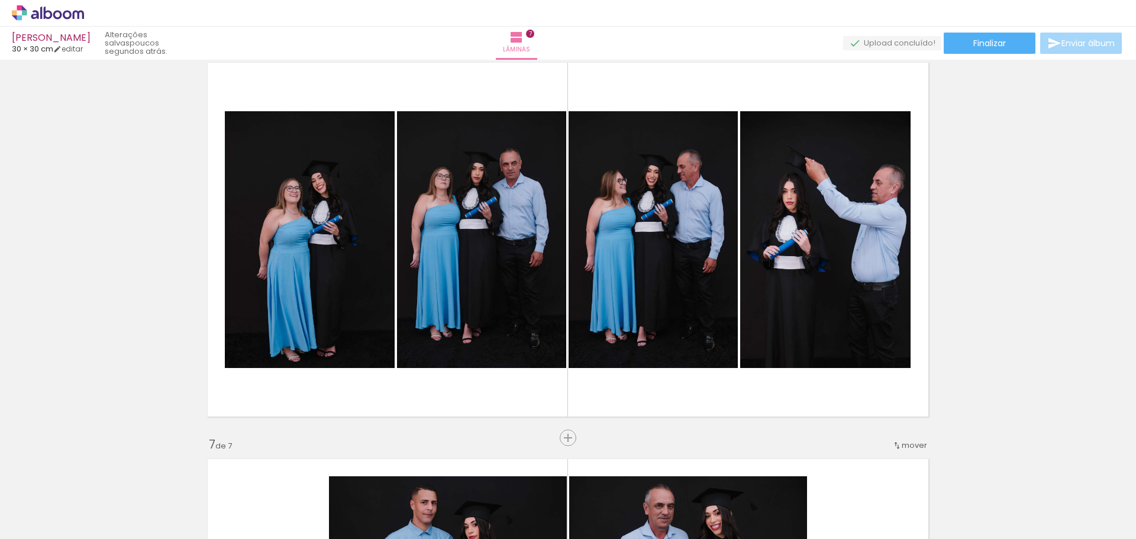
scroll to position [1915, 0]
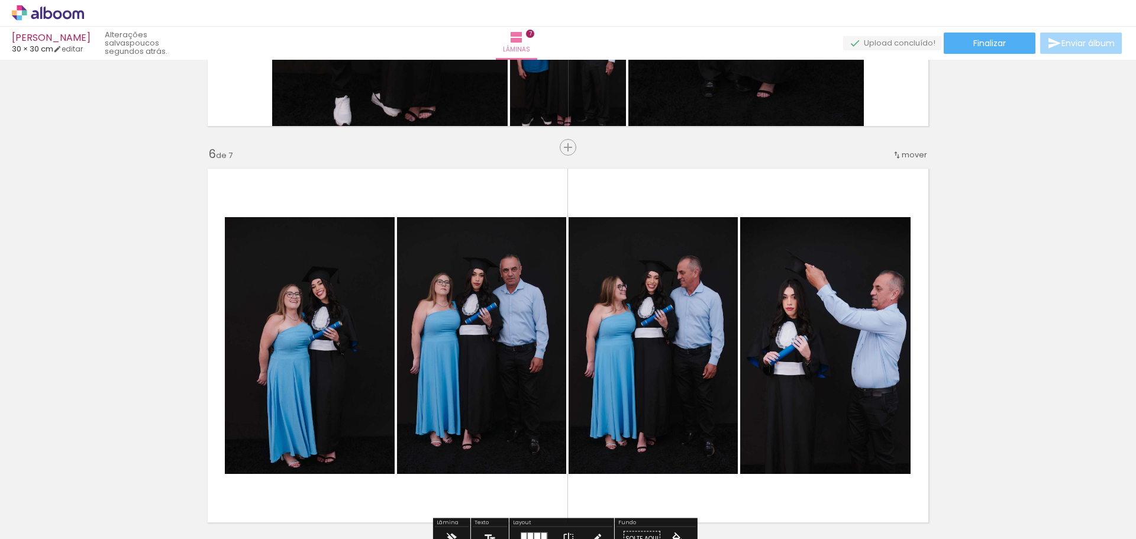
click at [913, 159] on span "mover" at bounding box center [914, 154] width 25 height 11
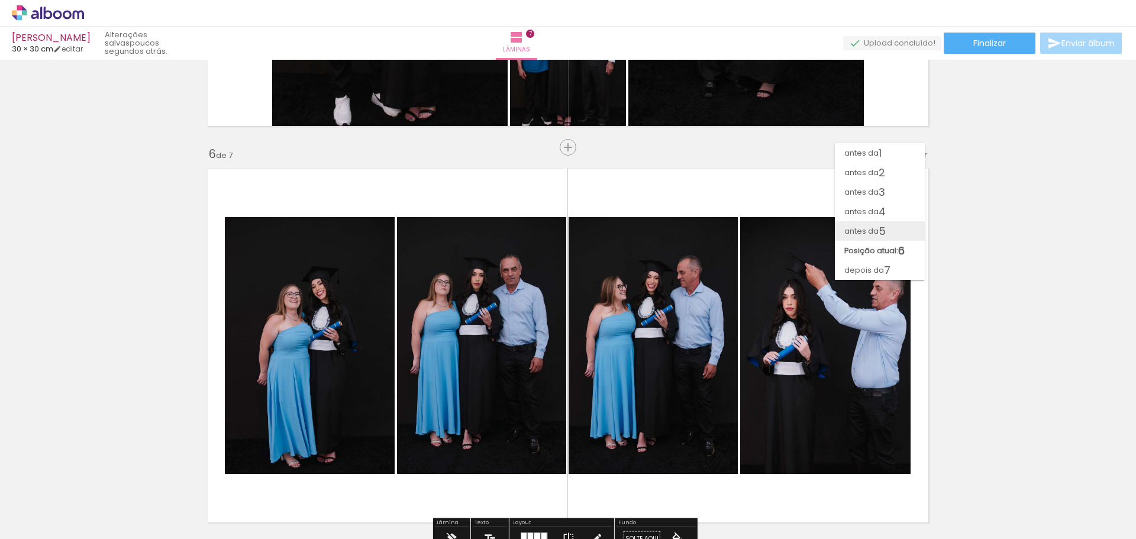
click at [865, 235] on span "antes da" at bounding box center [862, 231] width 34 height 20
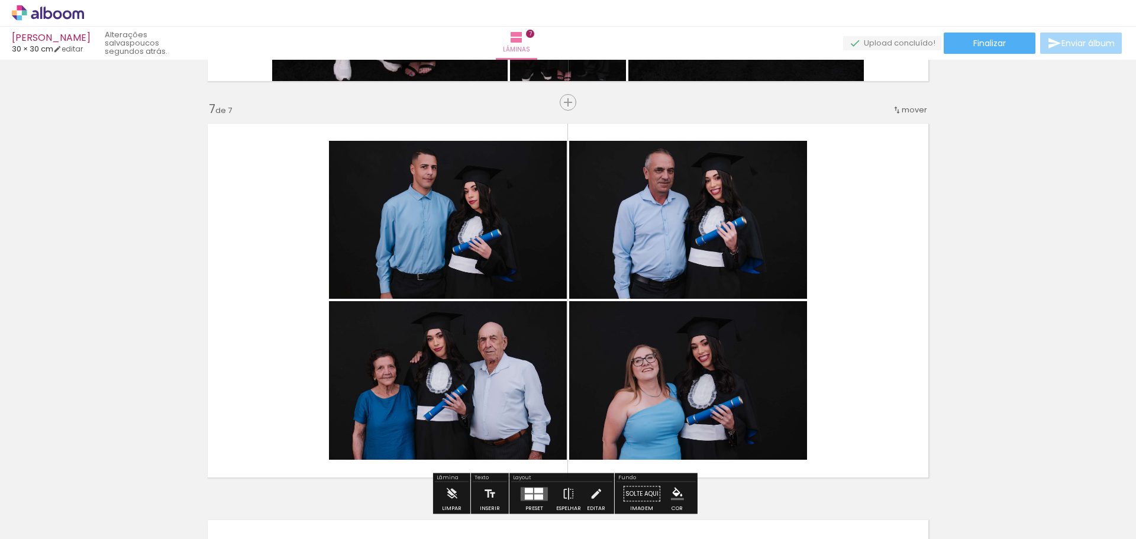
scroll to position [2359, 0]
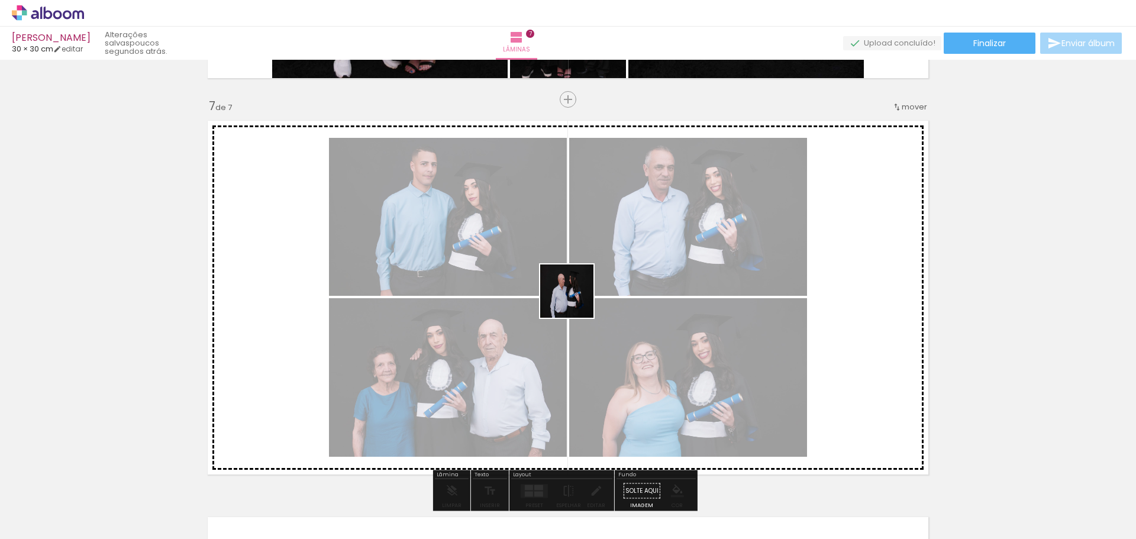
drag, startPoint x: 520, startPoint y: 508, endPoint x: 573, endPoint y: 311, distance: 204.1
click at [573, 308] on quentale-workspace at bounding box center [568, 269] width 1136 height 539
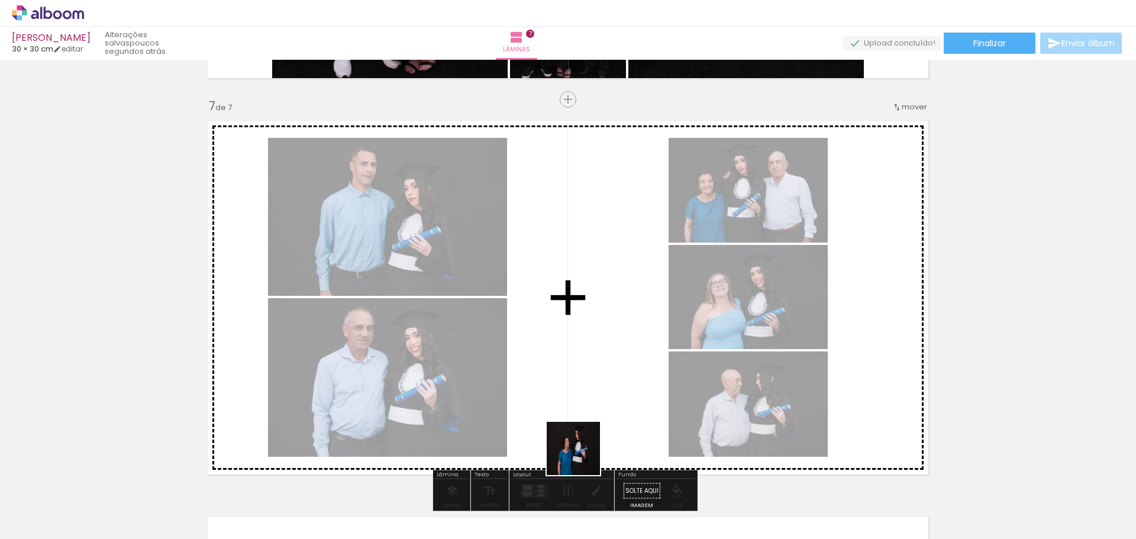
drag, startPoint x: 574, startPoint y: 497, endPoint x: 608, endPoint y: 331, distance: 169.1
click at [608, 331] on quentale-workspace at bounding box center [568, 269] width 1136 height 539
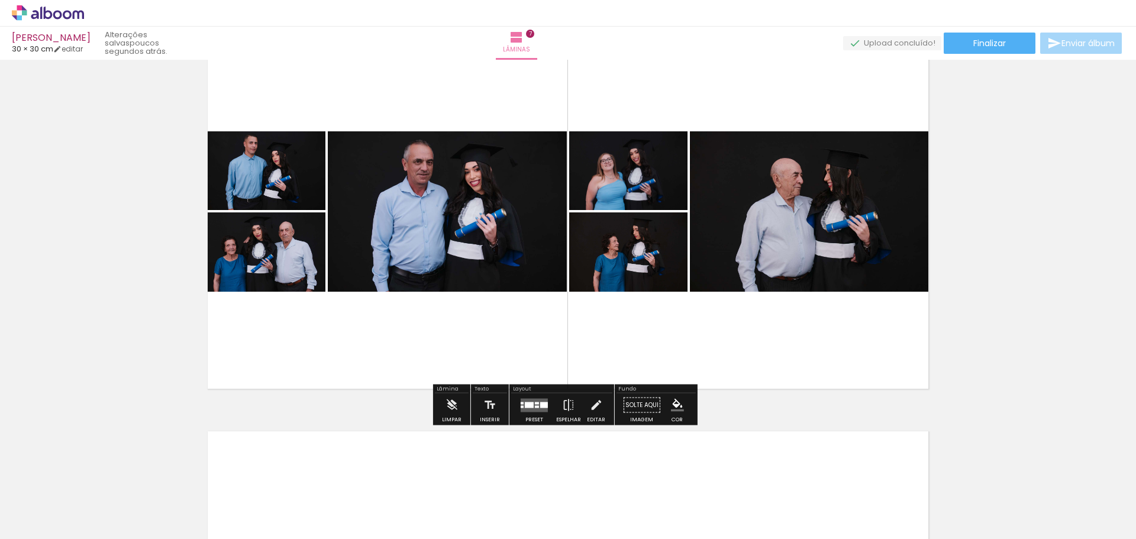
scroll to position [2458, 0]
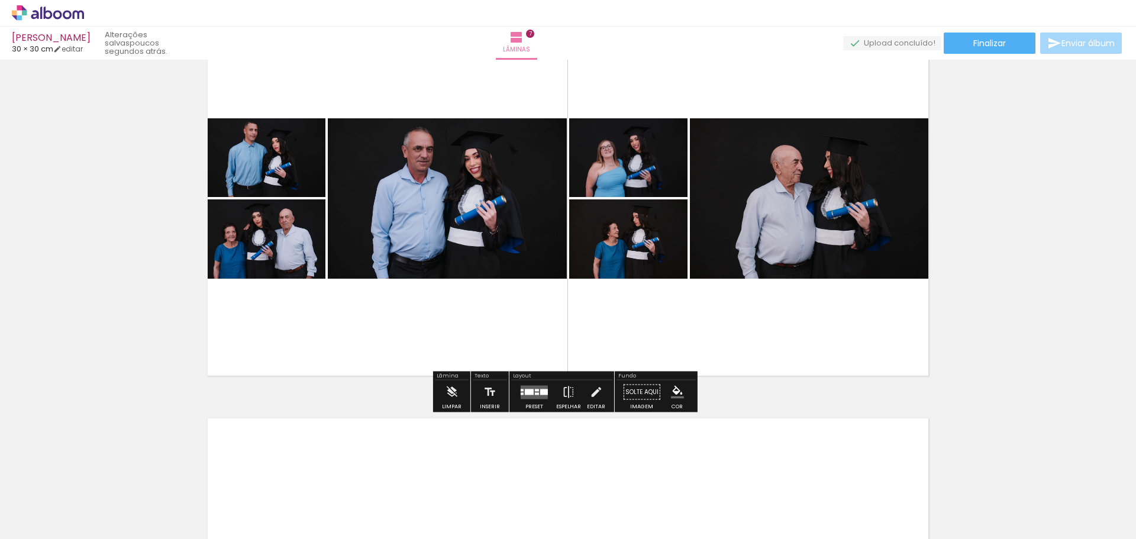
click at [528, 394] on div at bounding box center [529, 392] width 9 height 6
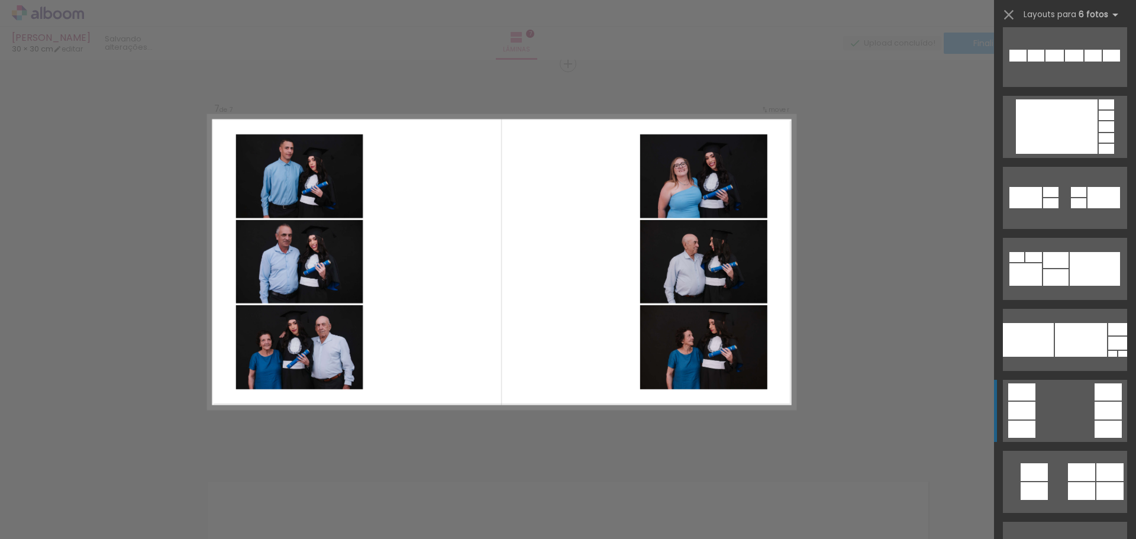
scroll to position [1933, 0]
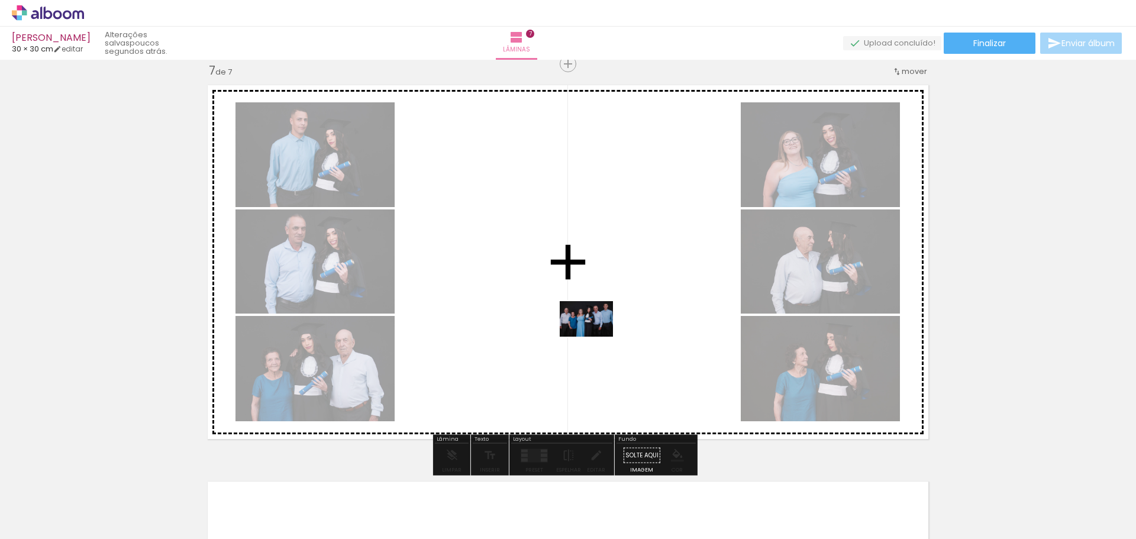
drag, startPoint x: 1037, startPoint y: 501, endPoint x: 595, endPoint y: 337, distance: 471.1
click at [595, 337] on quentale-workspace at bounding box center [568, 269] width 1136 height 539
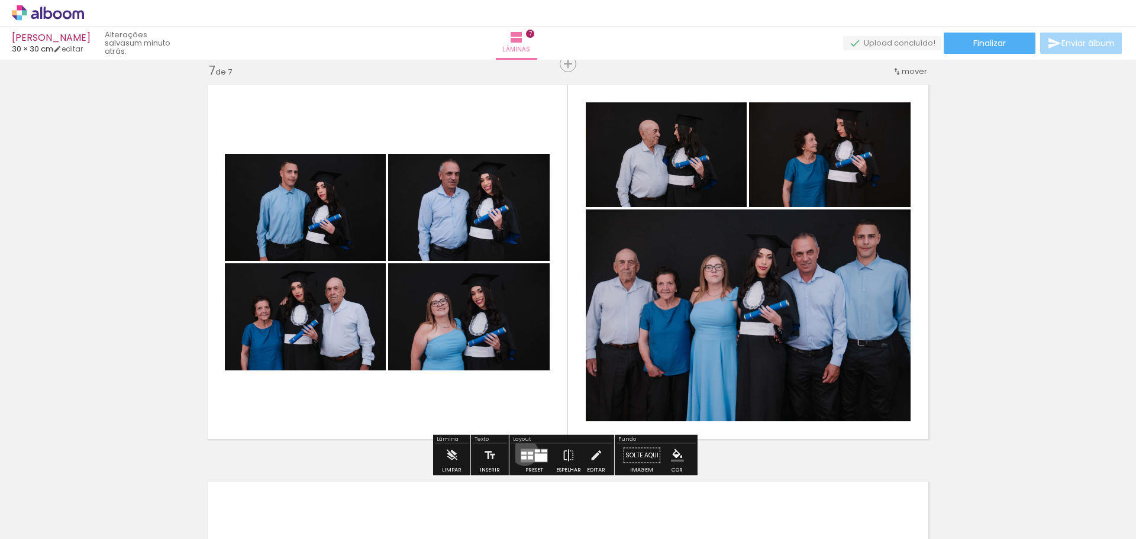
click at [522, 452] on div at bounding box center [523, 453] width 5 height 3
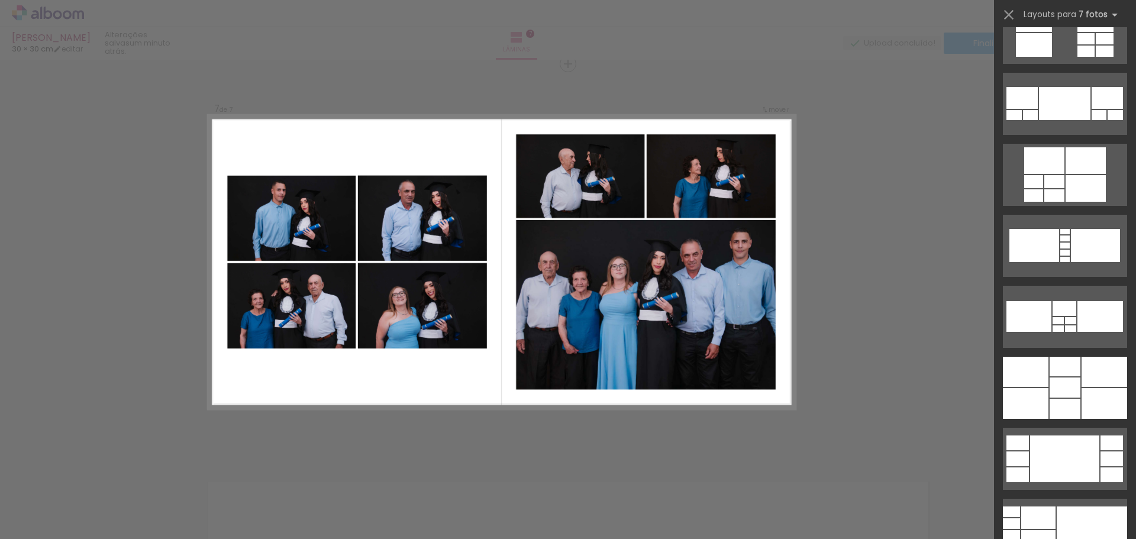
scroll to position [1011, 0]
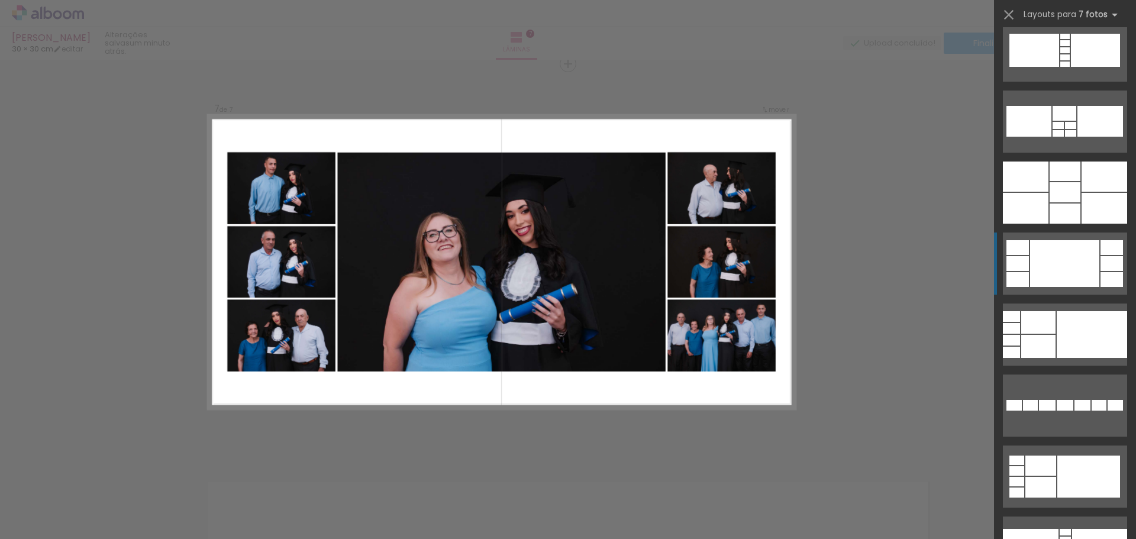
click at [1073, 400] on div at bounding box center [1065, 405] width 17 height 11
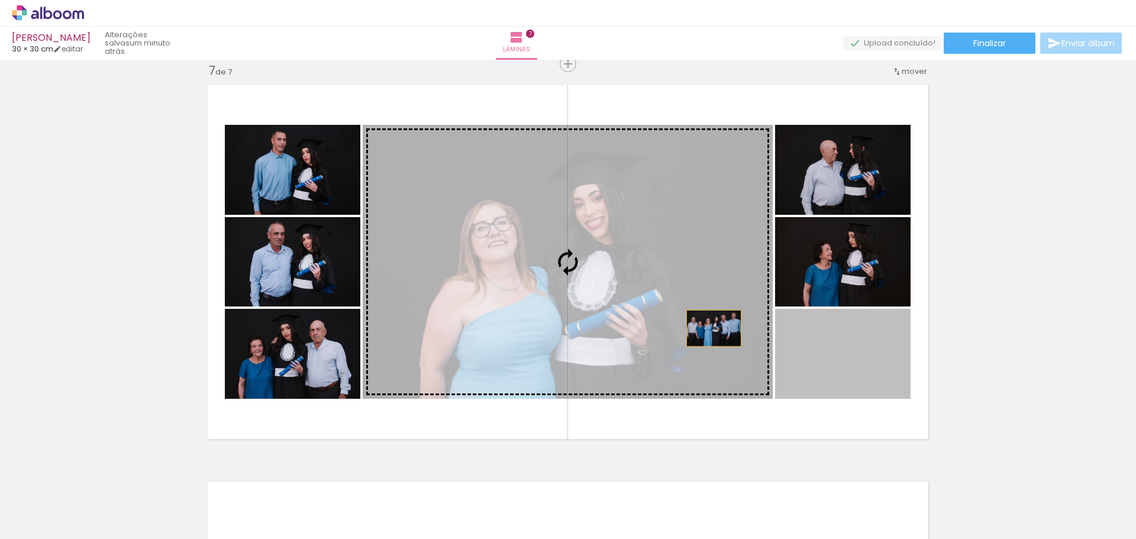
drag, startPoint x: 841, startPoint y: 366, endPoint x: 597, endPoint y: 296, distance: 253.6
click at [0, 0] on slot at bounding box center [0, 0] width 0 height 0
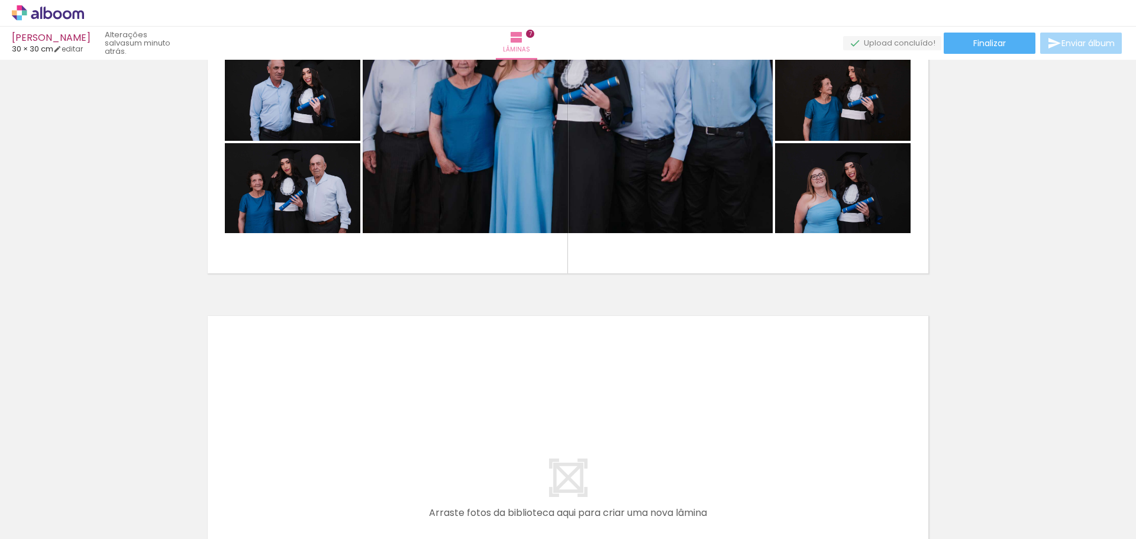
scroll to position [2633, 0]
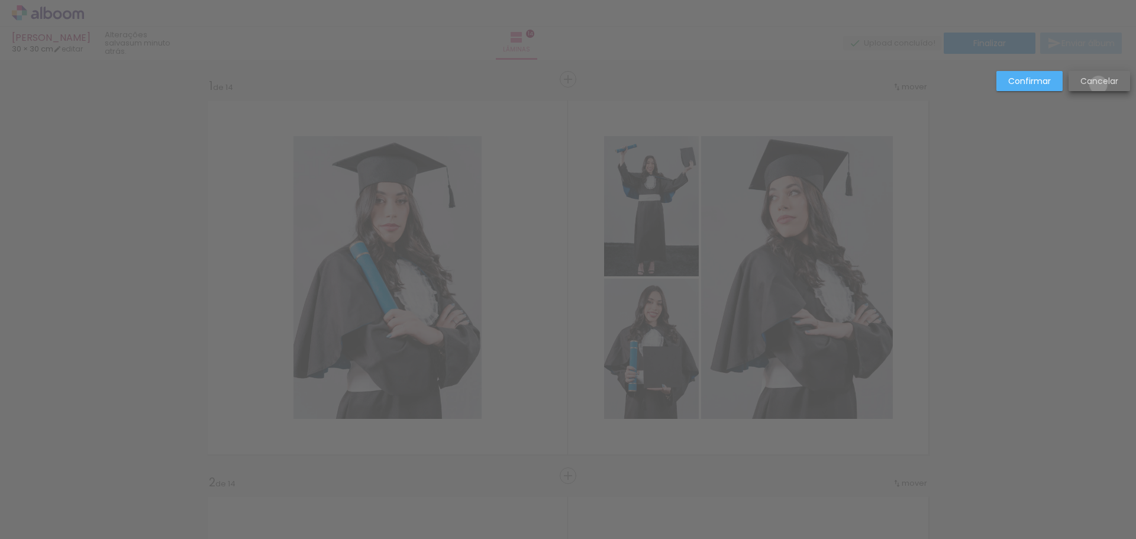
click at [0, 0] on slot "Cancelar" at bounding box center [0, 0] width 0 height 0
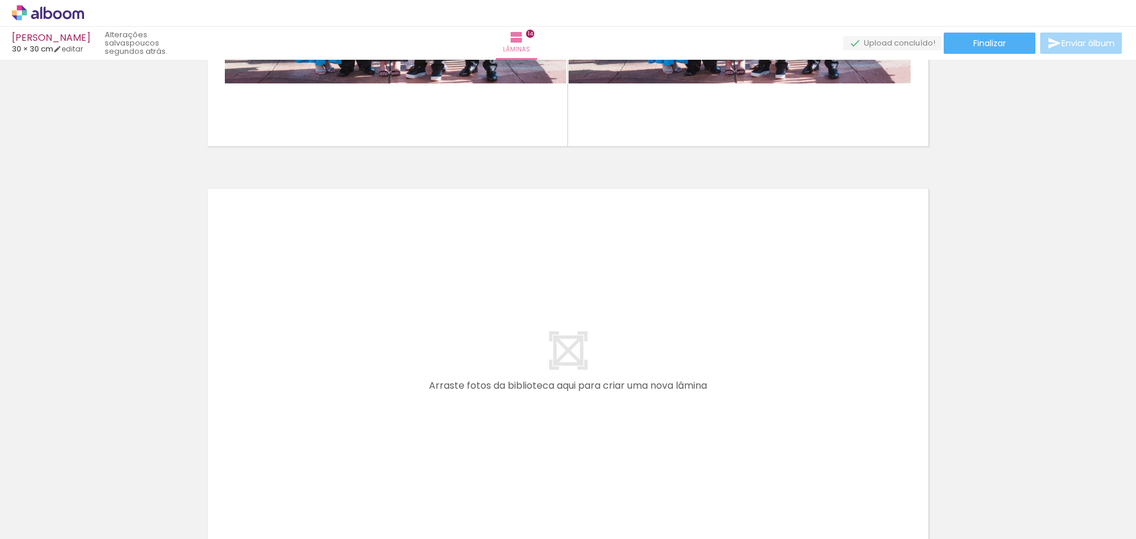
scroll to position [5588, 0]
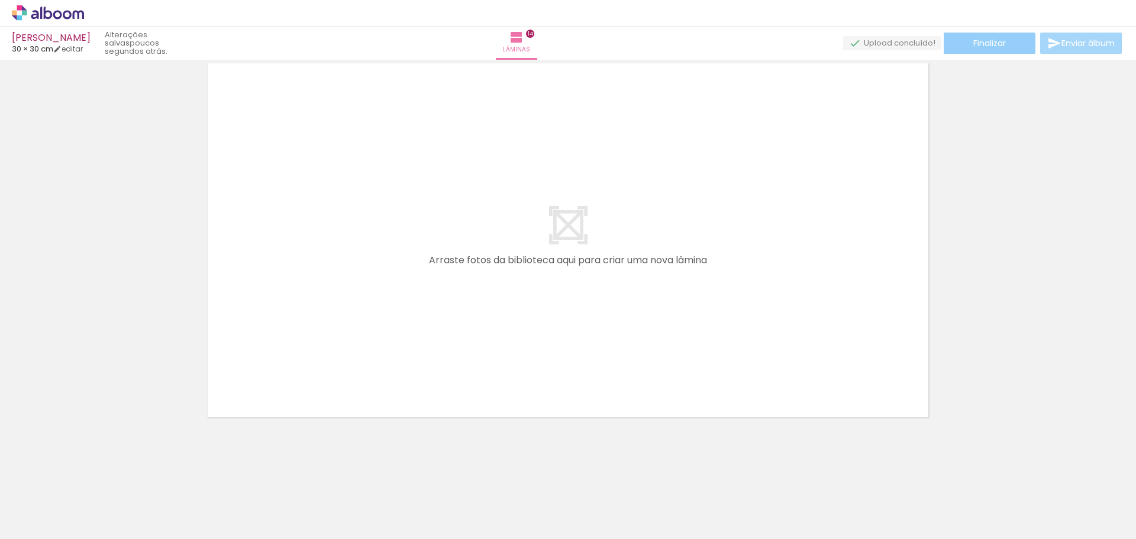
click at [996, 44] on span "Finalizar" at bounding box center [990, 43] width 33 height 8
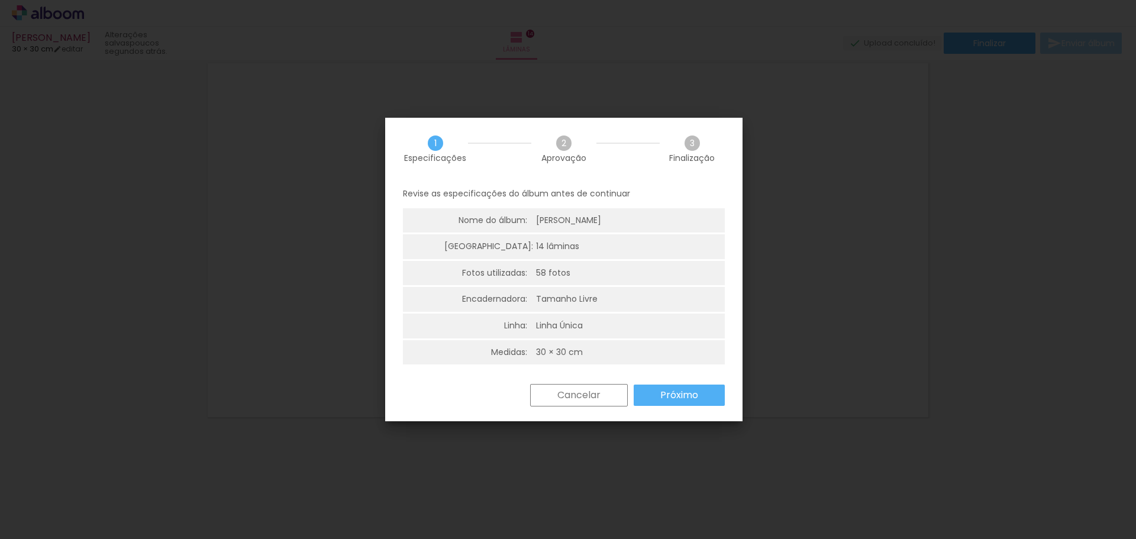
click at [0, 0] on slot "Próximo" at bounding box center [0, 0] width 0 height 0
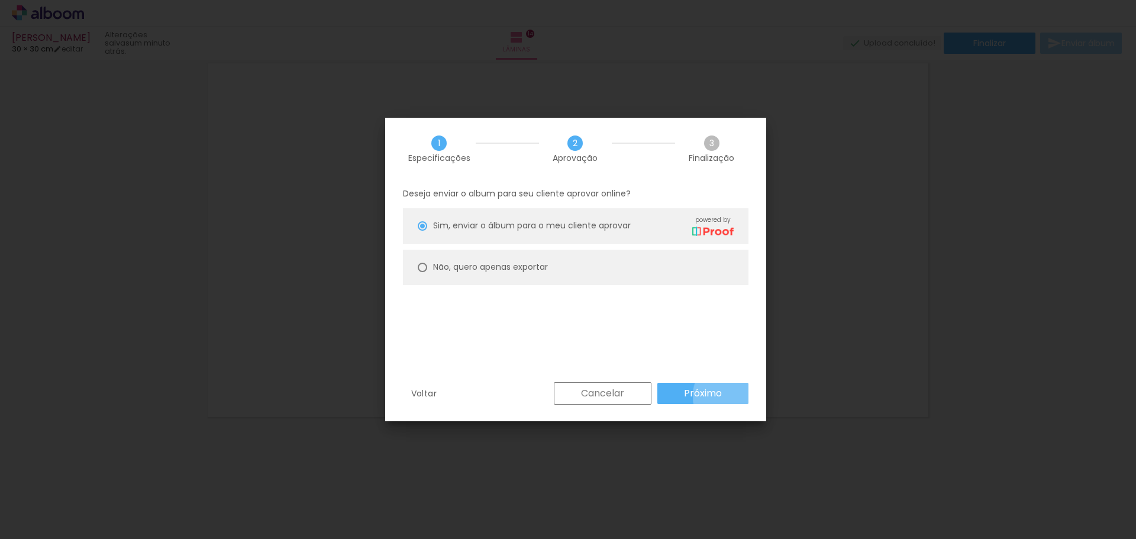
click at [731, 396] on paper-button "Próximo" at bounding box center [703, 393] width 91 height 21
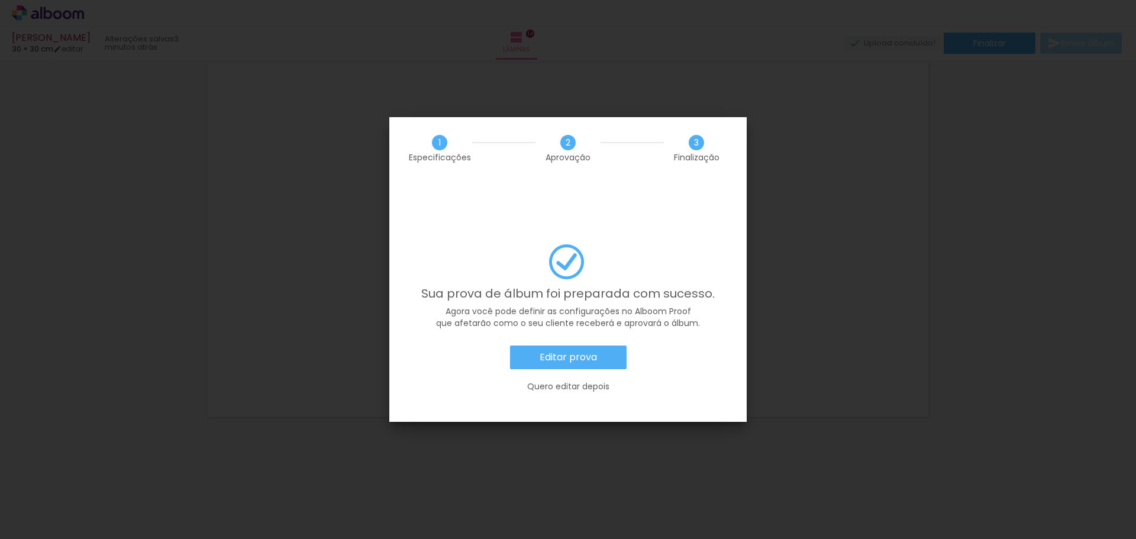
click at [605, 346] on paper-button "Editar prova" at bounding box center [568, 358] width 117 height 24
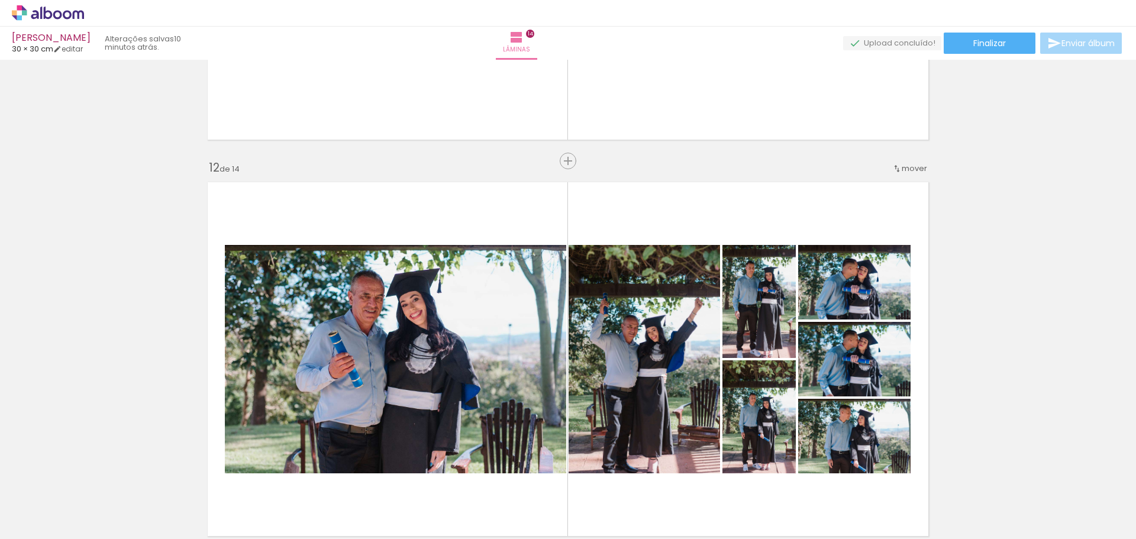
scroll to position [4053, 0]
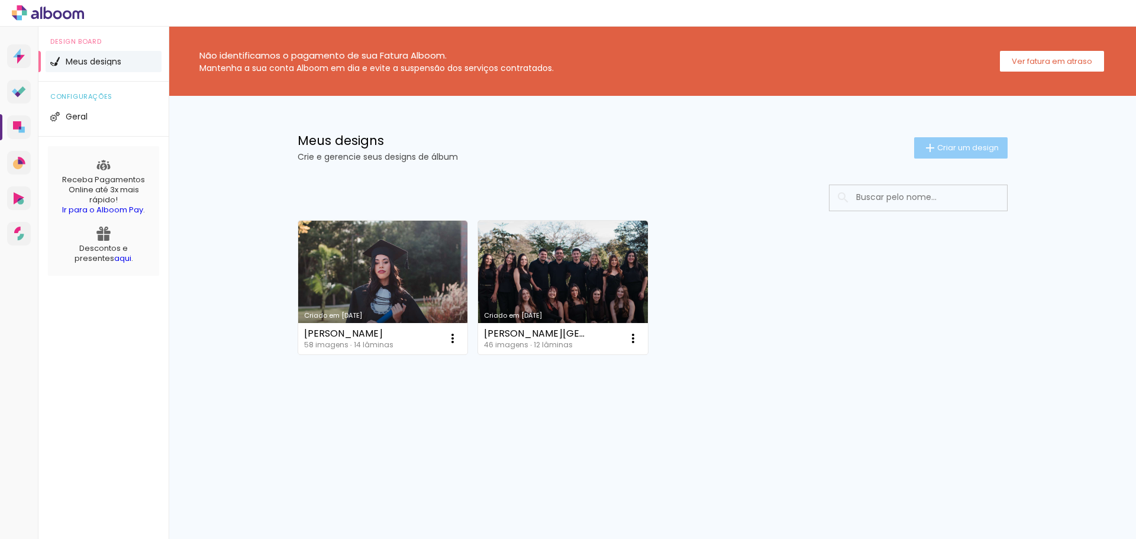
click at [961, 147] on span "Criar um design" at bounding box center [968, 148] width 62 height 8
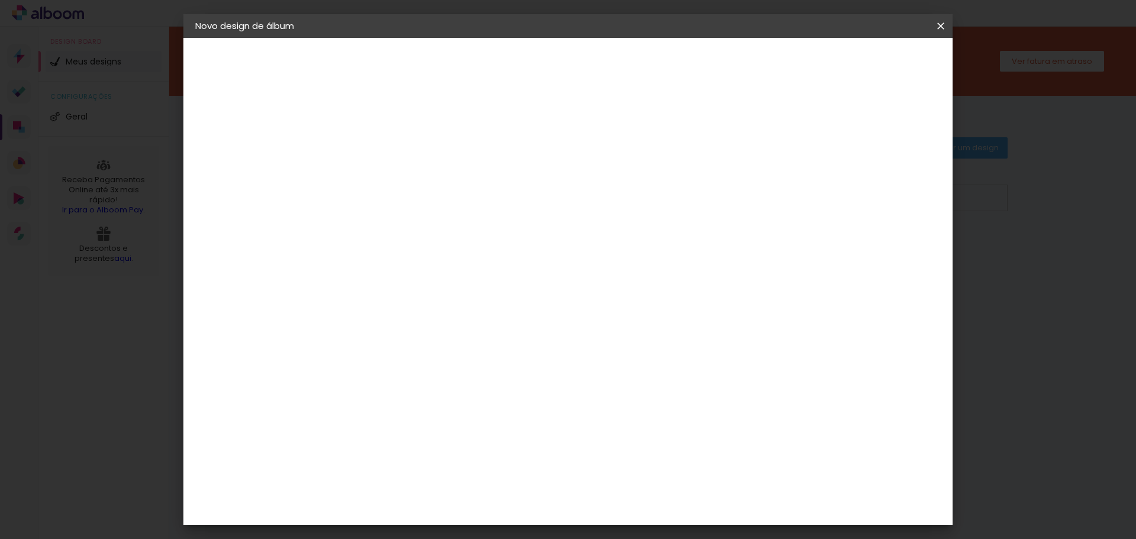
click at [389, 153] on input at bounding box center [389, 159] width 0 height 18
click at [389, 157] on input at bounding box center [389, 159] width 0 height 18
paste input "Laysa Ferraz Scatolini"
type input "Laysa Ferraz Scatolini"
type paper-input "Laysa Ferraz Scatolini"
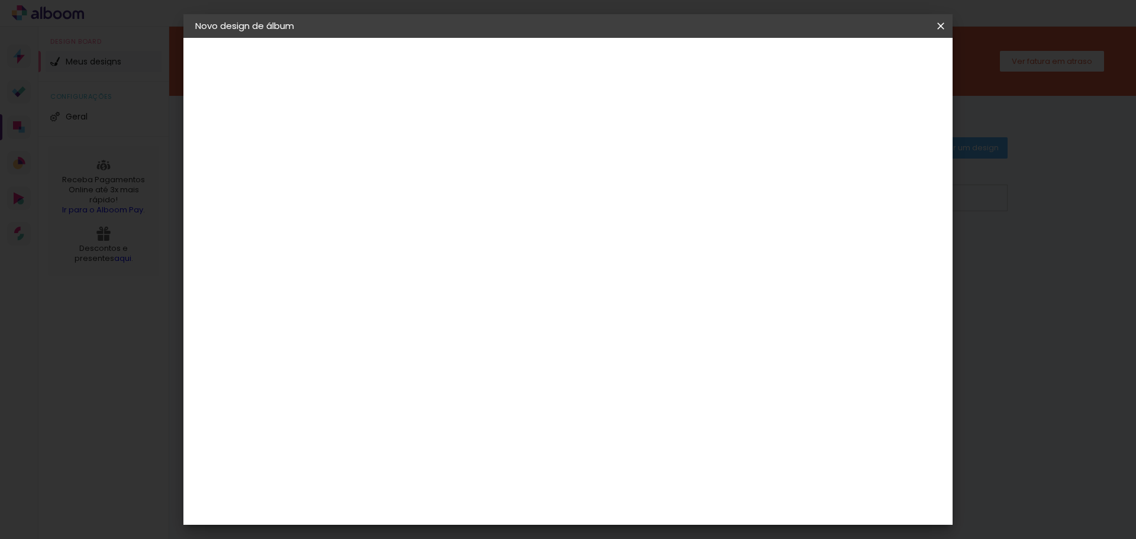
click at [0, 0] on slot "Avançar" at bounding box center [0, 0] width 0 height 0
click at [403, 218] on input at bounding box center [419, 225] width 120 height 15
type input "timer"
type paper-input "timer"
click at [408, 265] on div "Timer" at bounding box center [394, 267] width 27 height 9
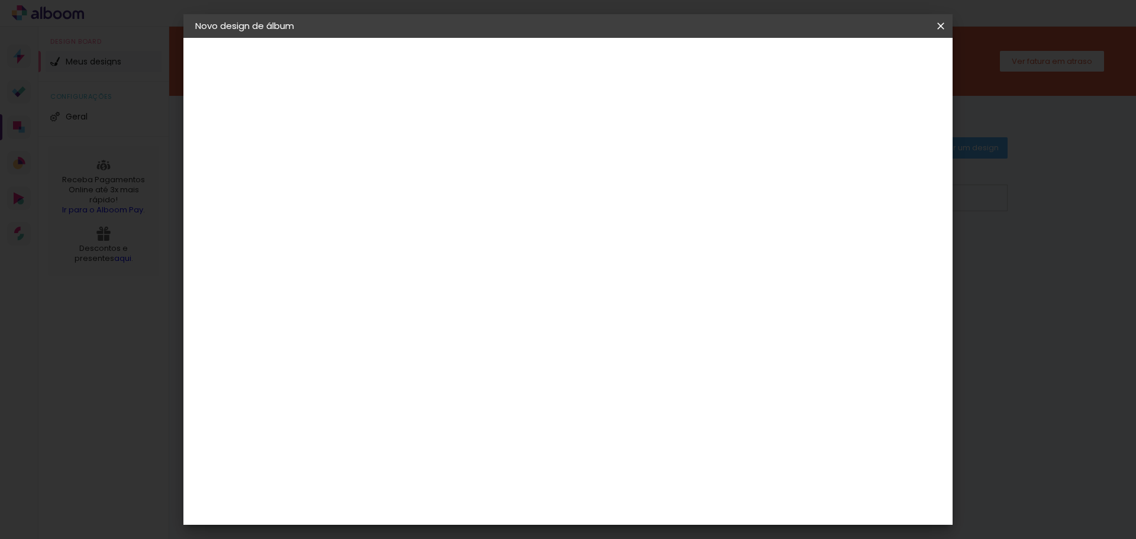
click at [579, 56] on paper-button "Avançar" at bounding box center [550, 63] width 58 height 20
drag, startPoint x: 1015, startPoint y: 246, endPoint x: 608, endPoint y: 43, distance: 454.7
click at [1017, 248] on iron-overlay-backdrop at bounding box center [568, 269] width 1136 height 539
